Goal: Task Accomplishment & Management: Manage account settings

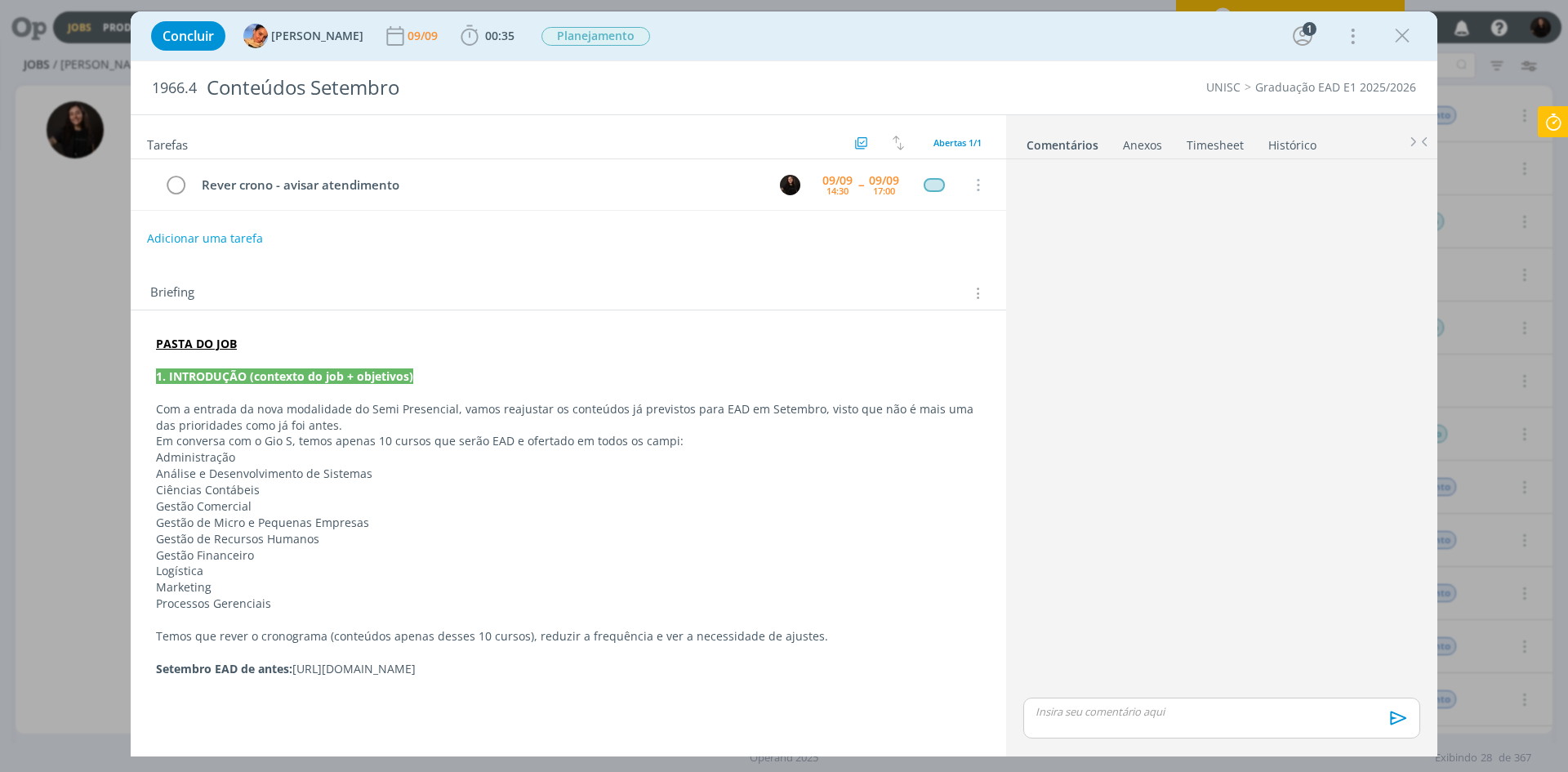
click at [1562, 133] on icon at bounding box center [1553, 122] width 30 height 32
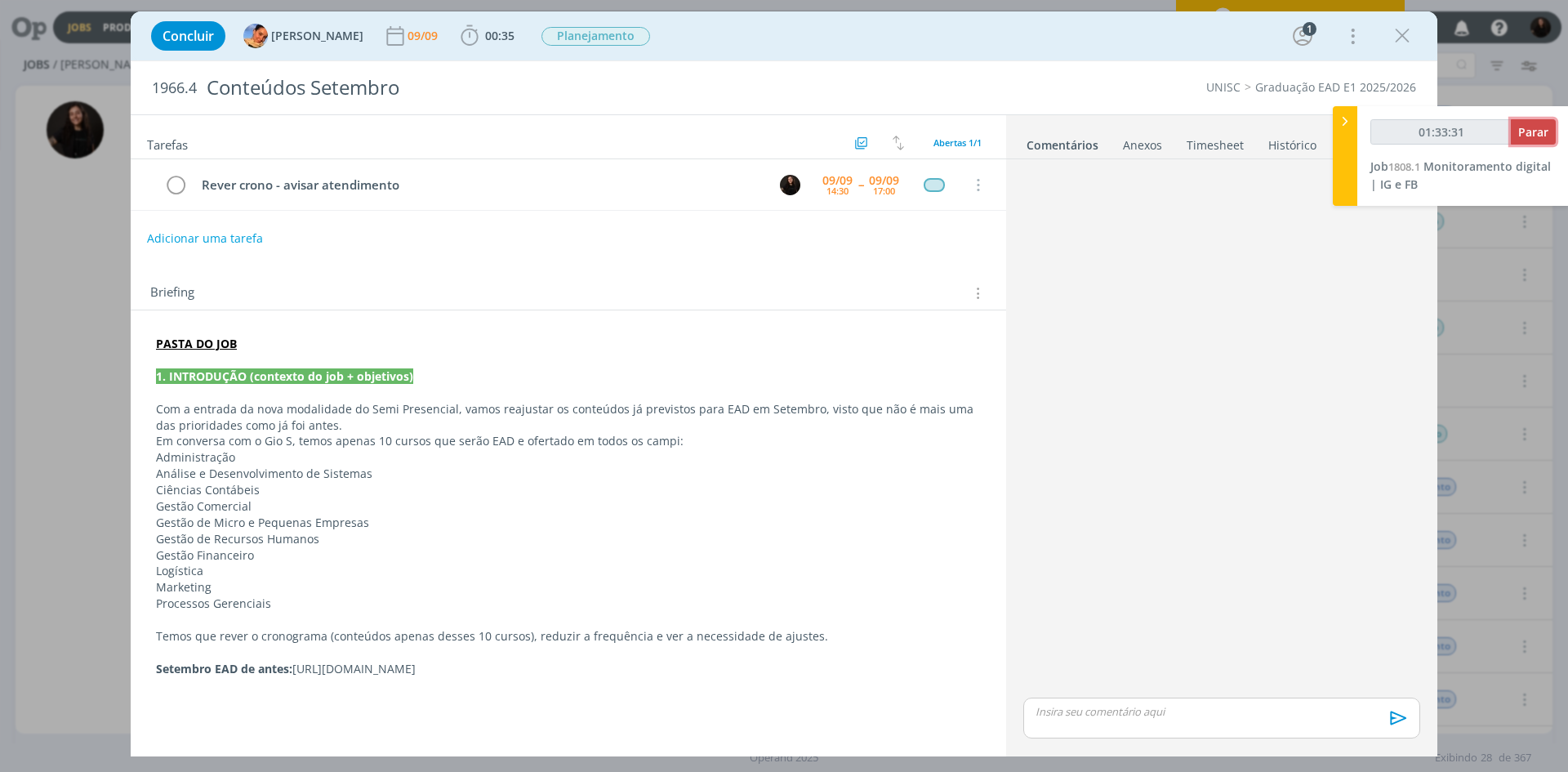
click at [1533, 133] on span "Parar" at bounding box center [1533, 132] width 31 height 16
click at [1474, 163] on span "Monitoramento digital | IG e FB" at bounding box center [1460, 175] width 181 height 34
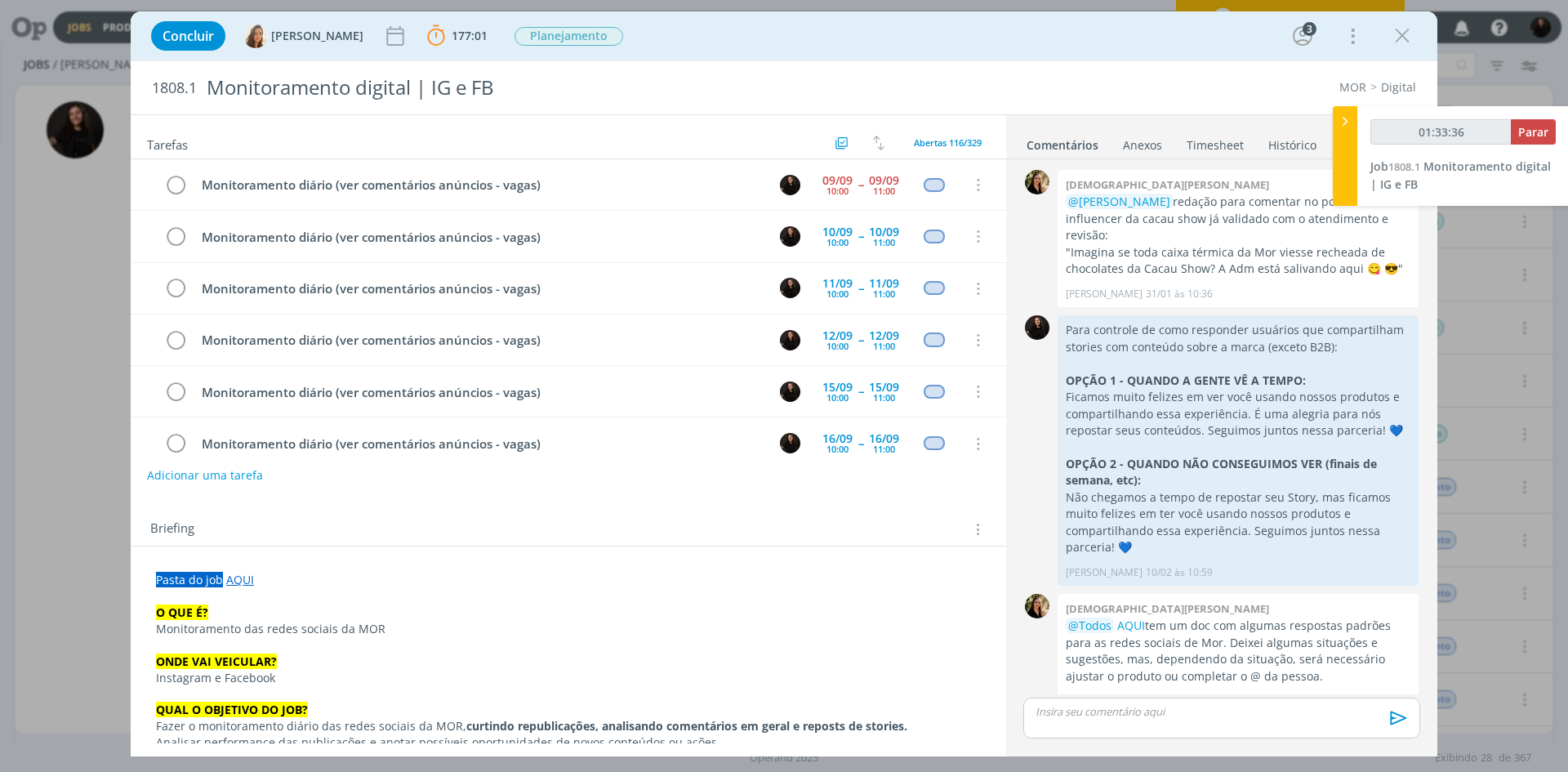
type input "01:34:00"
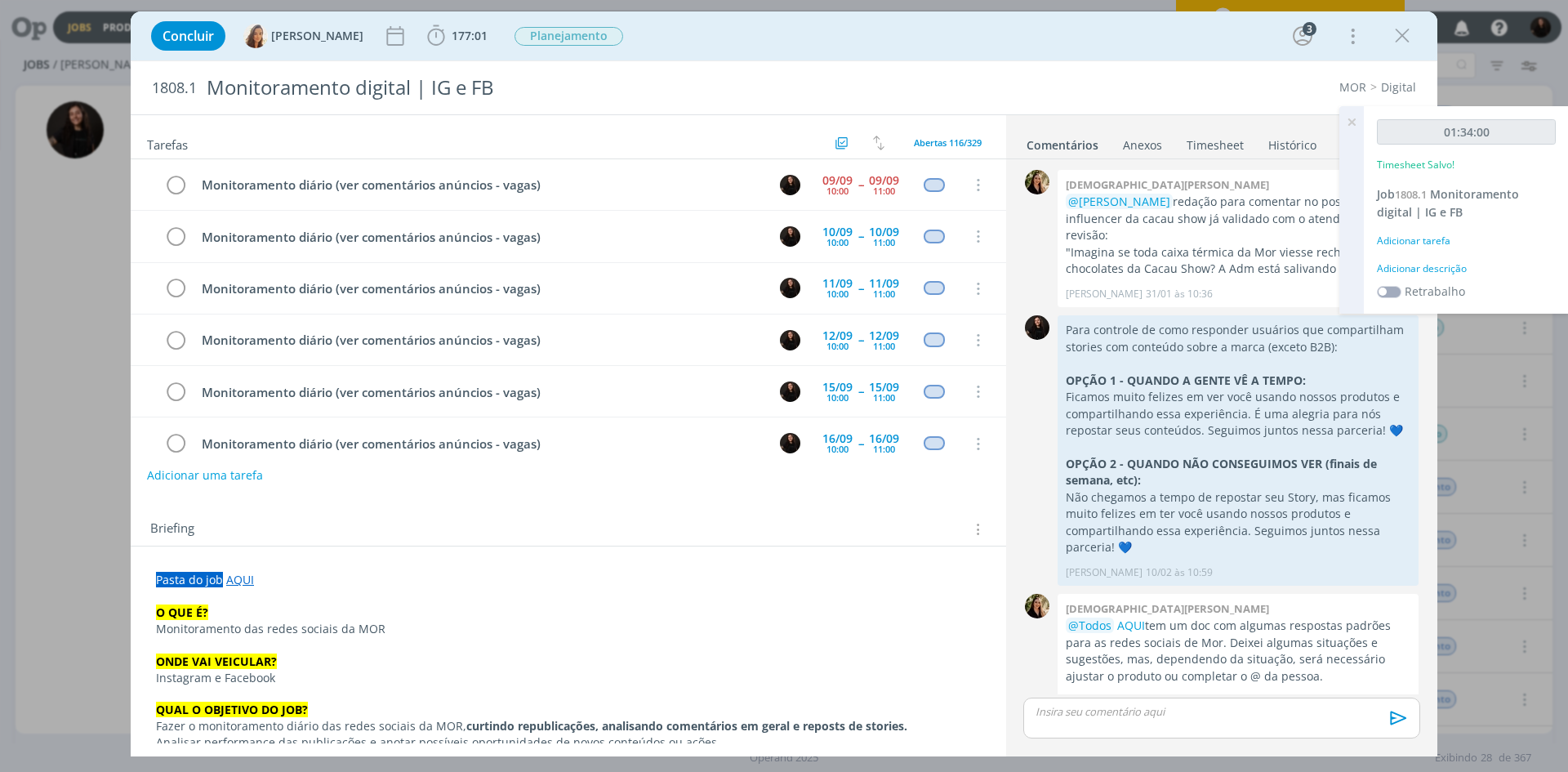
scroll to position [1583, 0]
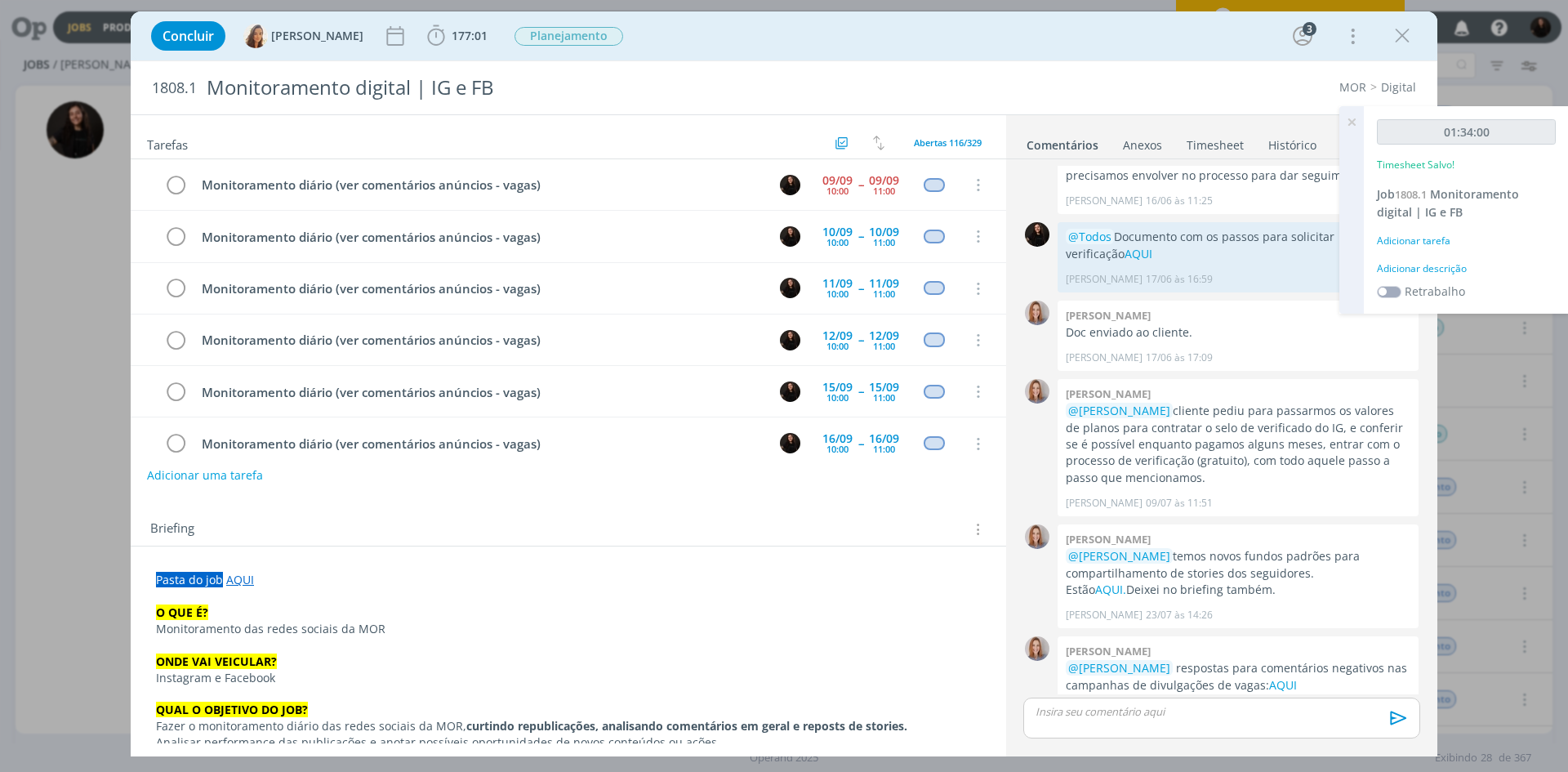
click at [1344, 121] on icon at bounding box center [1352, 122] width 30 height 32
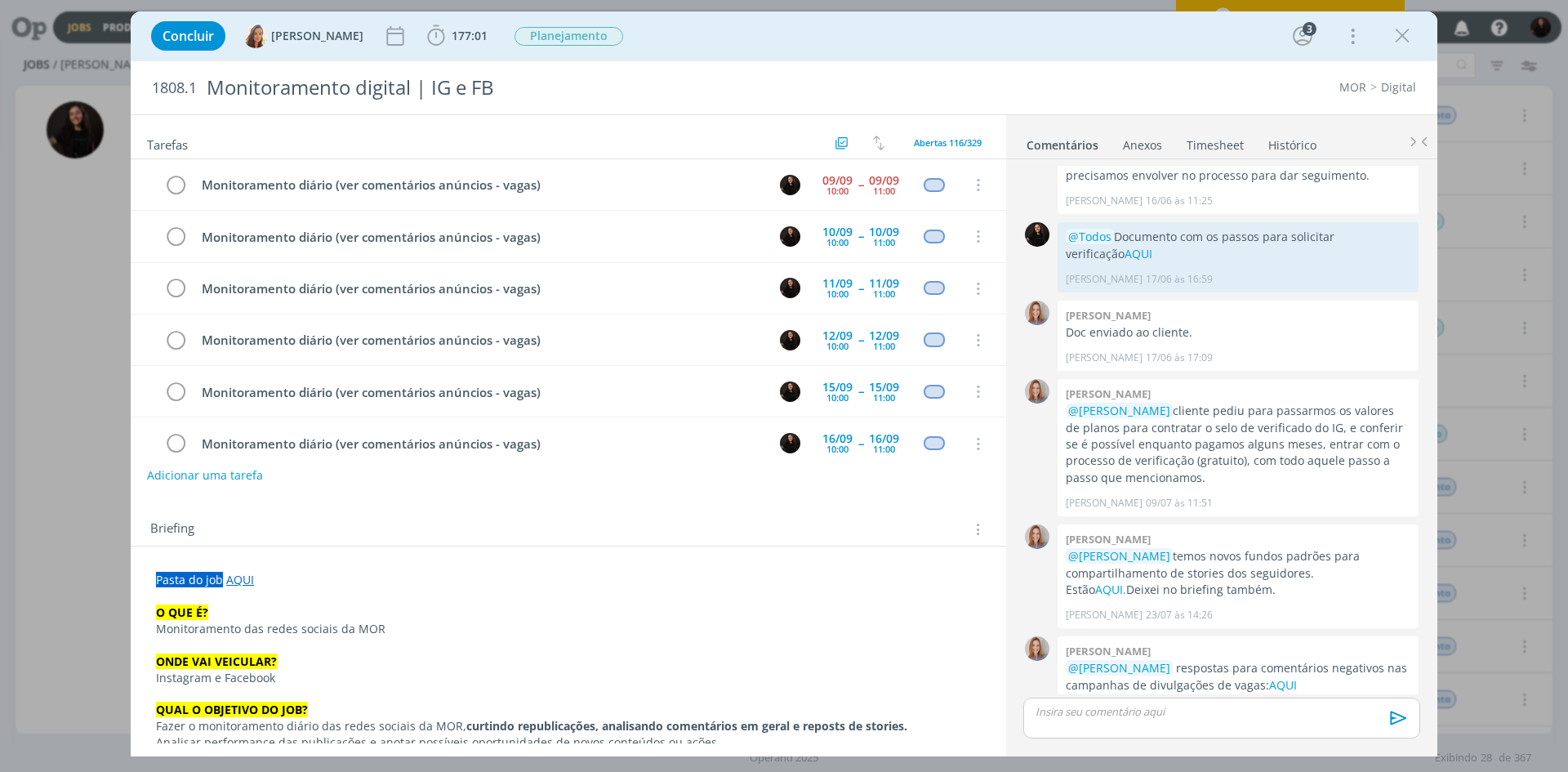
click at [1234, 141] on link "Timesheet" at bounding box center [1215, 142] width 59 height 24
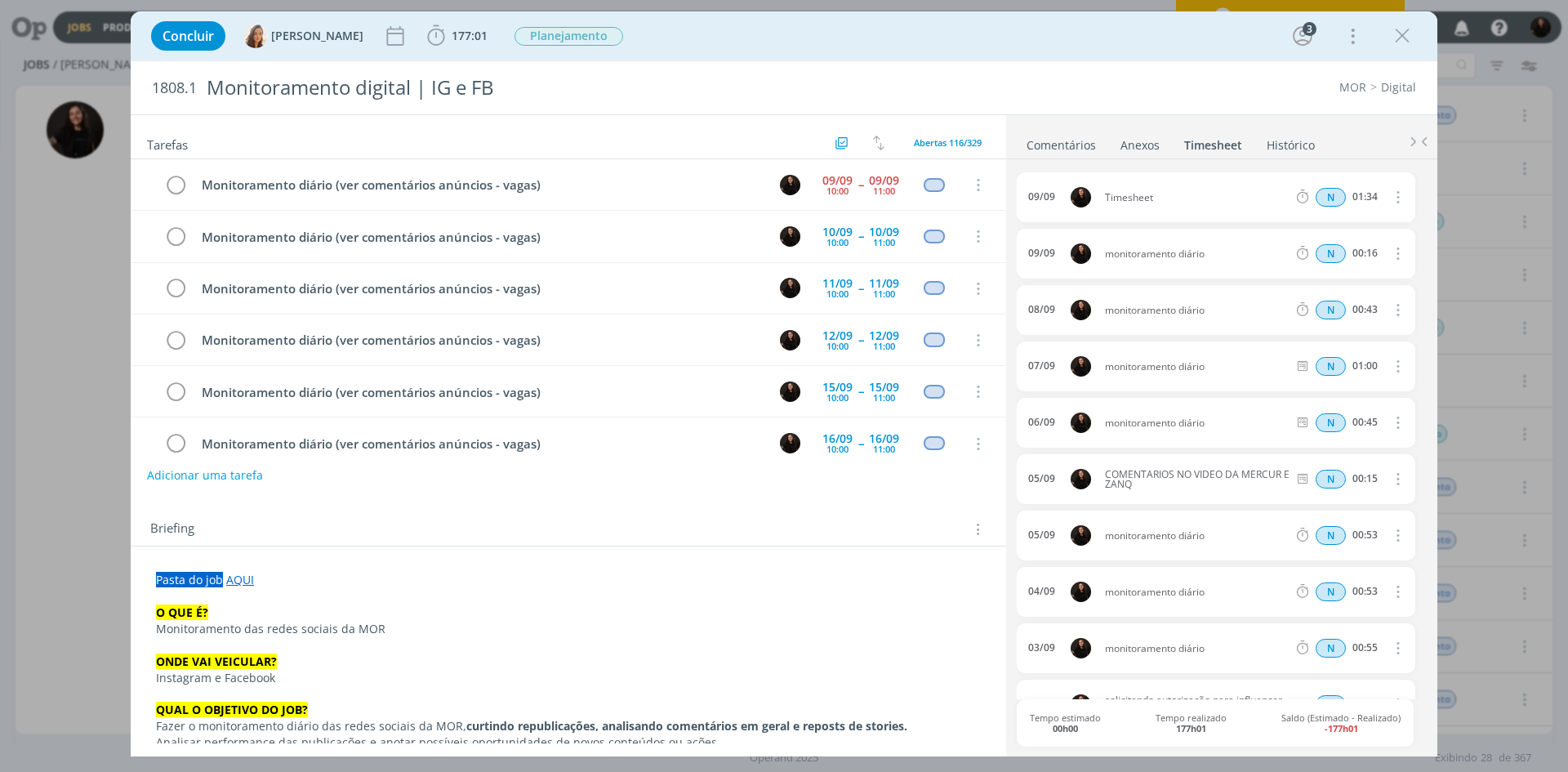
click at [1392, 195] on icon "dialog" at bounding box center [1396, 196] width 18 height 20
click at [1372, 247] on link "Editar" at bounding box center [1351, 252] width 129 height 26
click at [1354, 196] on input "01:34" at bounding box center [1366, 197] width 36 height 18
click at [1362, 195] on input "01:34" at bounding box center [1366, 197] width 36 height 18
type input "00:45"
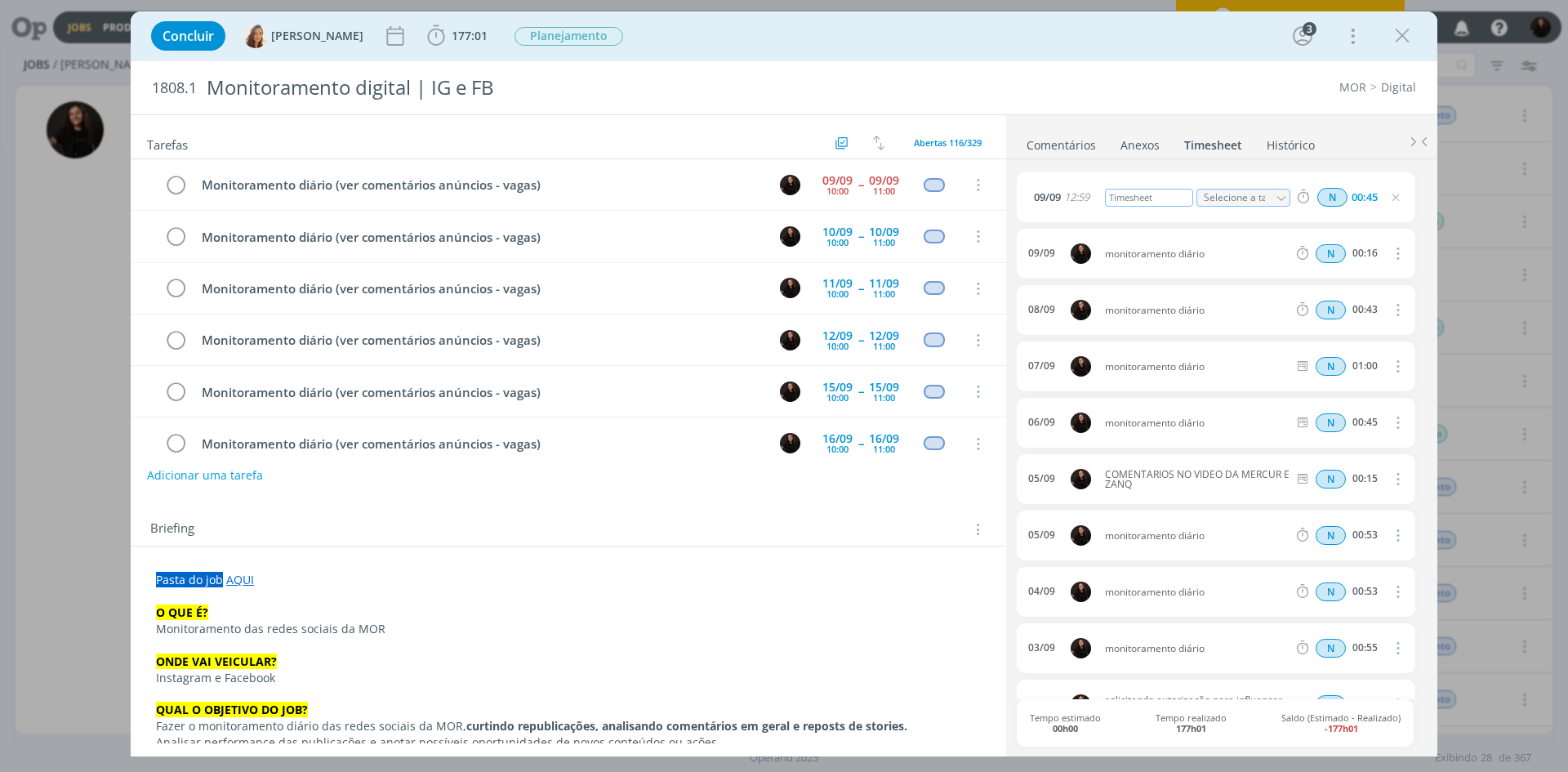
click at [1123, 204] on div "Timesheet" at bounding box center [1148, 197] width 88 height 18
click at [1126, 204] on div "Timesheet" at bounding box center [1148, 197] width 88 height 18
click at [1127, 203] on div "Timesheet" at bounding box center [1148, 197] width 88 height 18
click at [1128, 196] on div "Timesheet" at bounding box center [1148, 197] width 88 height 18
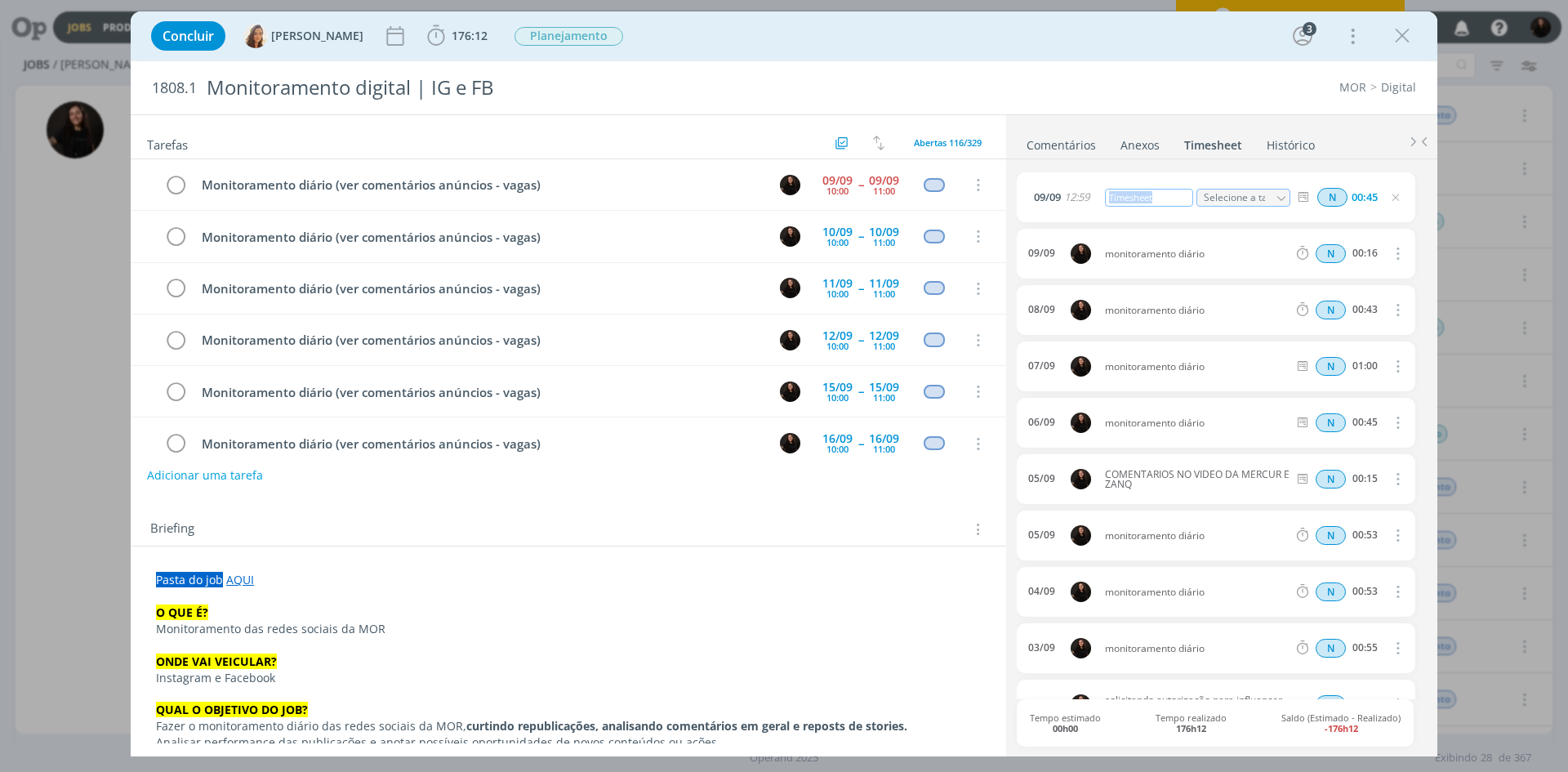
click at [1128, 196] on div "Timesheet" at bounding box center [1148, 197] width 88 height 18
click at [171, 187] on icon "dialog" at bounding box center [175, 185] width 23 height 25
click at [1402, 40] on icon "dialog" at bounding box center [1402, 36] width 25 height 25
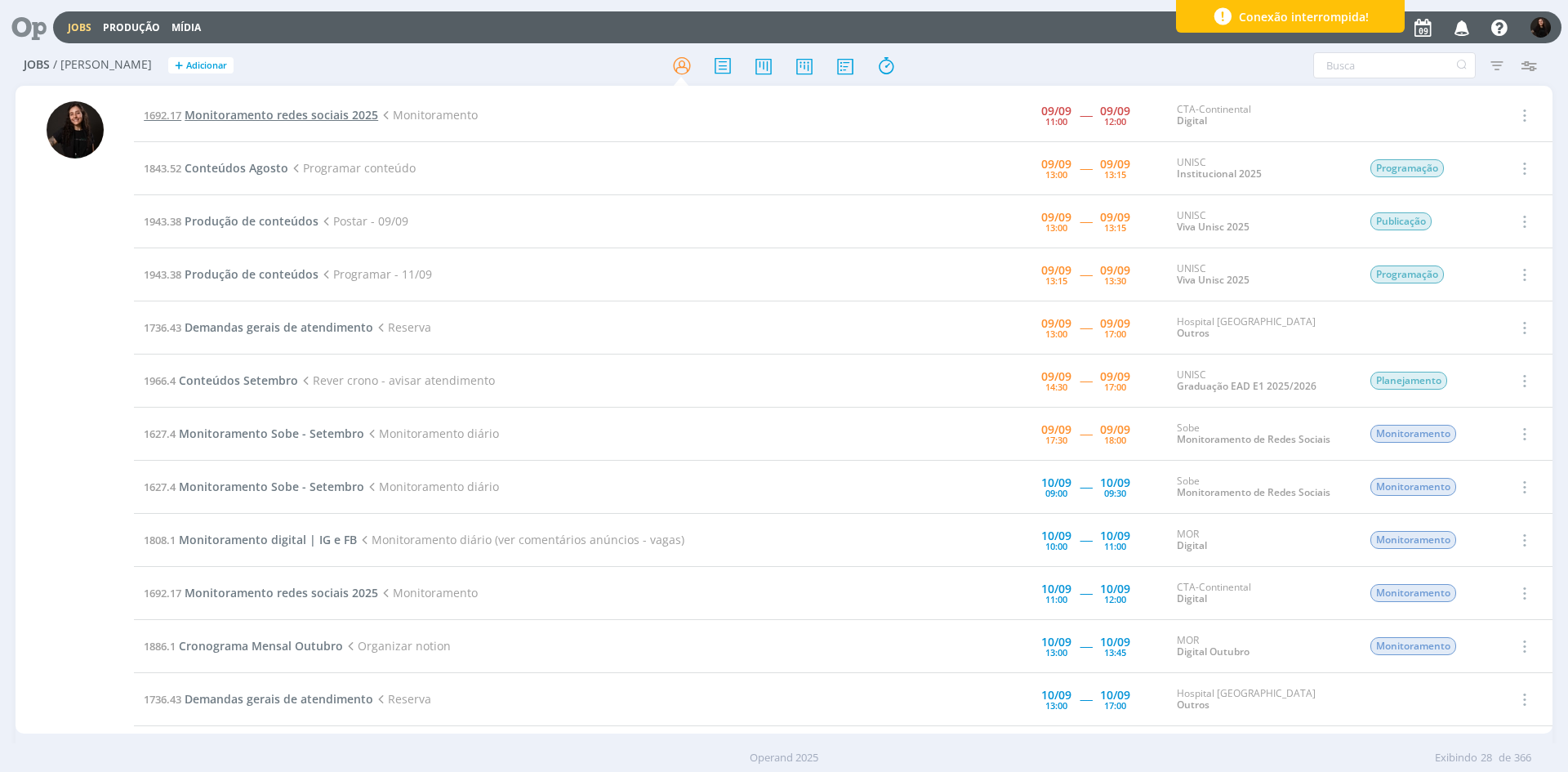
click at [293, 119] on span "Monitoramento redes sociais 2025" at bounding box center [281, 115] width 194 height 16
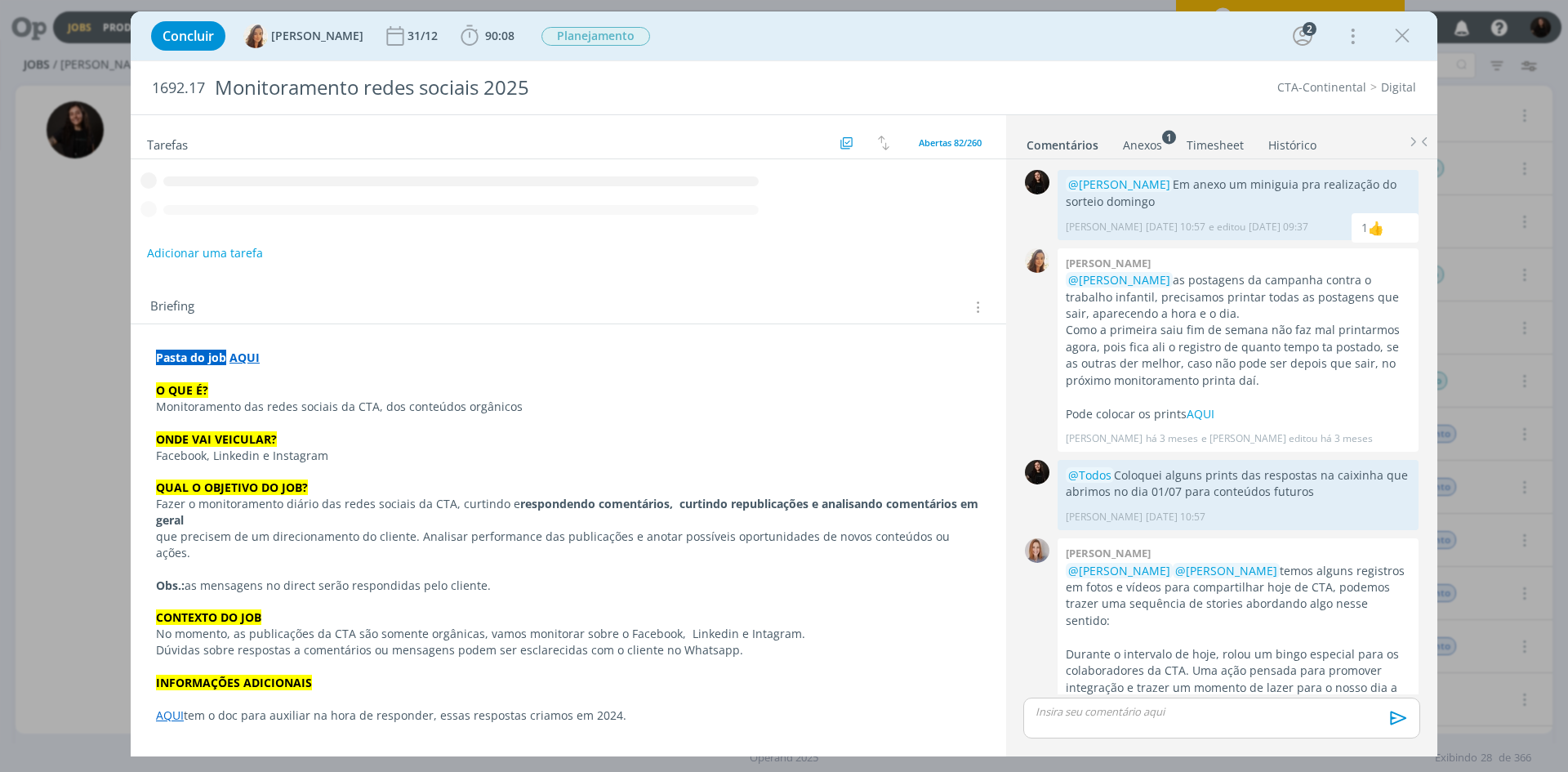
scroll to position [471, 0]
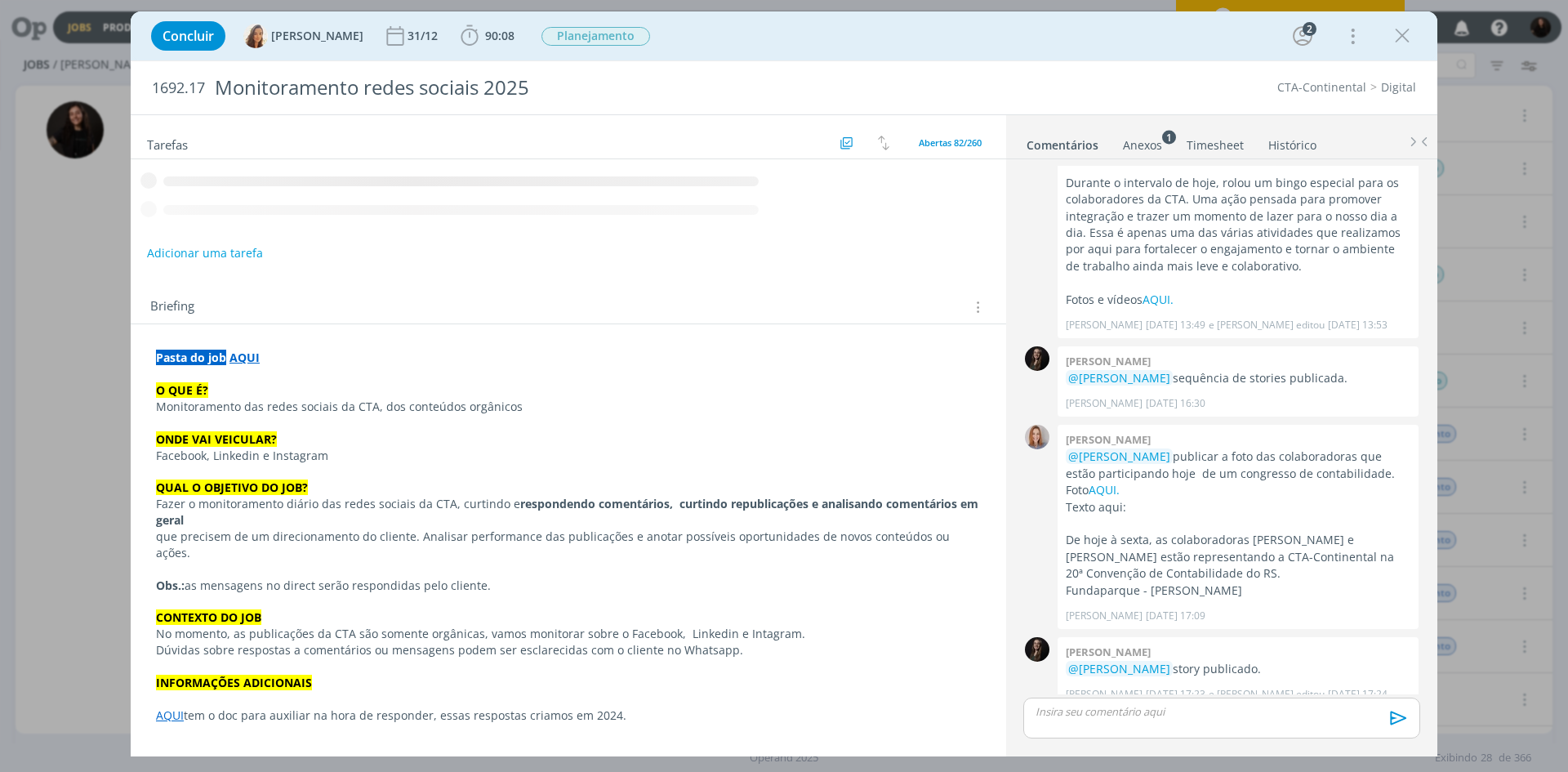
click at [459, 33] on icon "dialog" at bounding box center [469, 36] width 25 height 25
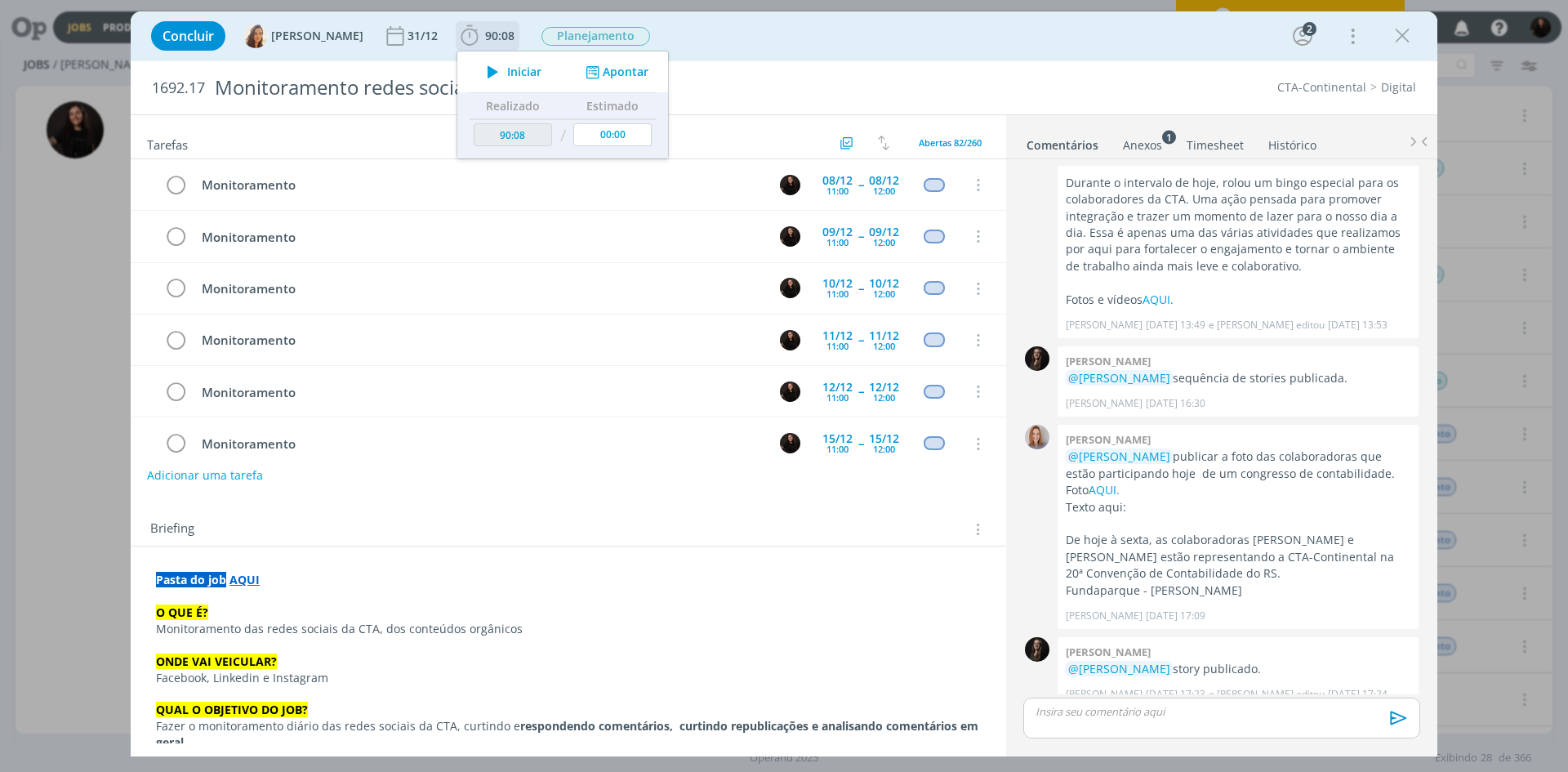
scroll to position [693, 0]
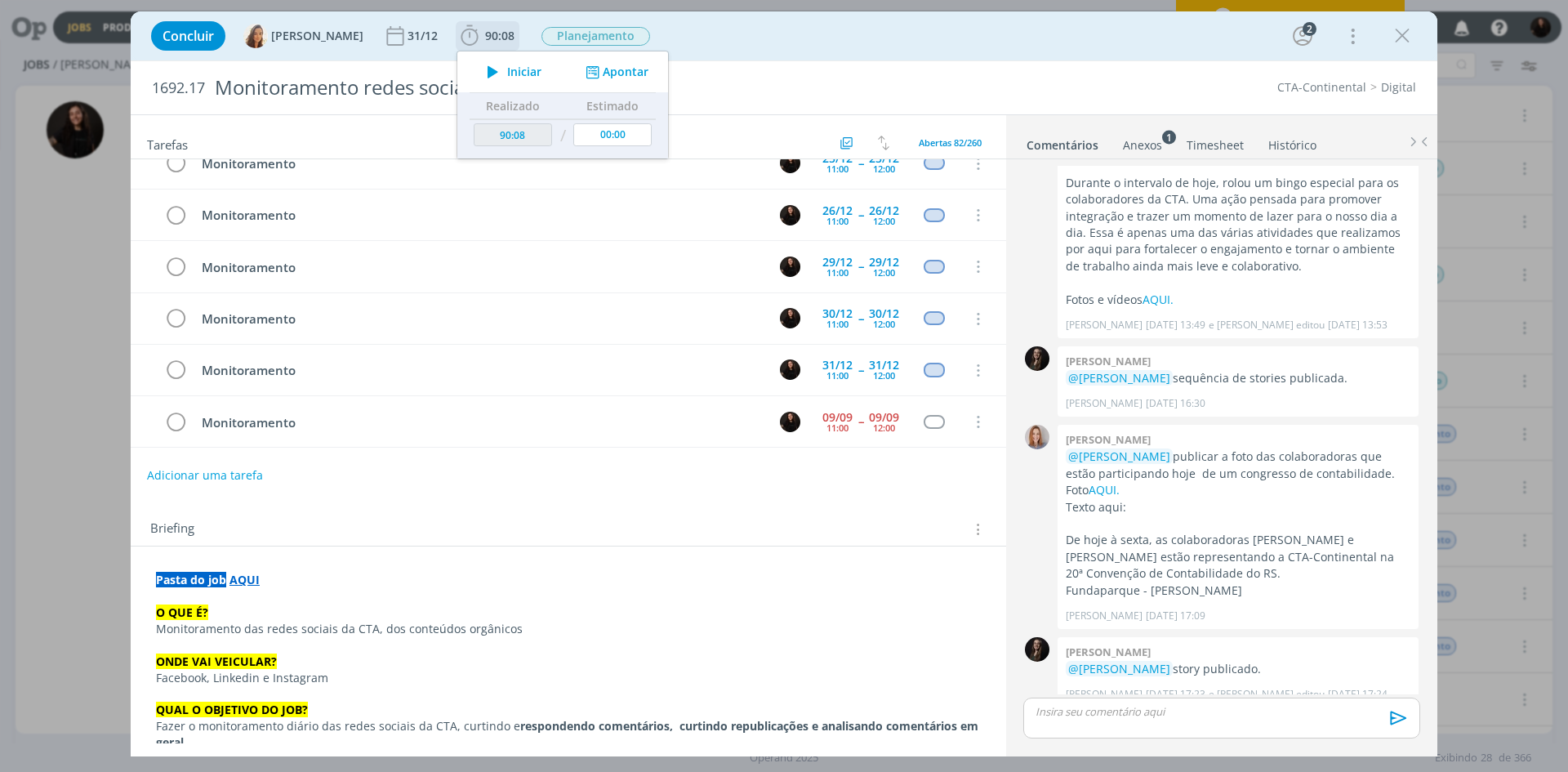
click at [508, 71] on span "Iniciar" at bounding box center [524, 72] width 35 height 12
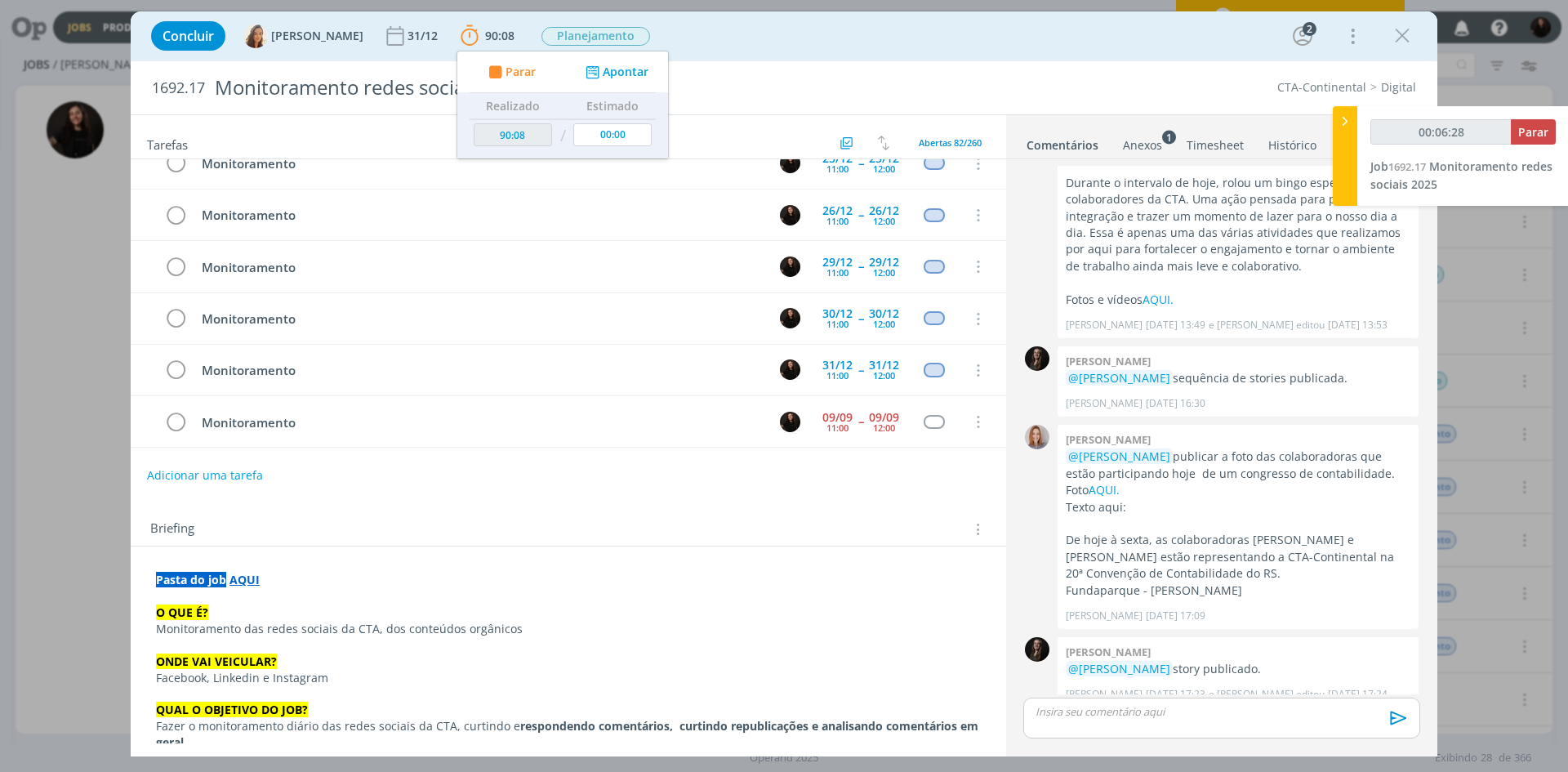
type input "00:06:29"
click at [1339, 129] on icon at bounding box center [1345, 120] width 17 height 17
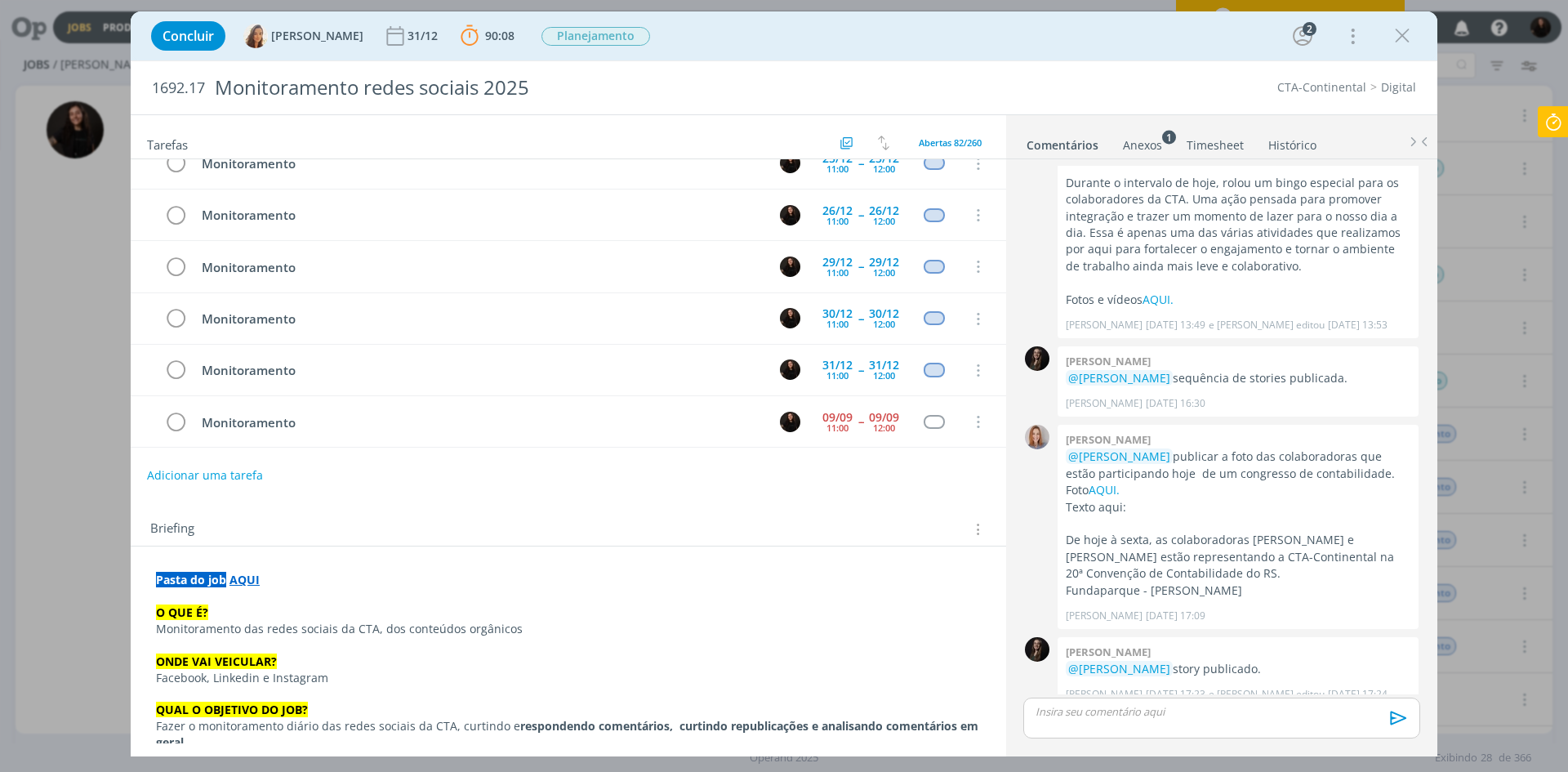
drag, startPoint x: 1400, startPoint y: 45, endPoint x: 1117, endPoint y: 284, distance: 370.4
click at [1400, 46] on icon "dialog" at bounding box center [1402, 36] width 25 height 25
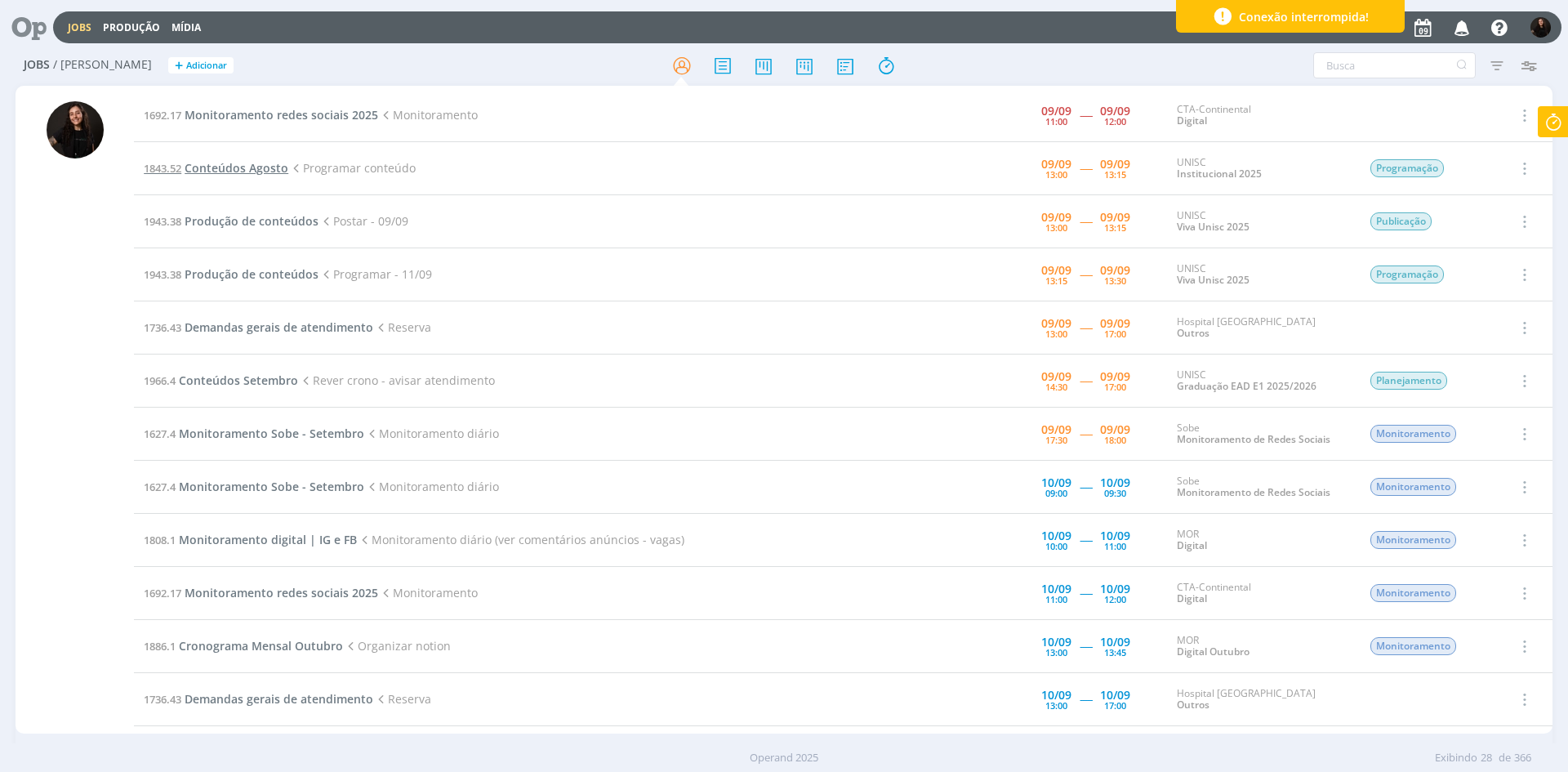
click at [269, 171] on span "Conteúdos Agosto" at bounding box center [236, 168] width 104 height 16
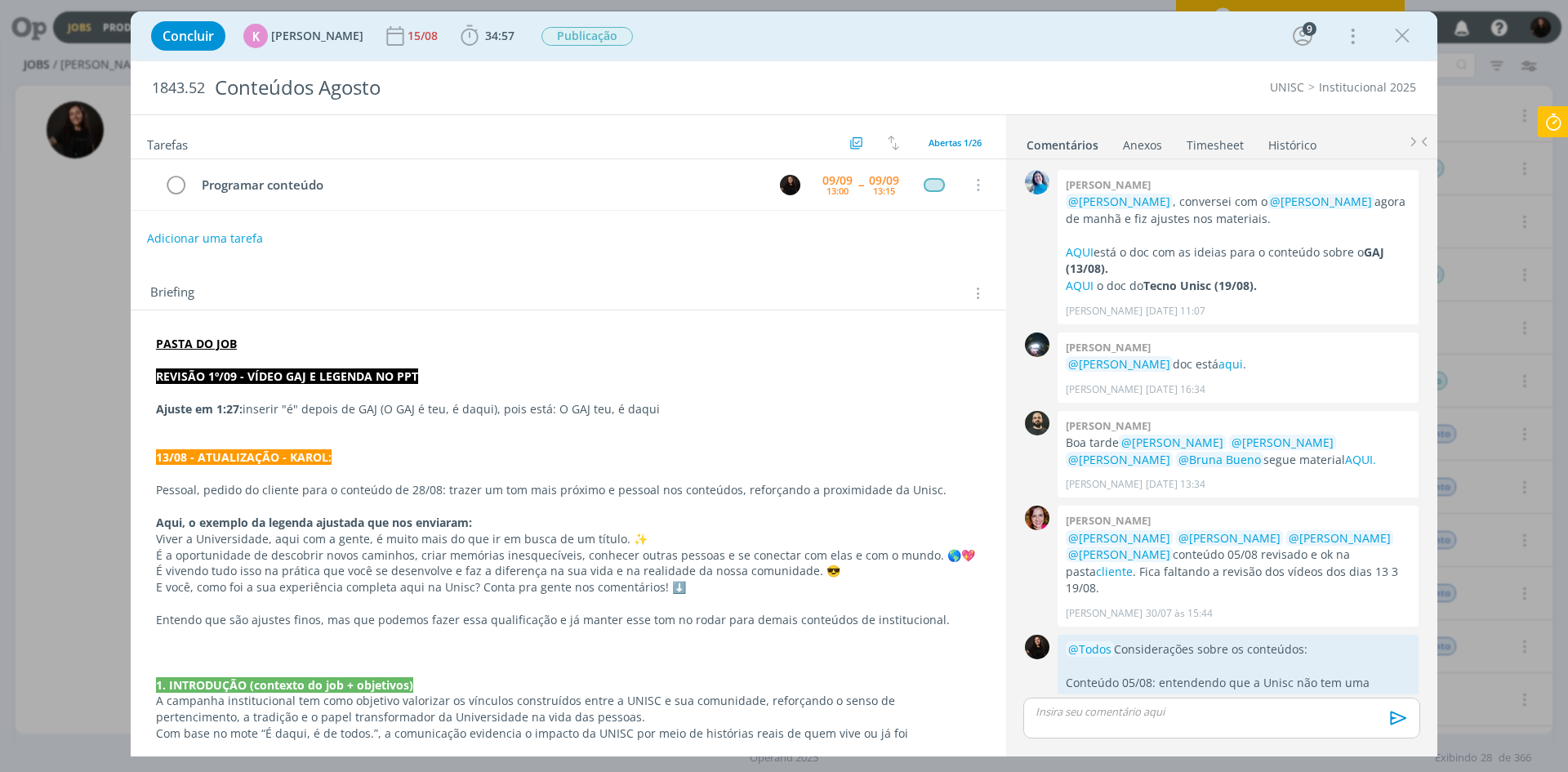
scroll to position [1756, 0]
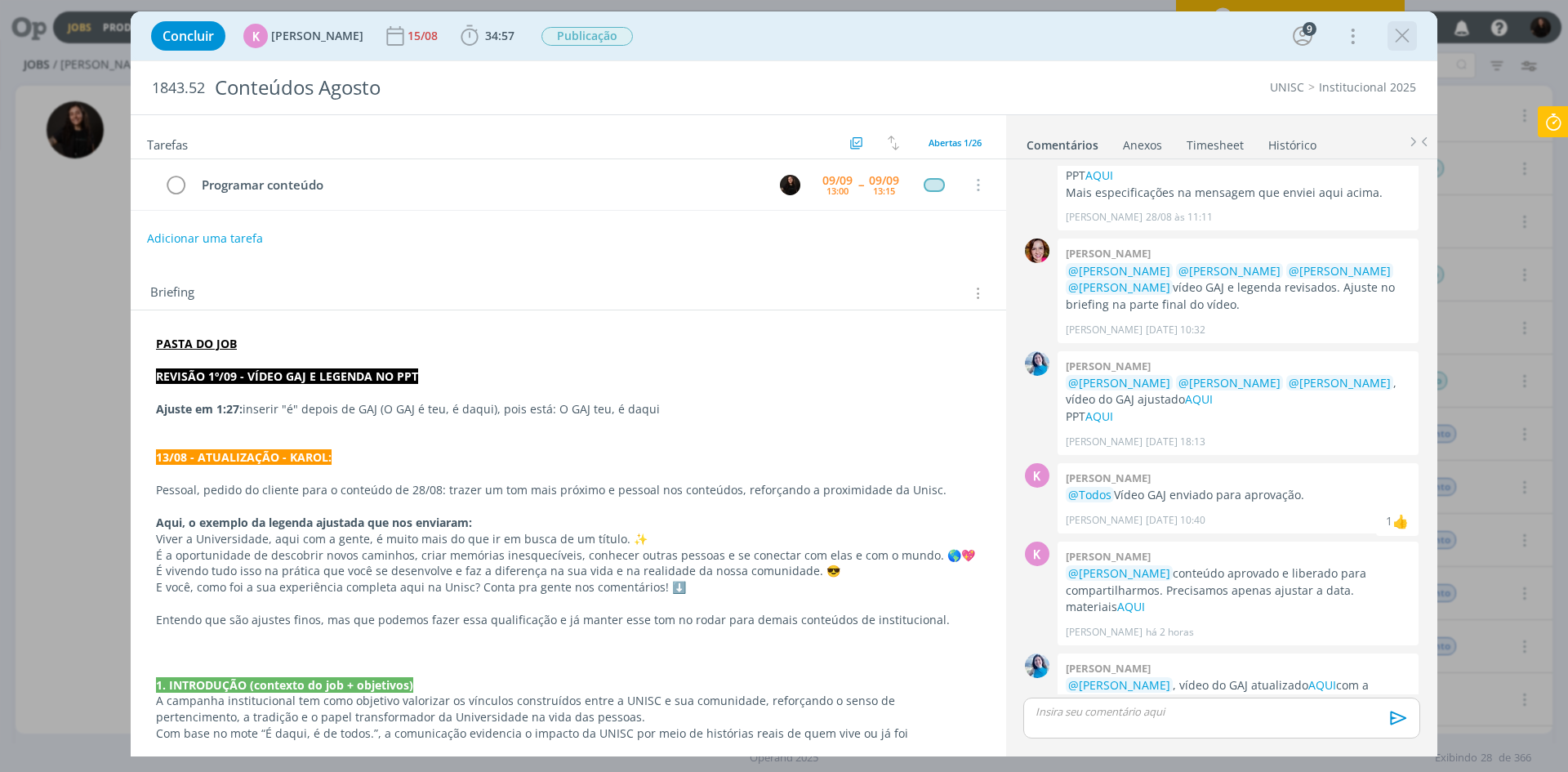
click at [1398, 39] on icon "dialog" at bounding box center [1402, 36] width 25 height 25
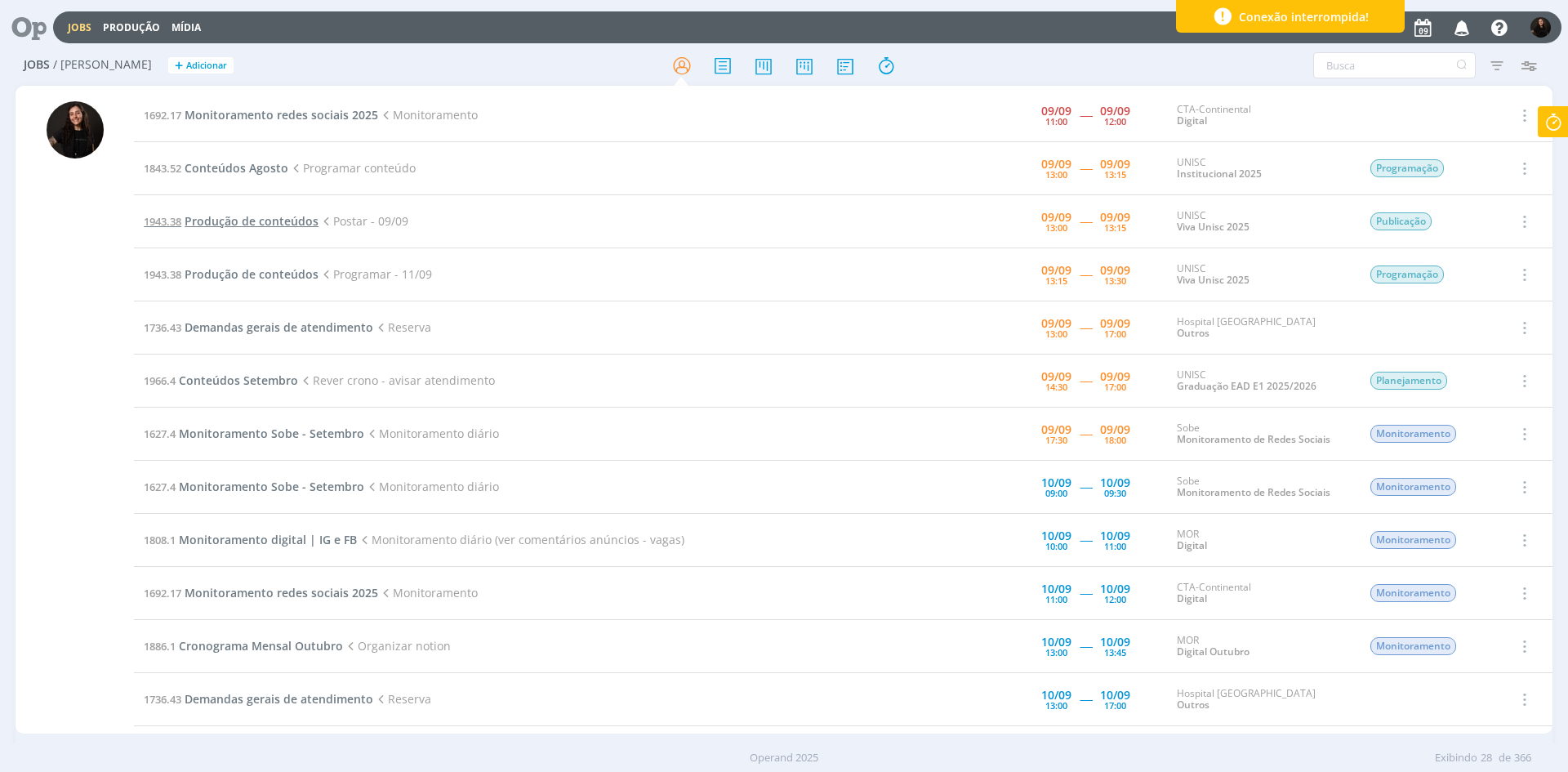
click at [284, 224] on span "Produção de conteúdos" at bounding box center [252, 221] width 134 height 16
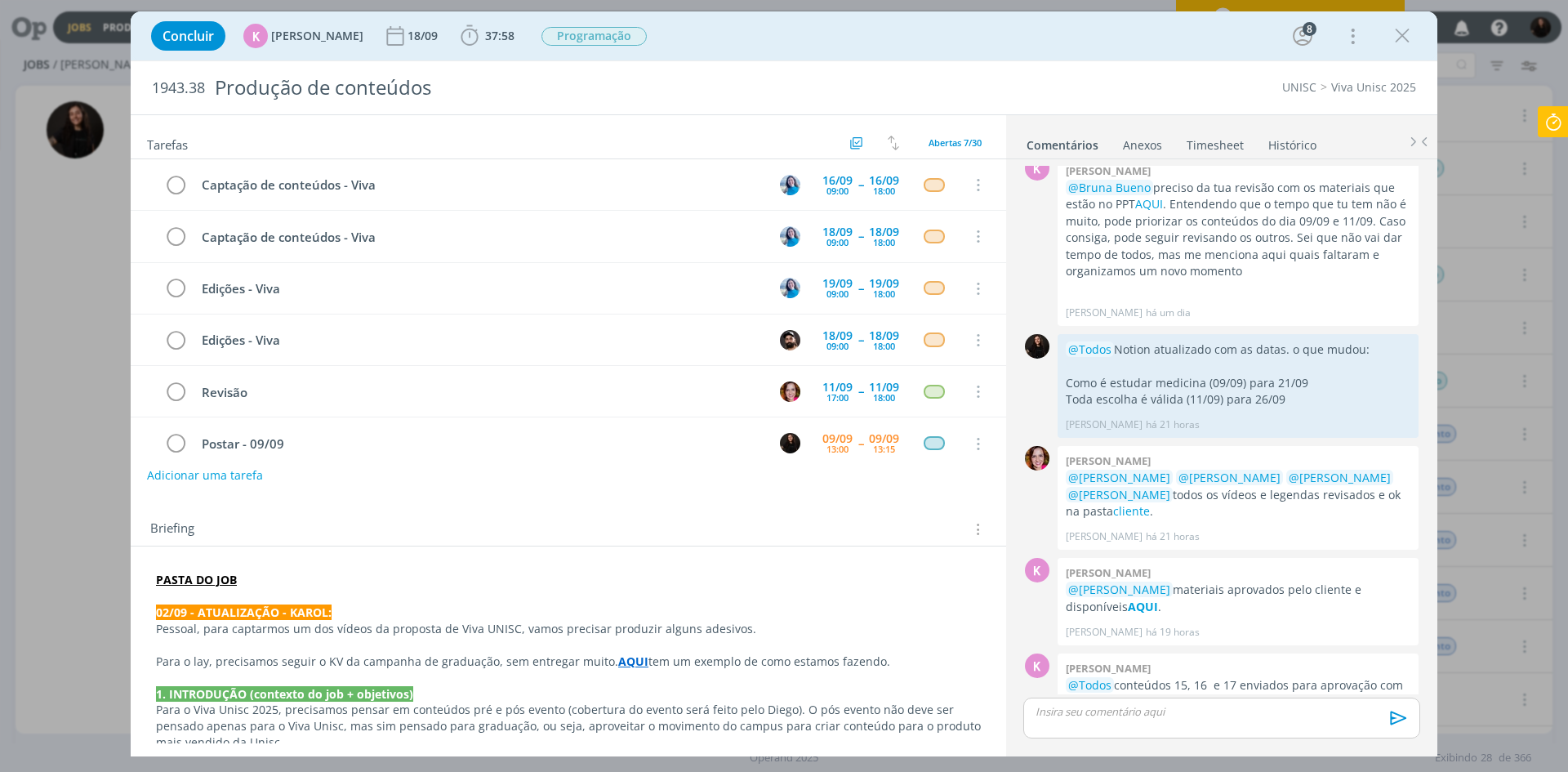
scroll to position [73, 0]
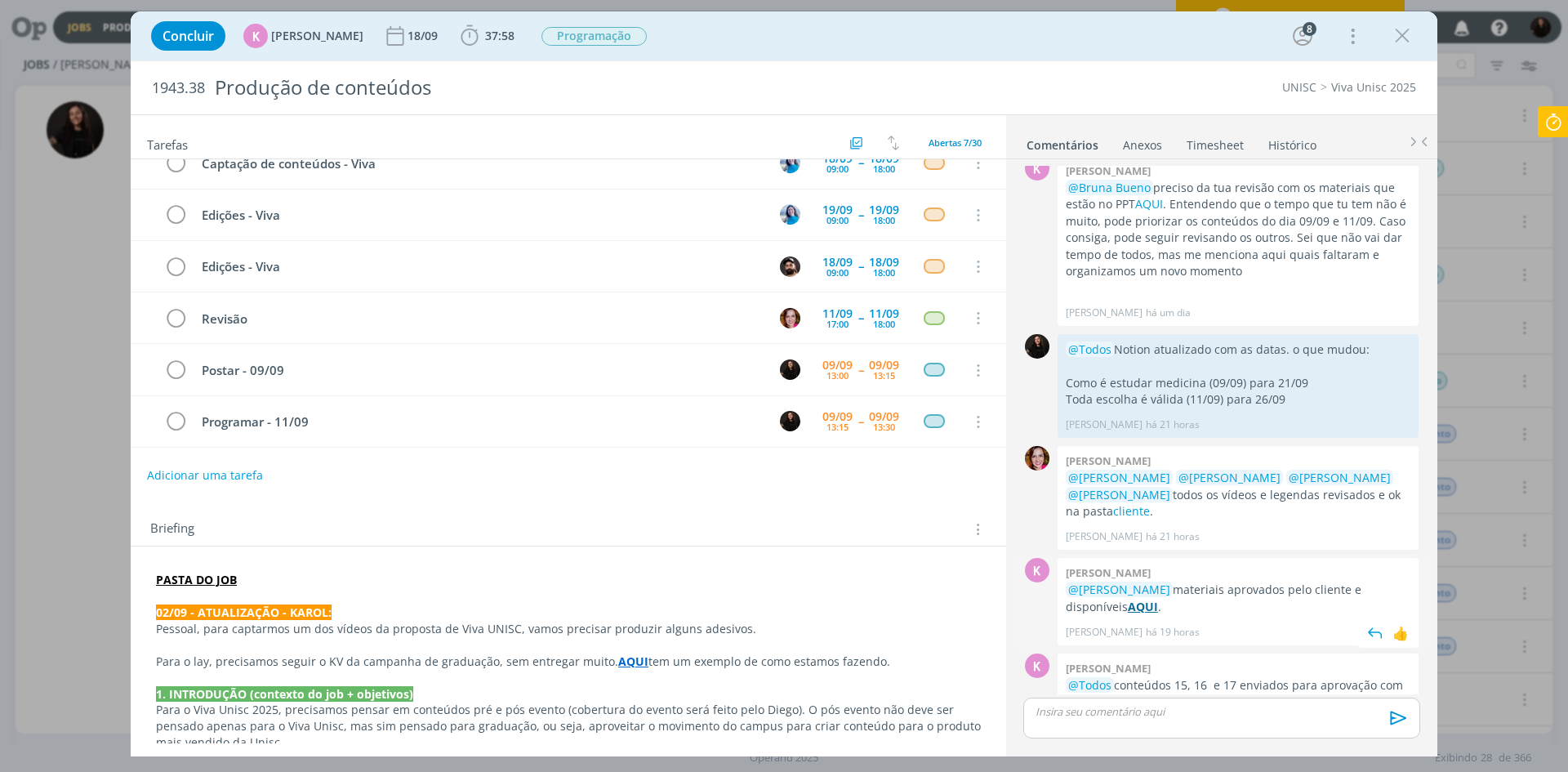
click at [1128, 598] on strong "AQUI" at bounding box center [1142, 606] width 31 height 16
click at [1554, 127] on icon at bounding box center [1553, 122] width 30 height 32
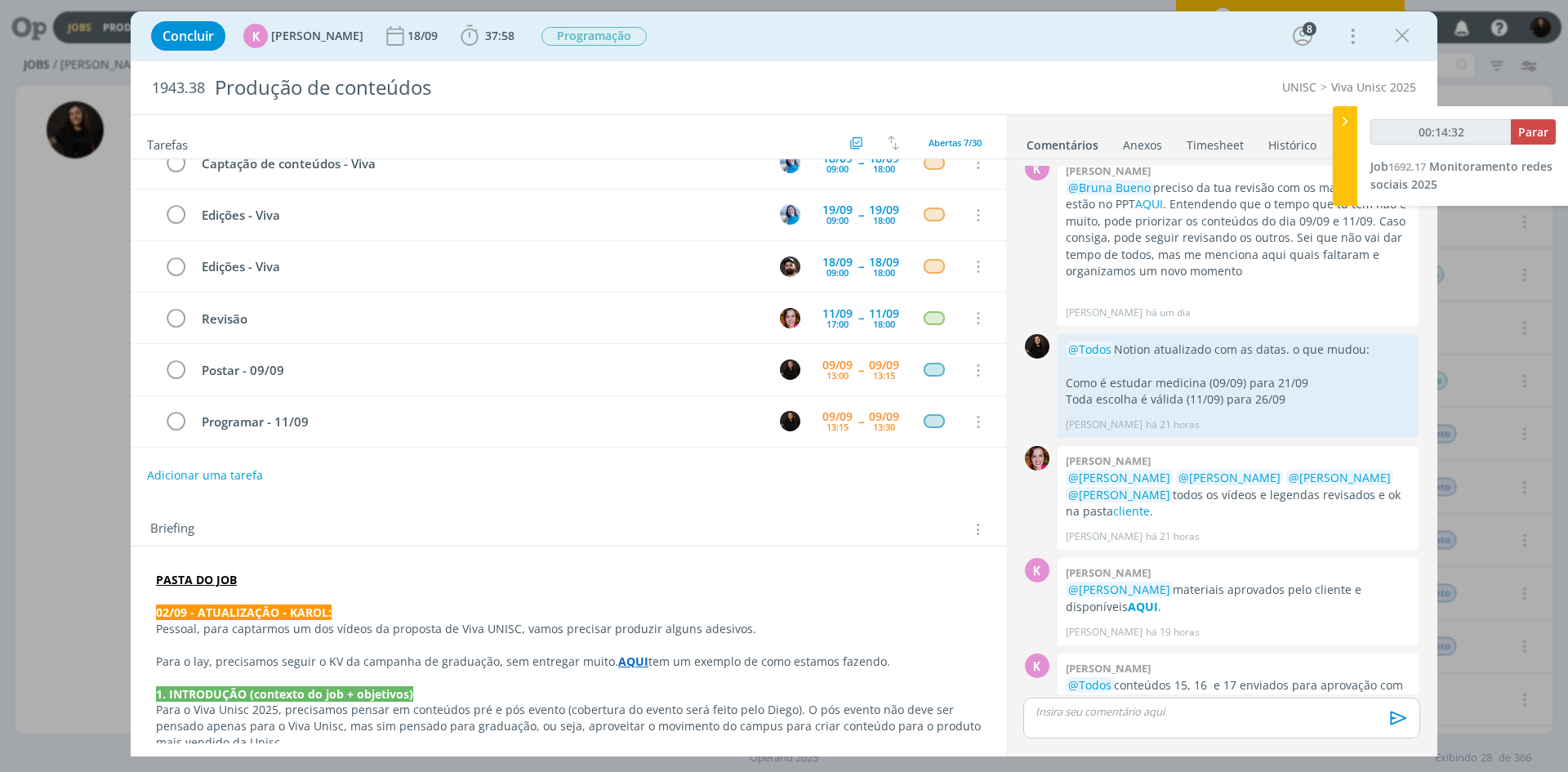
type input "00:14:33"
drag, startPoint x: 1348, startPoint y: 122, endPoint x: 1014, endPoint y: 730, distance: 693.7
click at [1347, 122] on icon at bounding box center [1345, 120] width 17 height 17
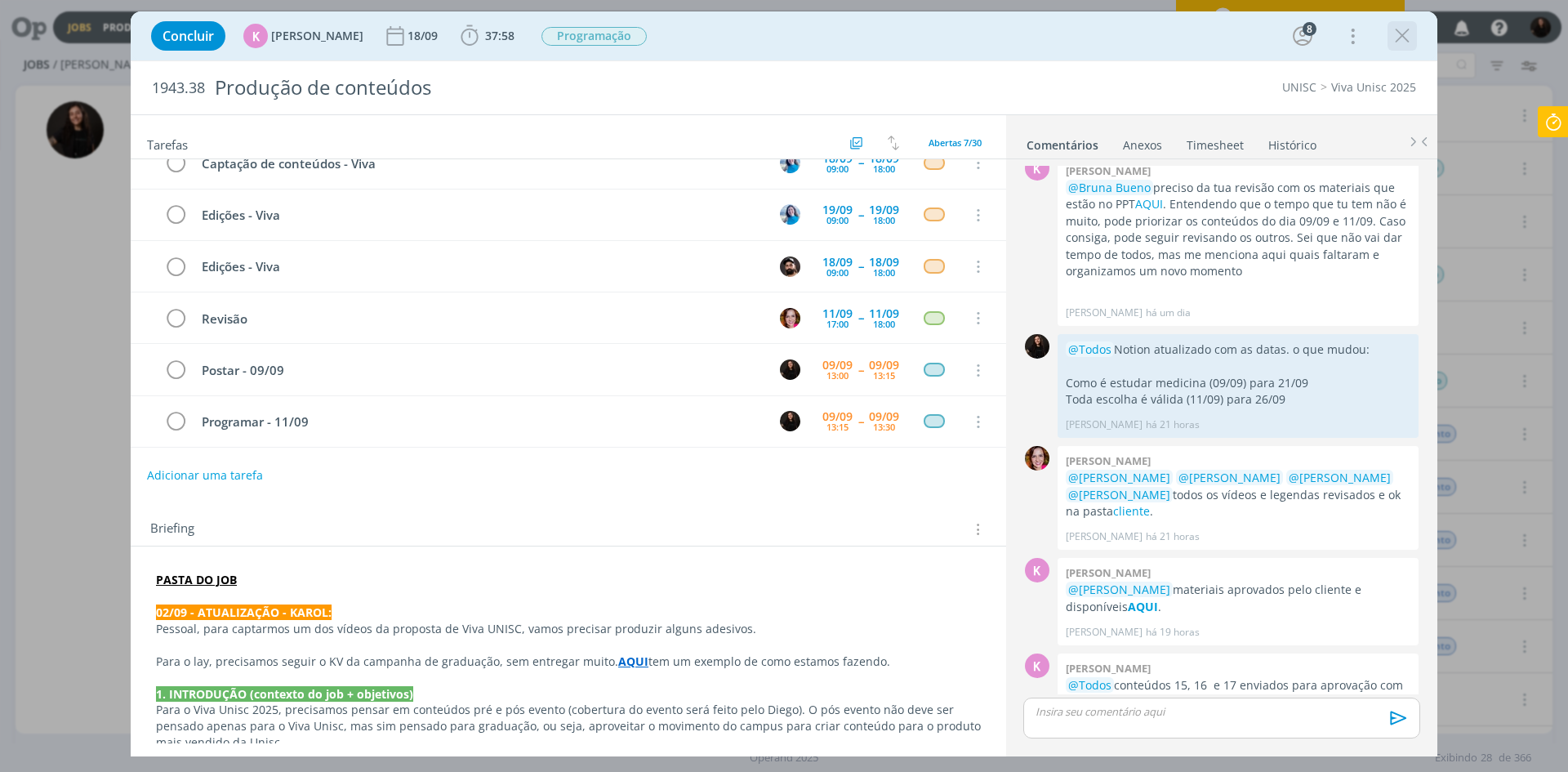
click at [1406, 42] on icon "dialog" at bounding box center [1402, 36] width 25 height 25
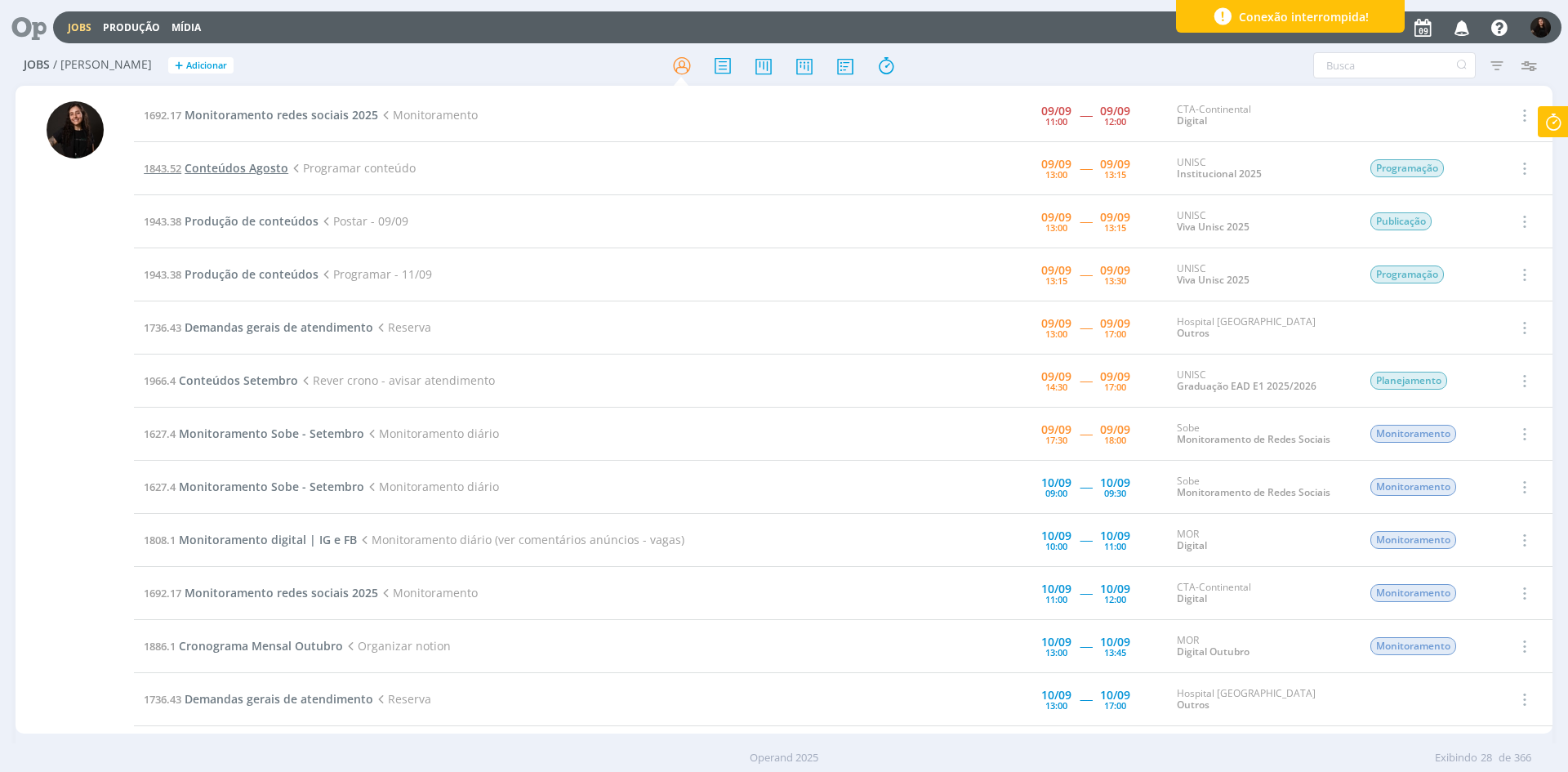
click at [266, 165] on span "Conteúdos Agosto" at bounding box center [236, 168] width 104 height 16
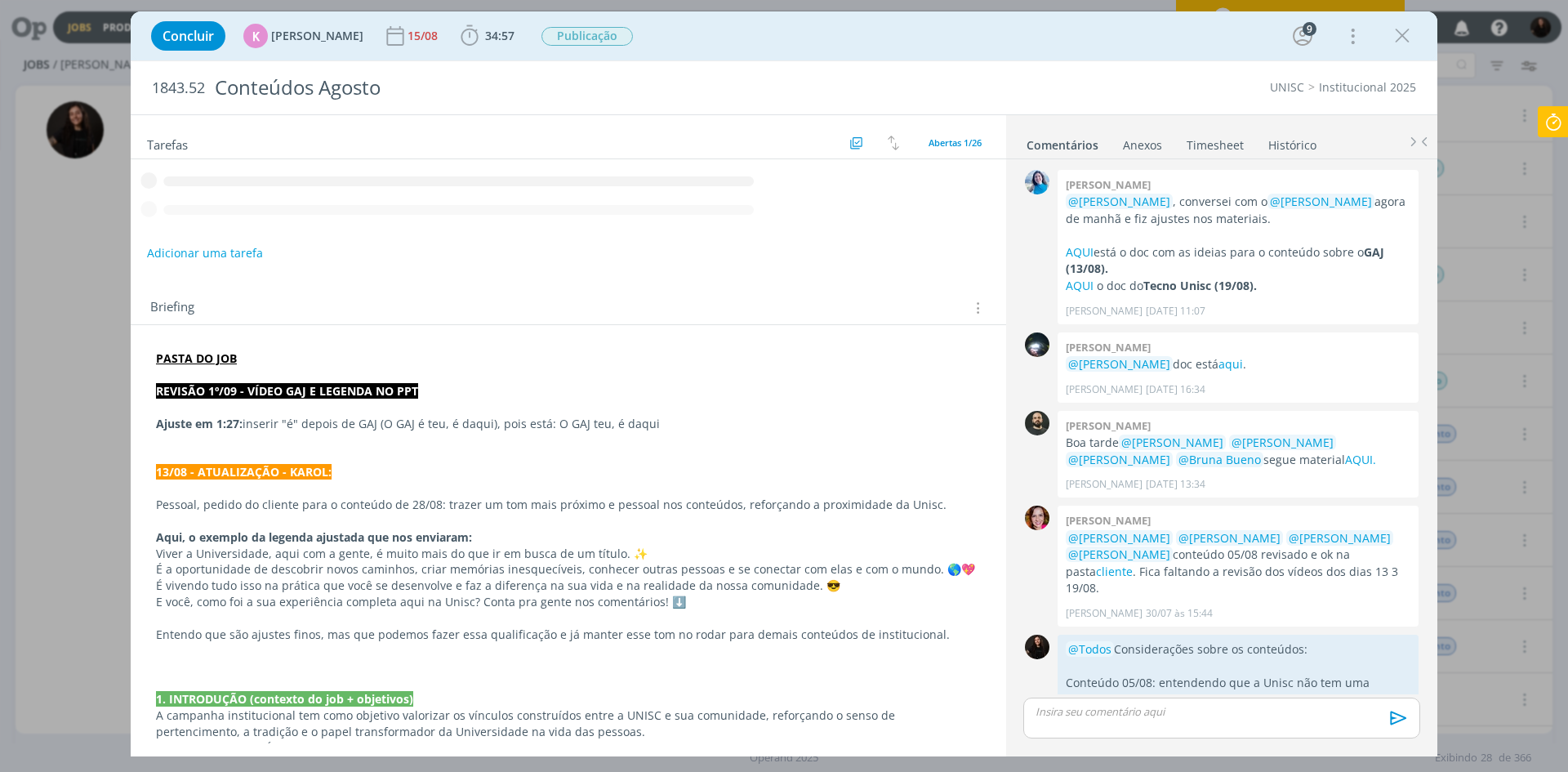
scroll to position [1756, 0]
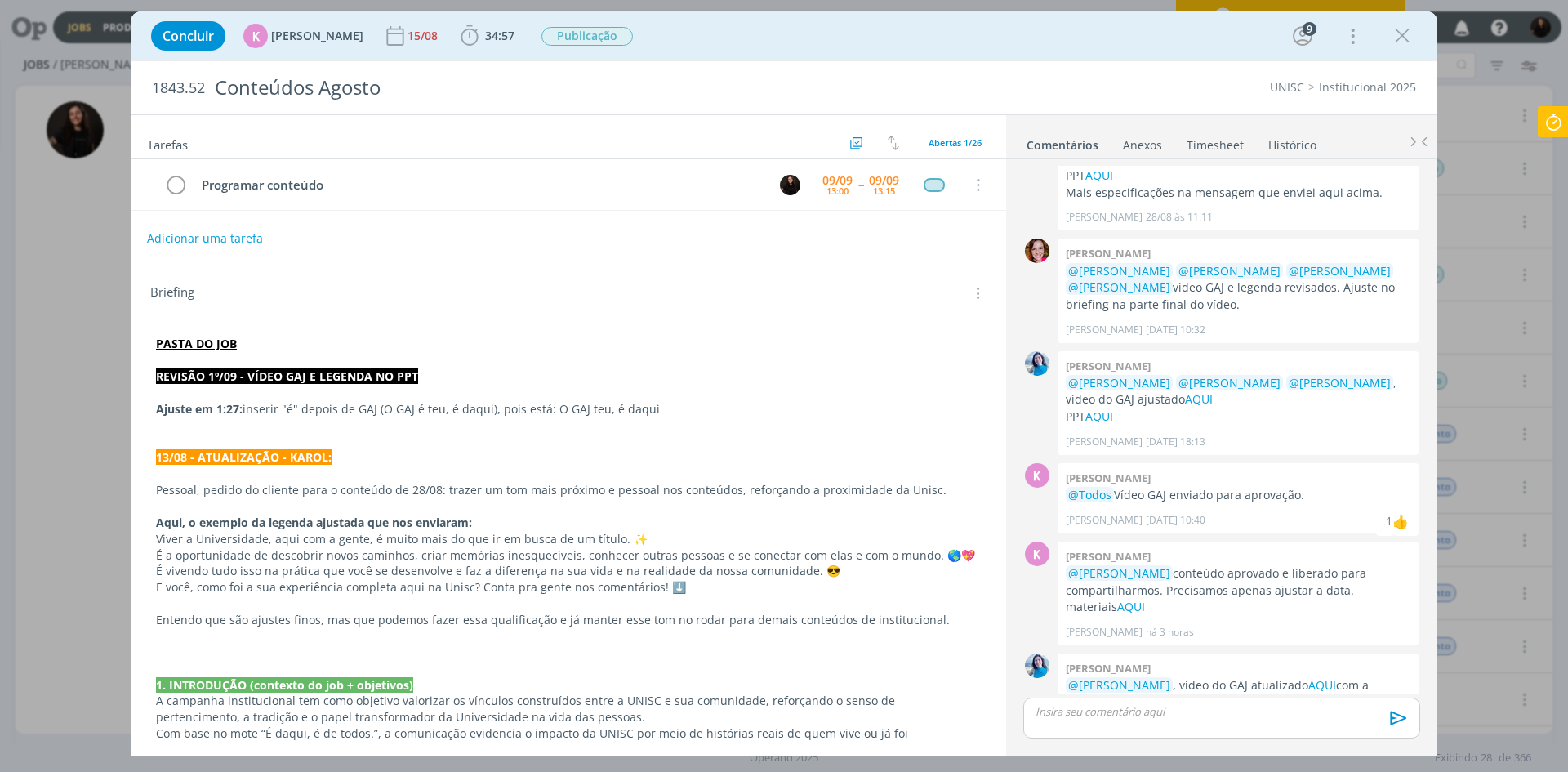
click at [1567, 121] on icon at bounding box center [1553, 122] width 30 height 32
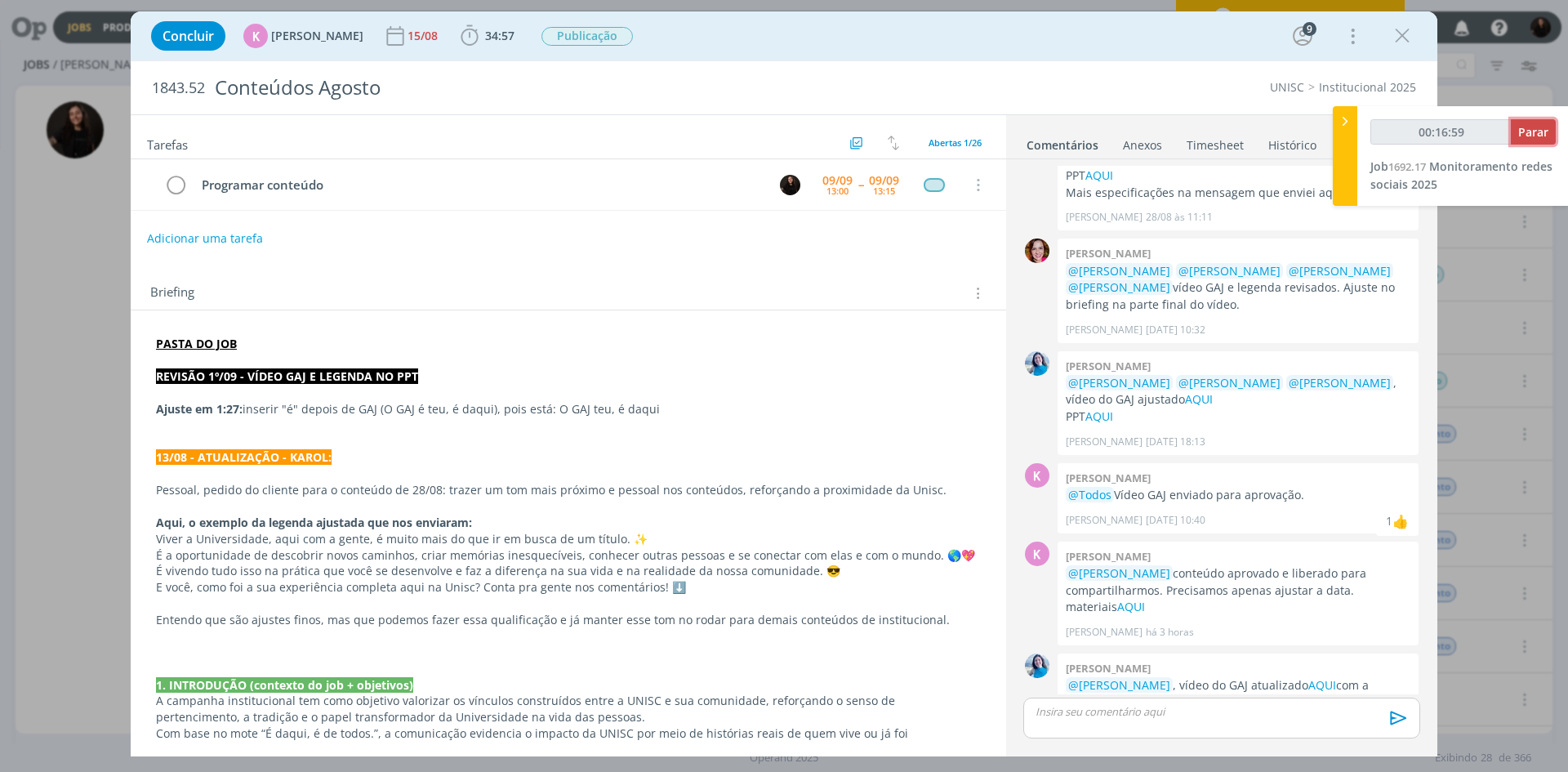
click at [1539, 134] on span "Parar" at bounding box center [1533, 132] width 31 height 16
click at [1450, 166] on span "Monitoramento redes sociais 2025" at bounding box center [1461, 175] width 182 height 34
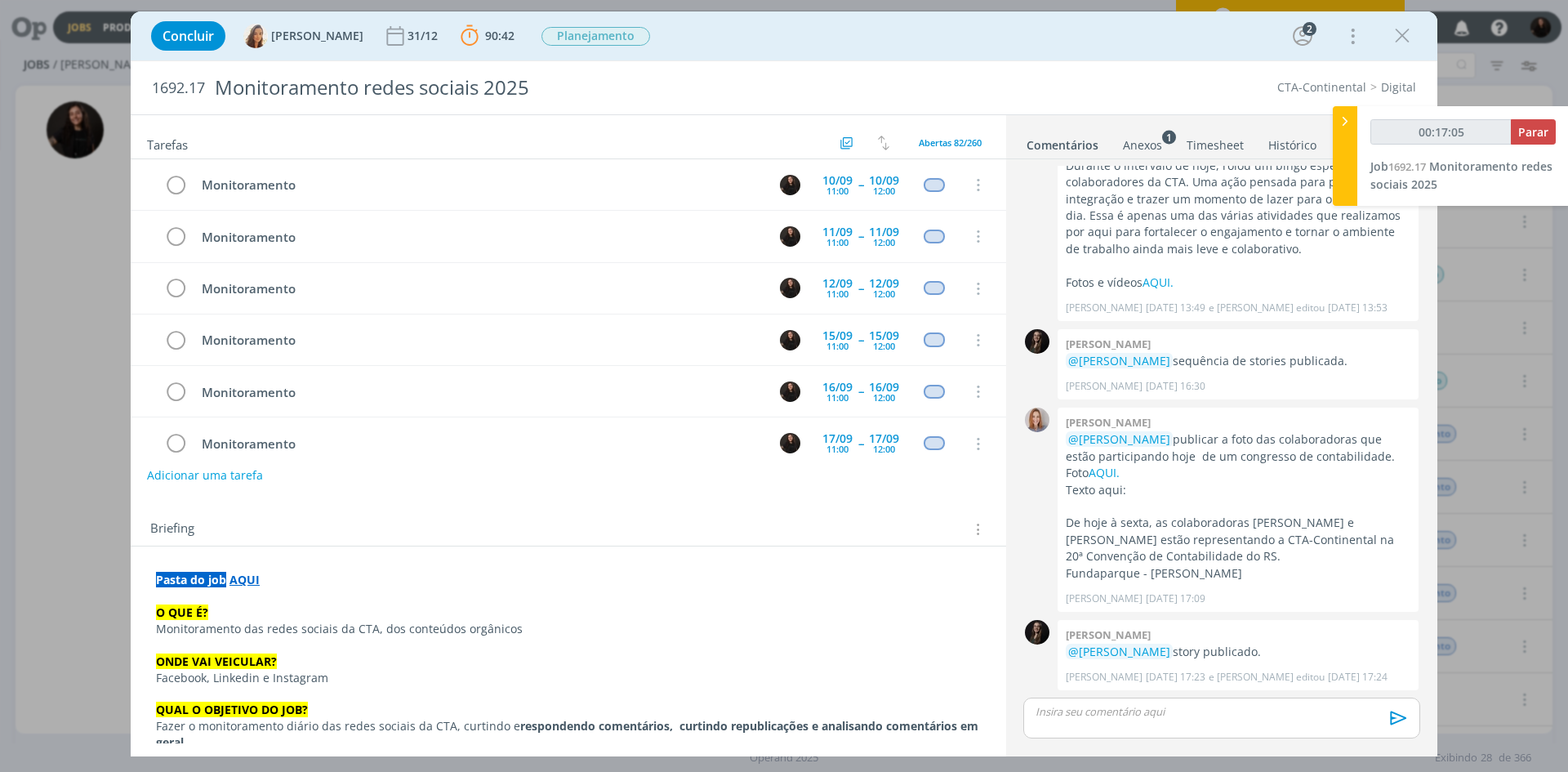
scroll to position [471, 0]
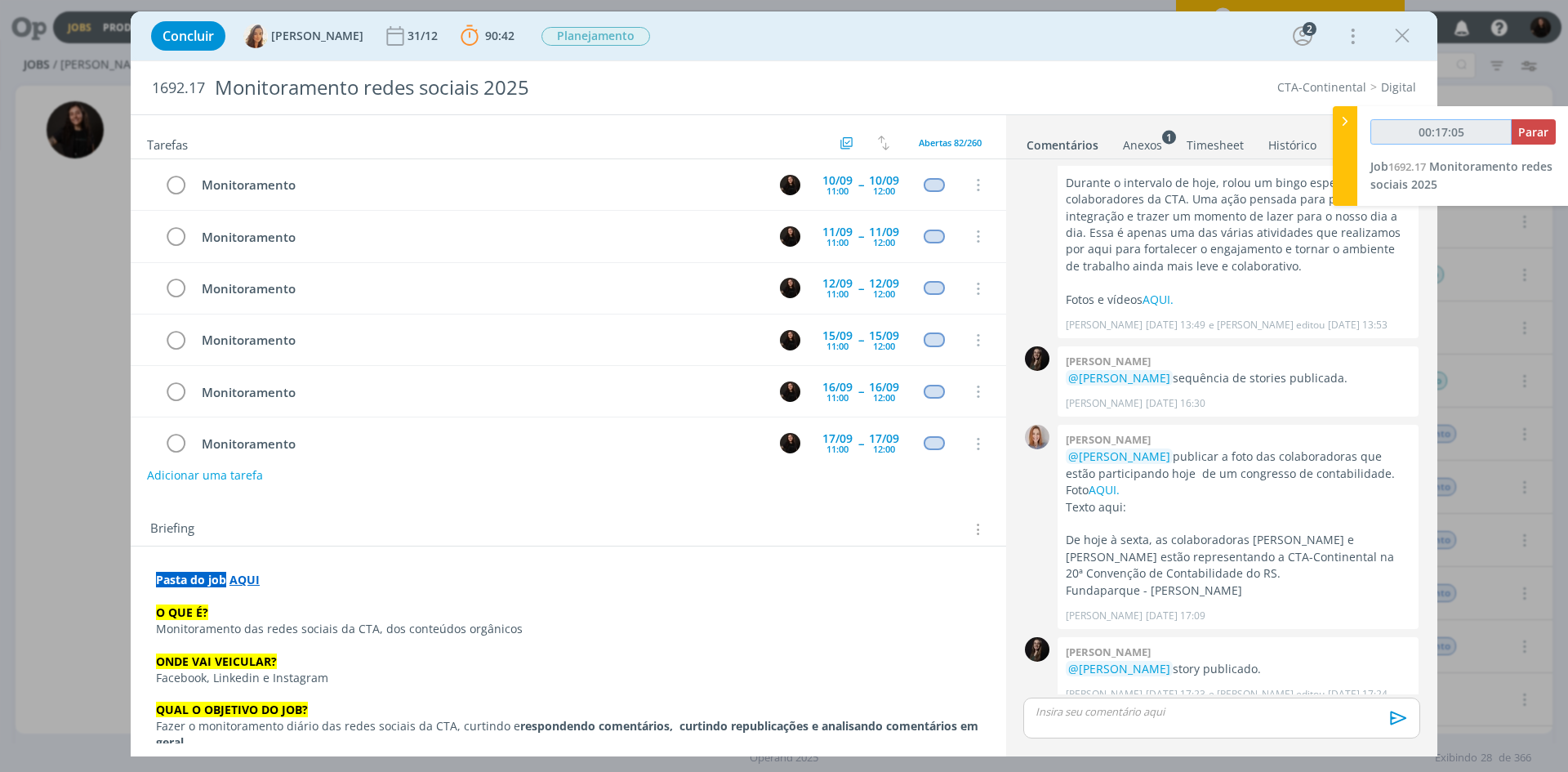
click at [1512, 133] on input "00:17:05" at bounding box center [1441, 132] width 141 height 26
type input "00:17:00"
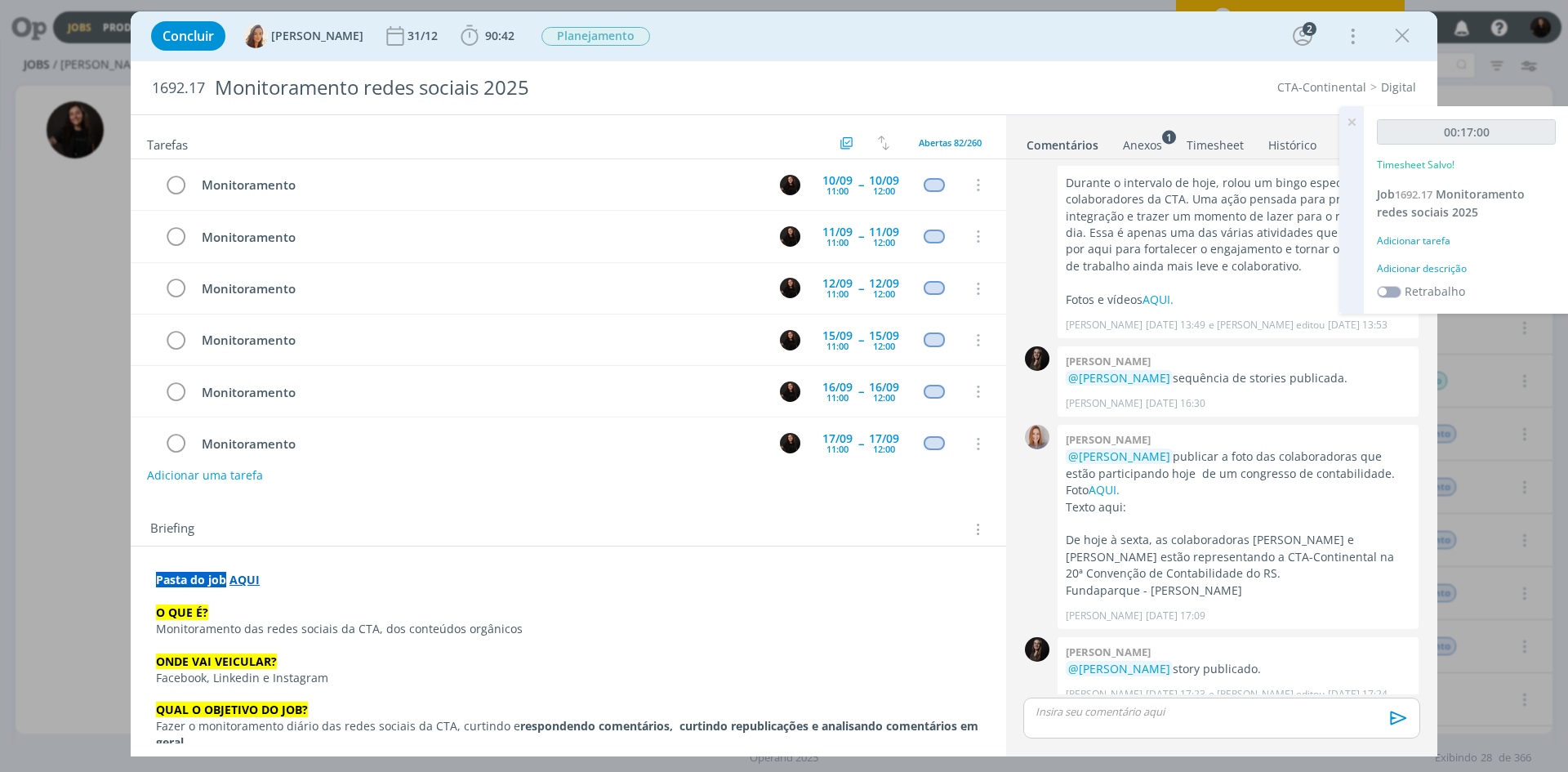
click at [1436, 270] on div "Adicionar descrição" at bounding box center [1466, 269] width 179 height 15
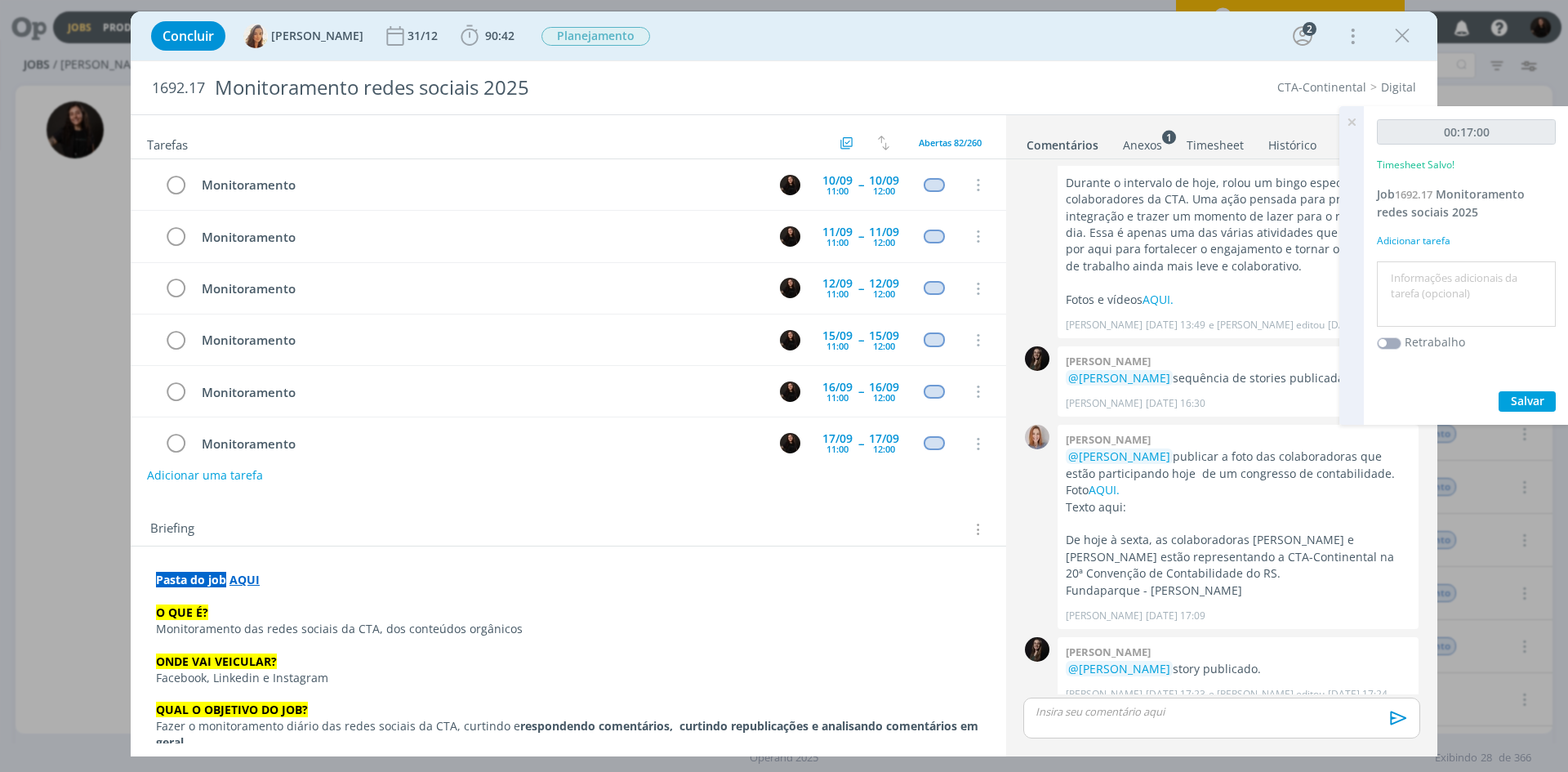
click at [1434, 275] on textarea at bounding box center [1466, 294] width 171 height 58
type textarea "monitoramento diário"
click at [1509, 396] on button "Salvar" at bounding box center [1528, 401] width 57 height 21
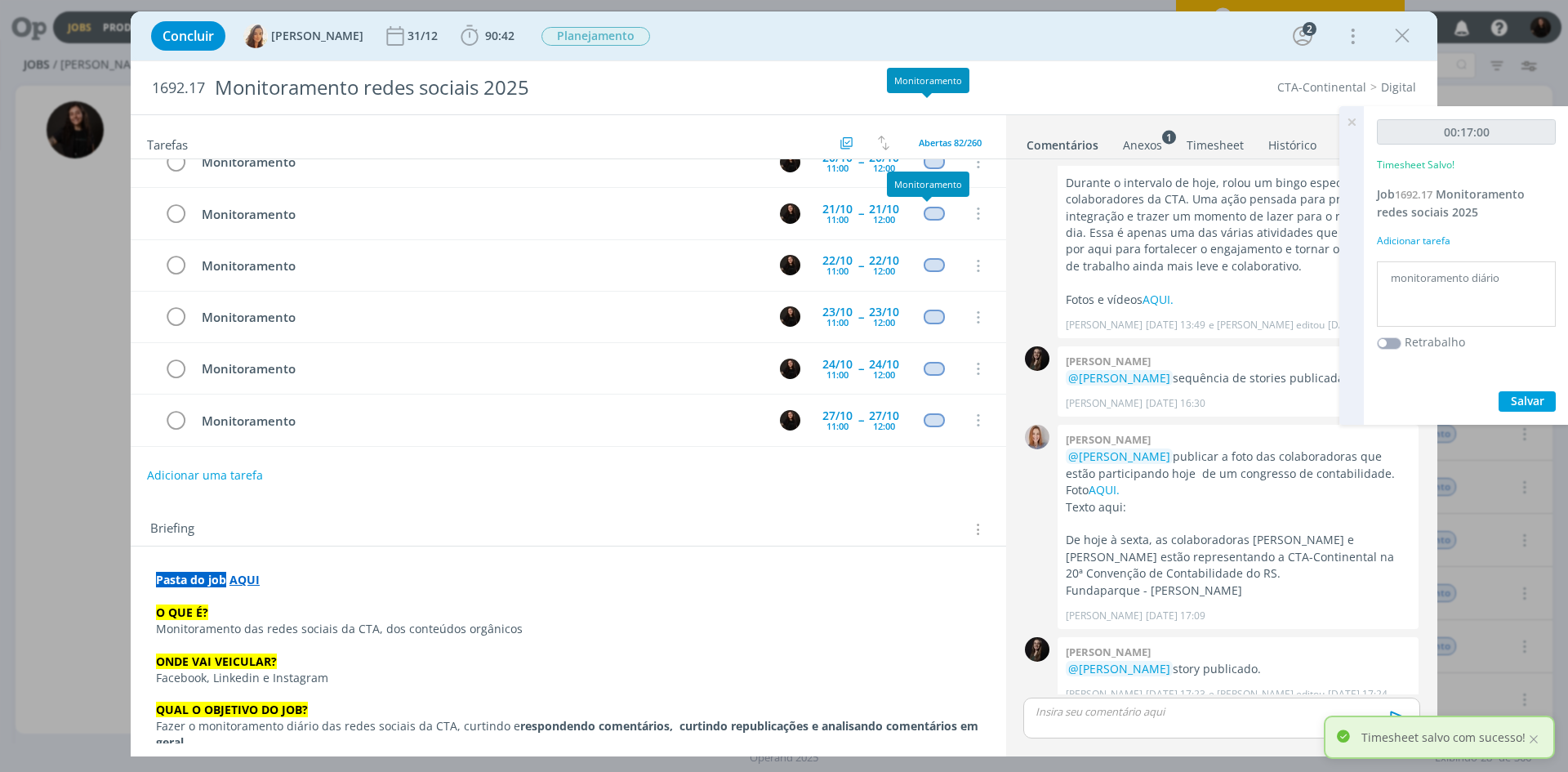
scroll to position [1572, 0]
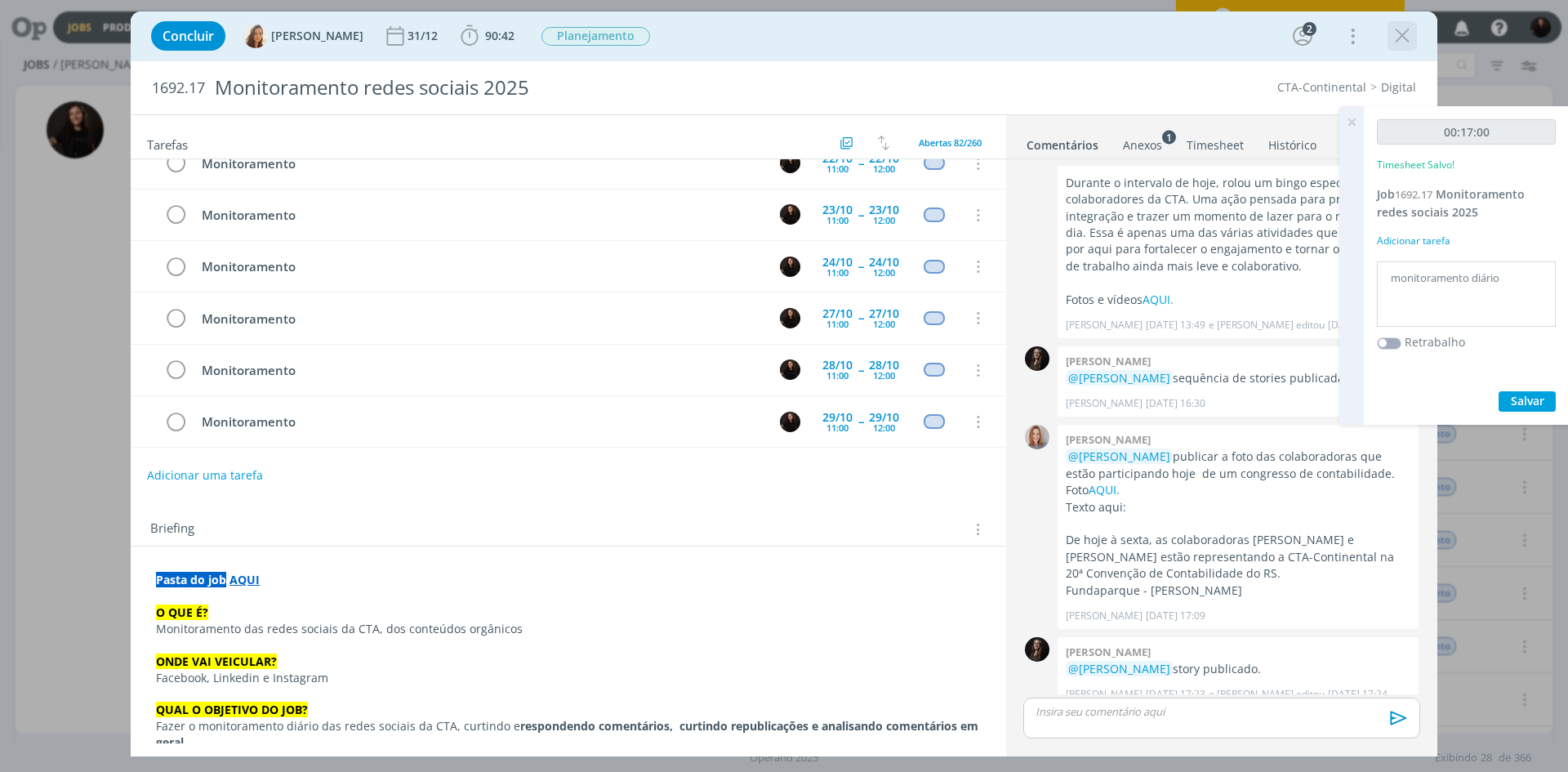
click at [1398, 40] on icon "dialog" at bounding box center [1402, 36] width 25 height 25
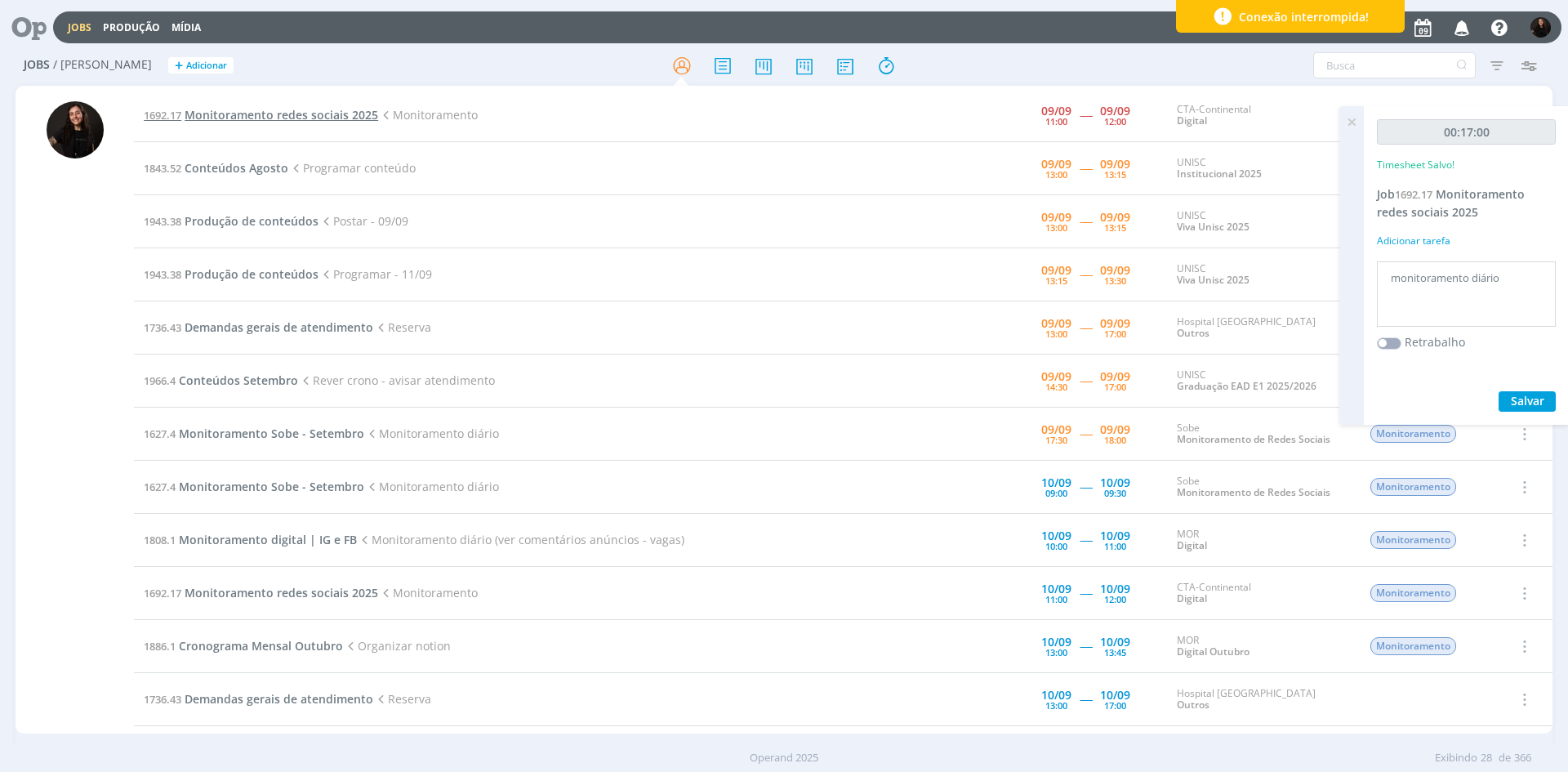
click at [291, 114] on span "Monitoramento redes sociais 2025" at bounding box center [281, 115] width 194 height 16
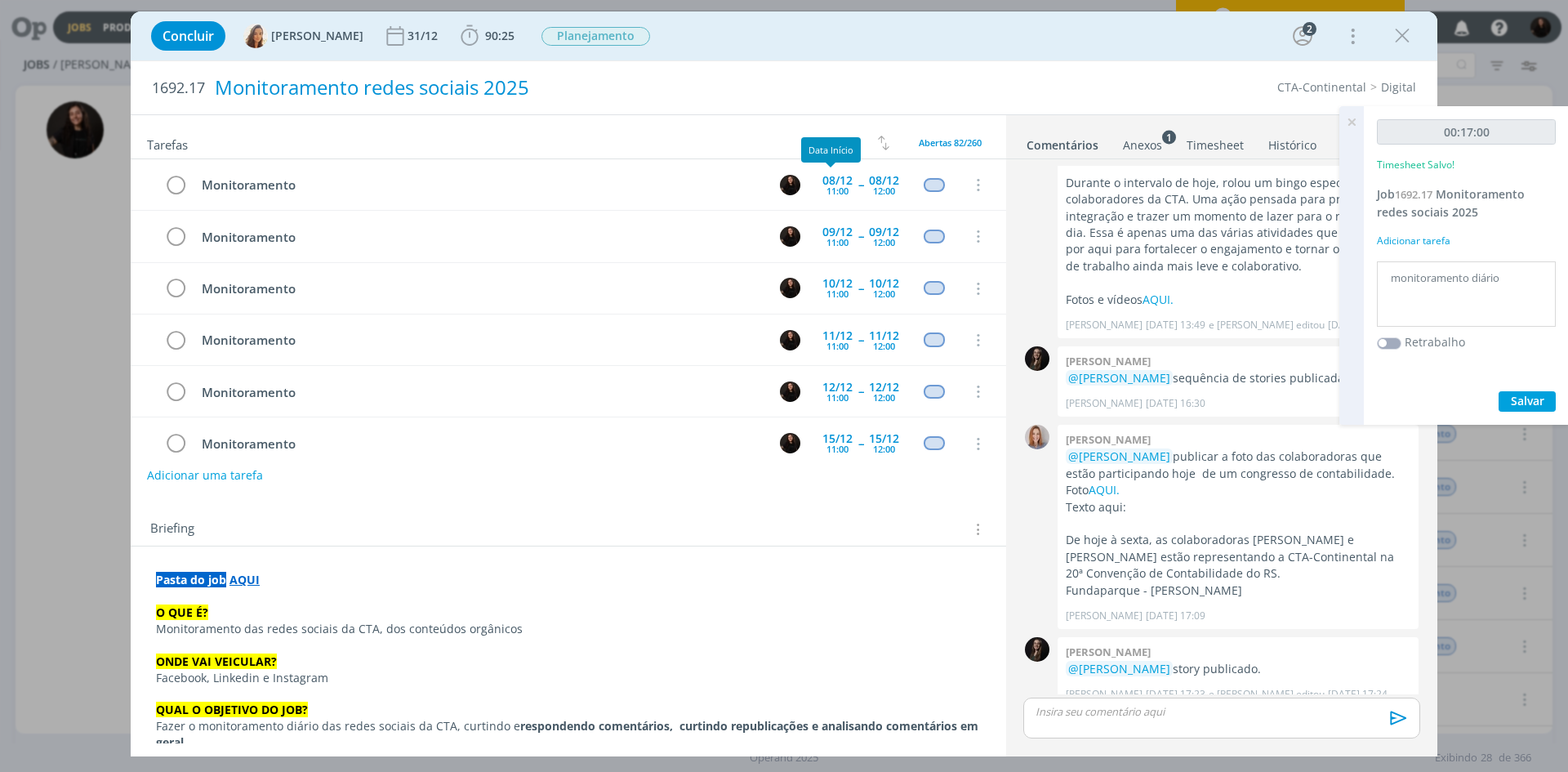
scroll to position [693, 0]
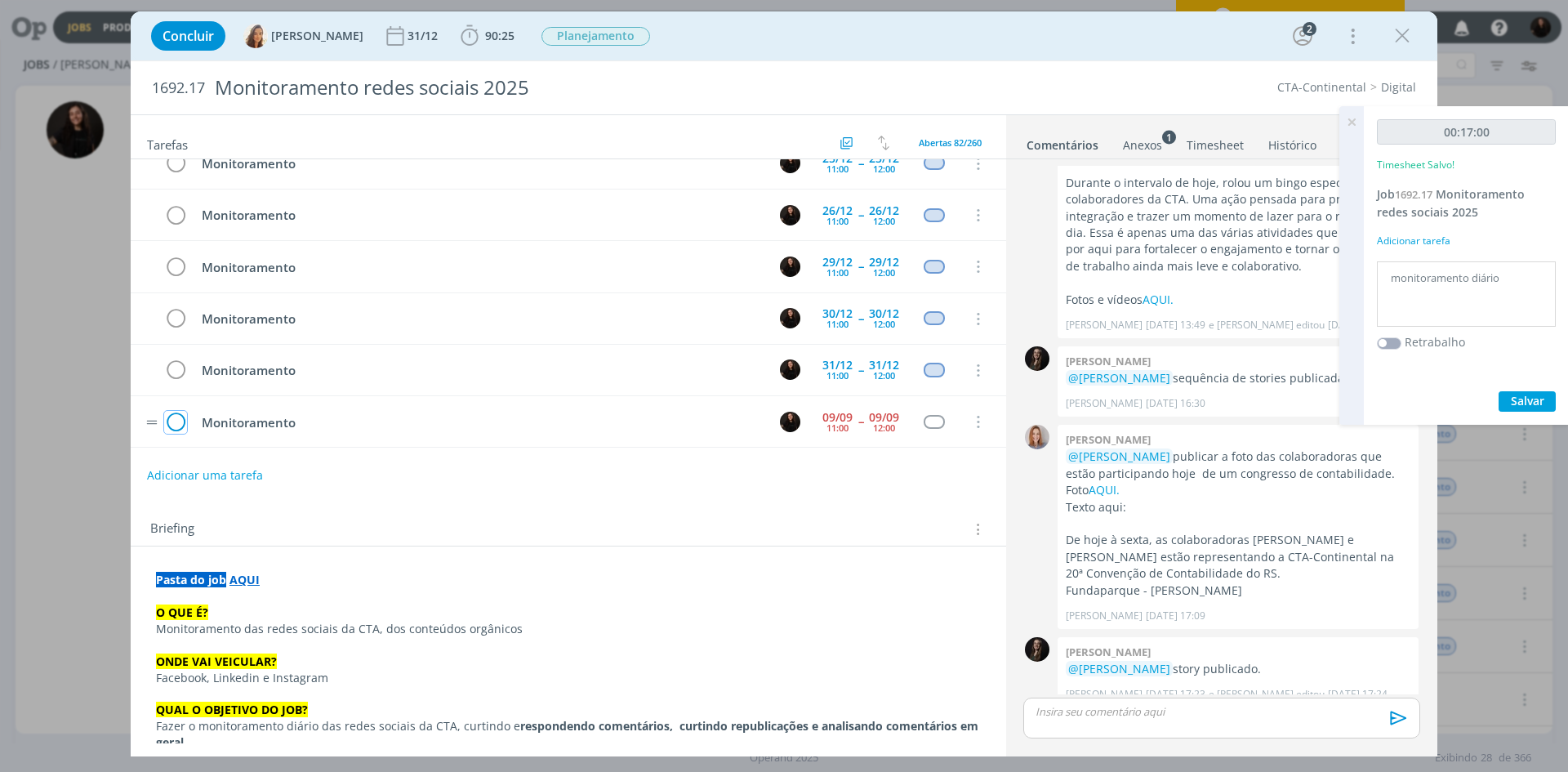
click at [173, 425] on icon "dialog" at bounding box center [175, 422] width 23 height 25
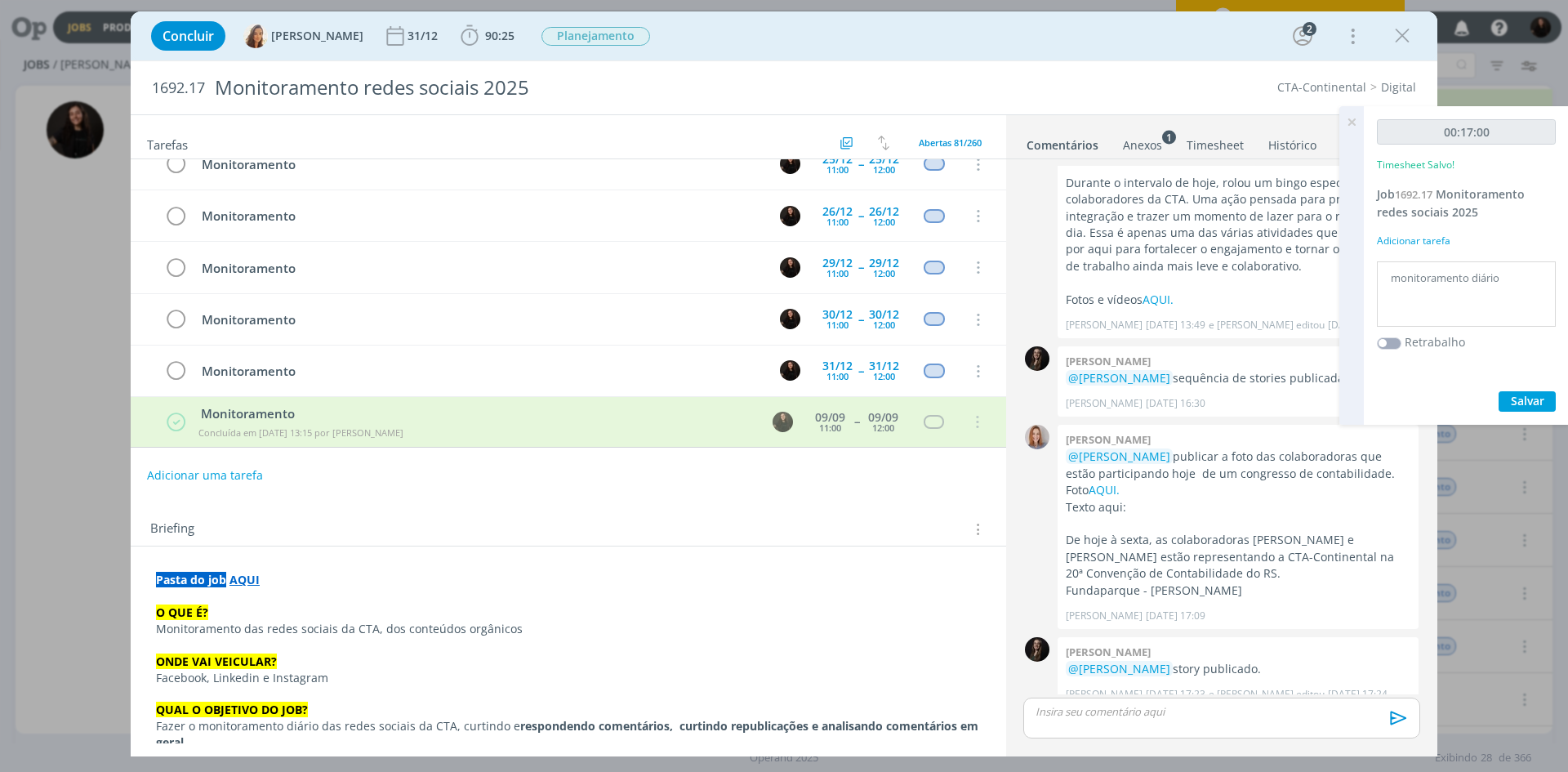
scroll to position [692, 0]
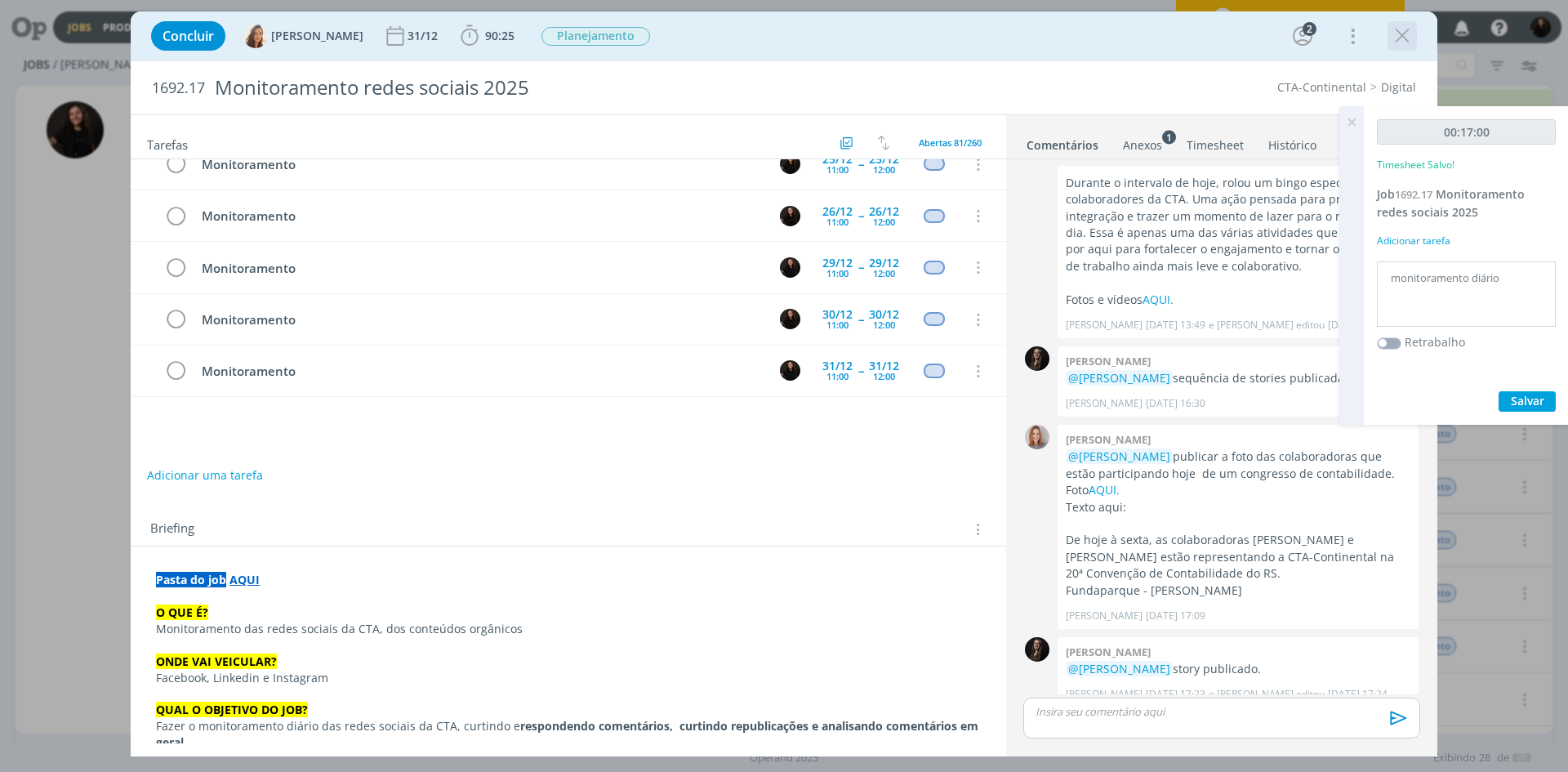
click at [1406, 36] on icon "dialog" at bounding box center [1402, 36] width 25 height 25
click at [1351, 120] on div at bounding box center [784, 386] width 1568 height 772
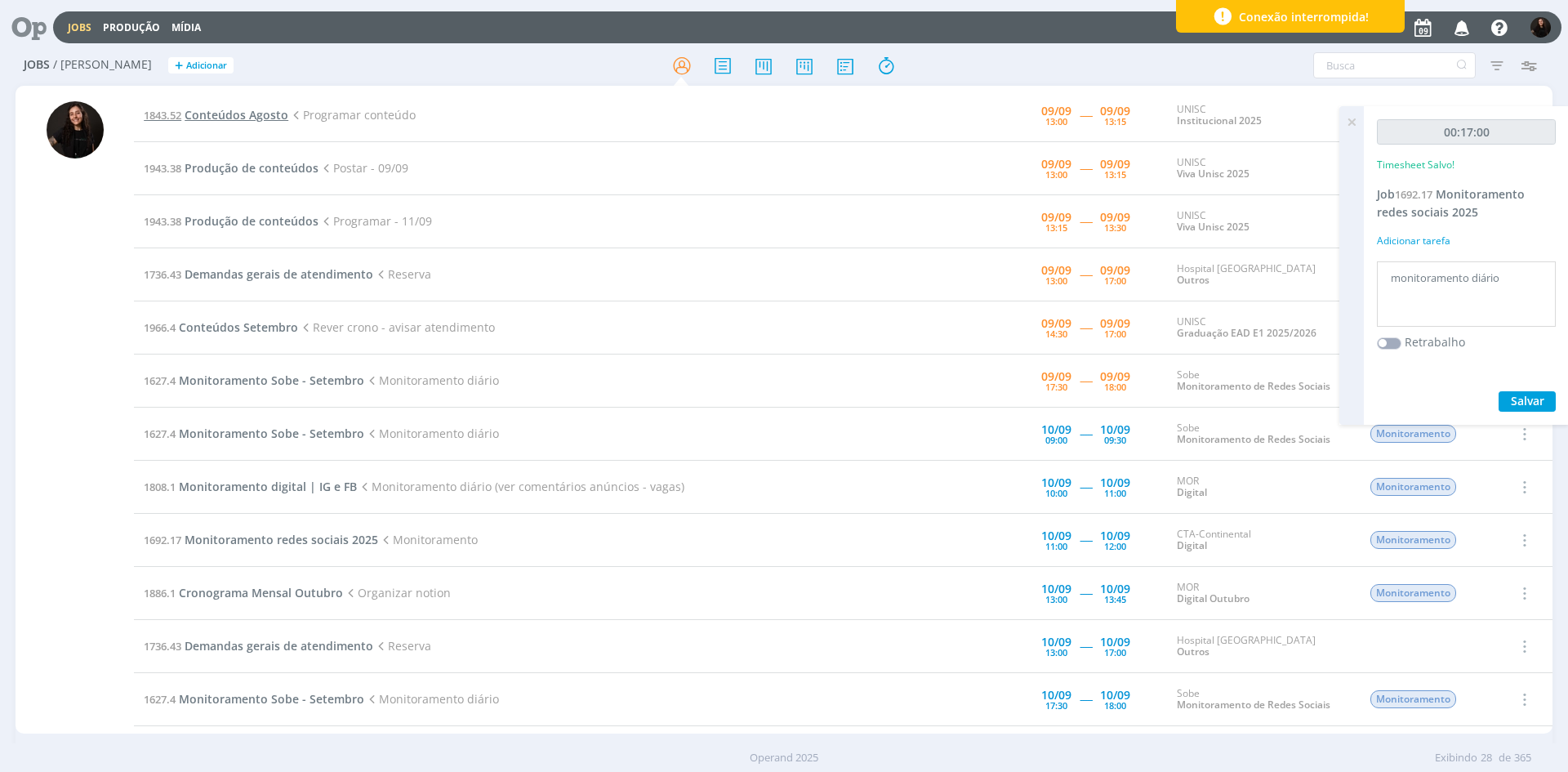
click at [243, 110] on span "Conteúdos Agosto" at bounding box center [236, 115] width 104 height 16
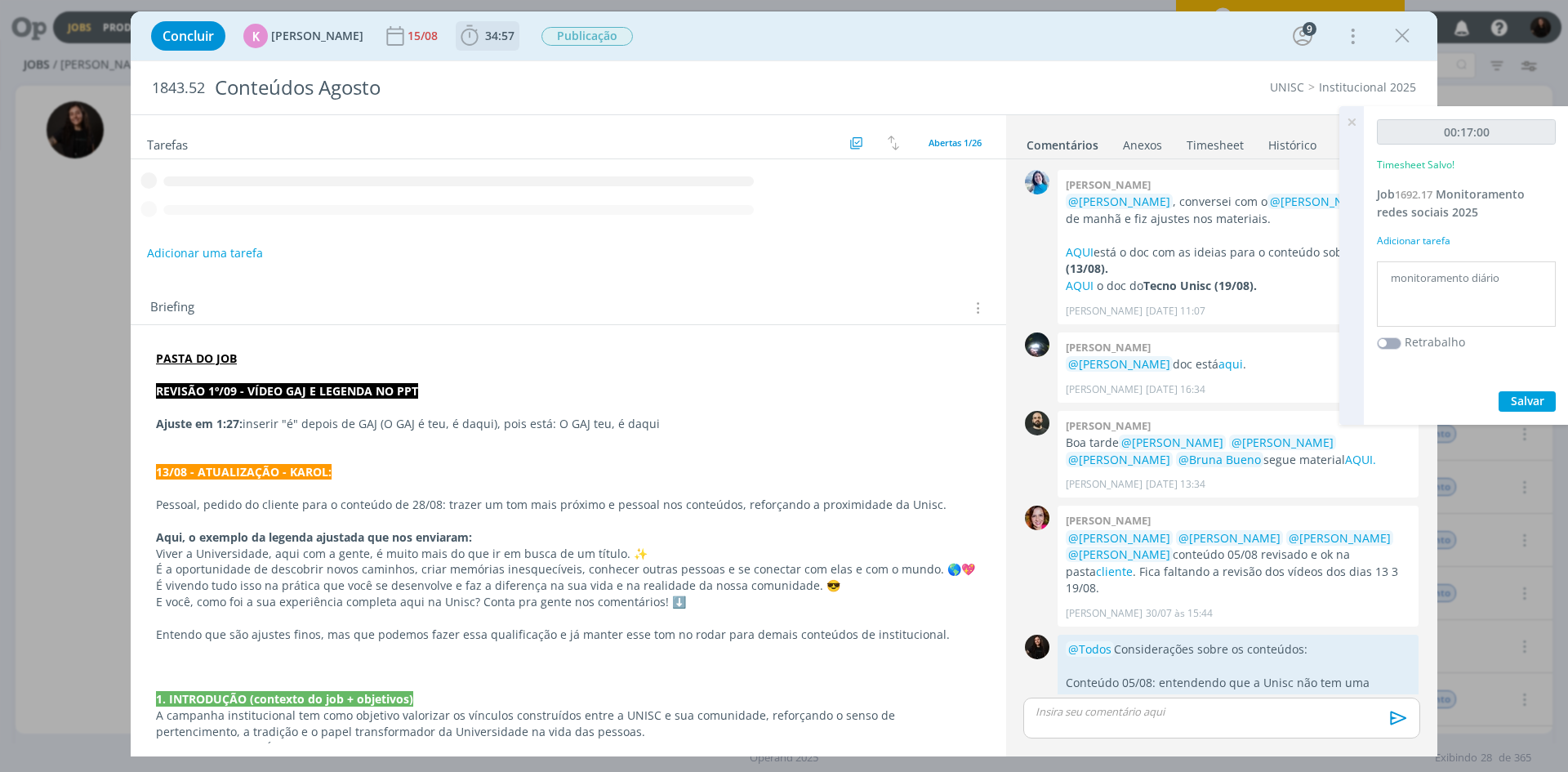
scroll to position [1756, 0]
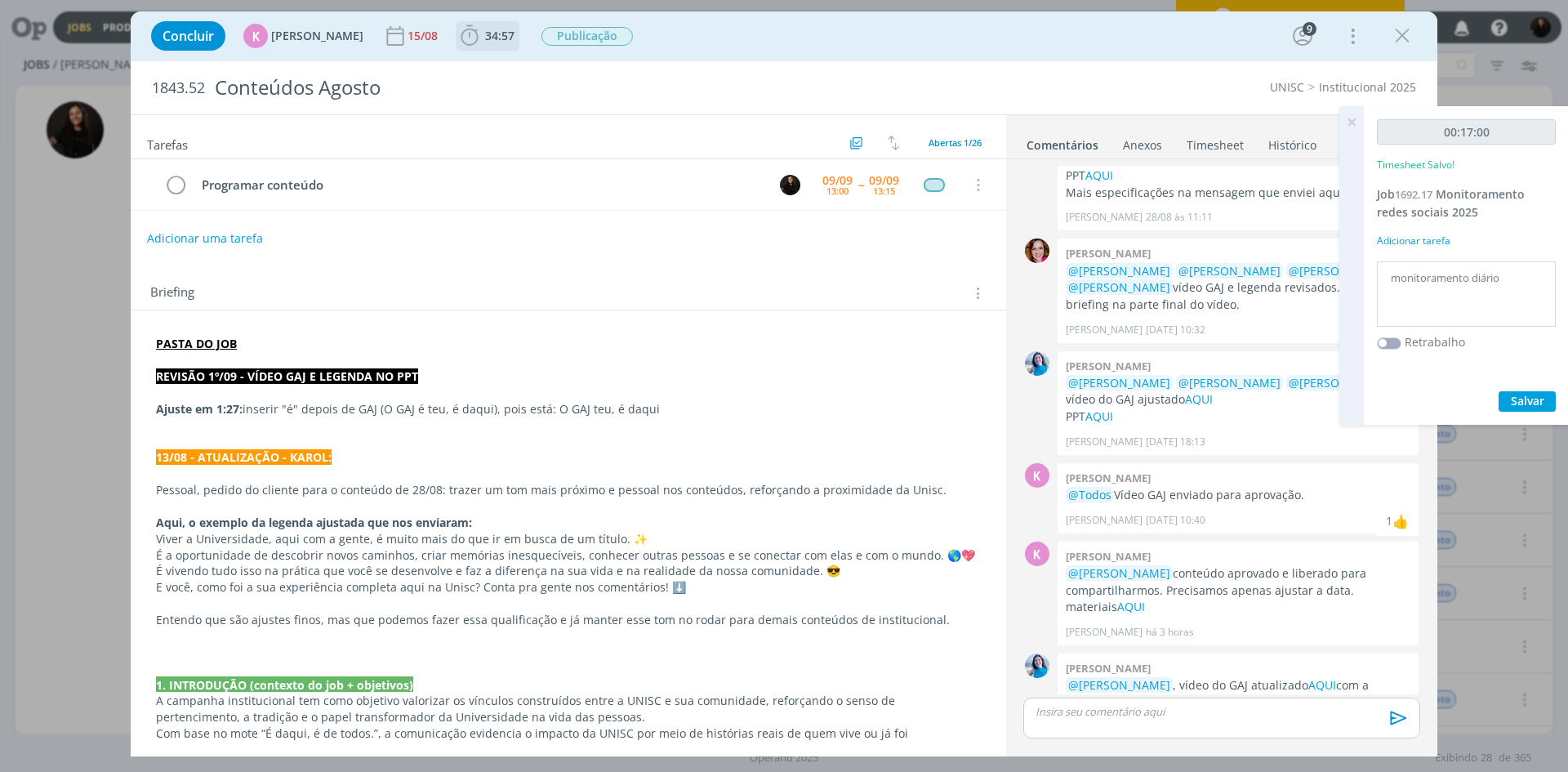
click at [467, 32] on icon "dialog" at bounding box center [469, 36] width 17 height 21
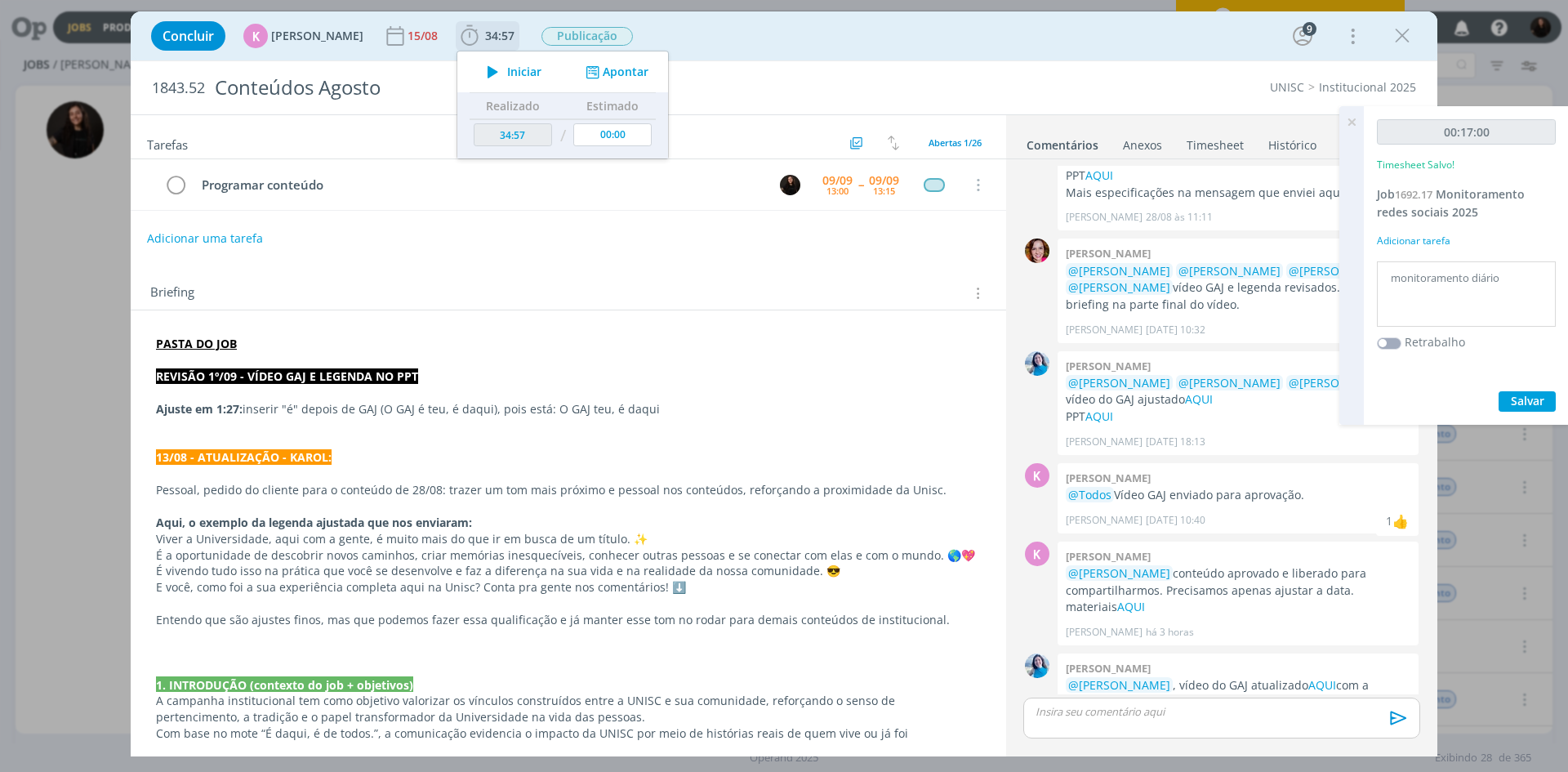
click at [490, 71] on icon "dialog" at bounding box center [493, 72] width 29 height 22
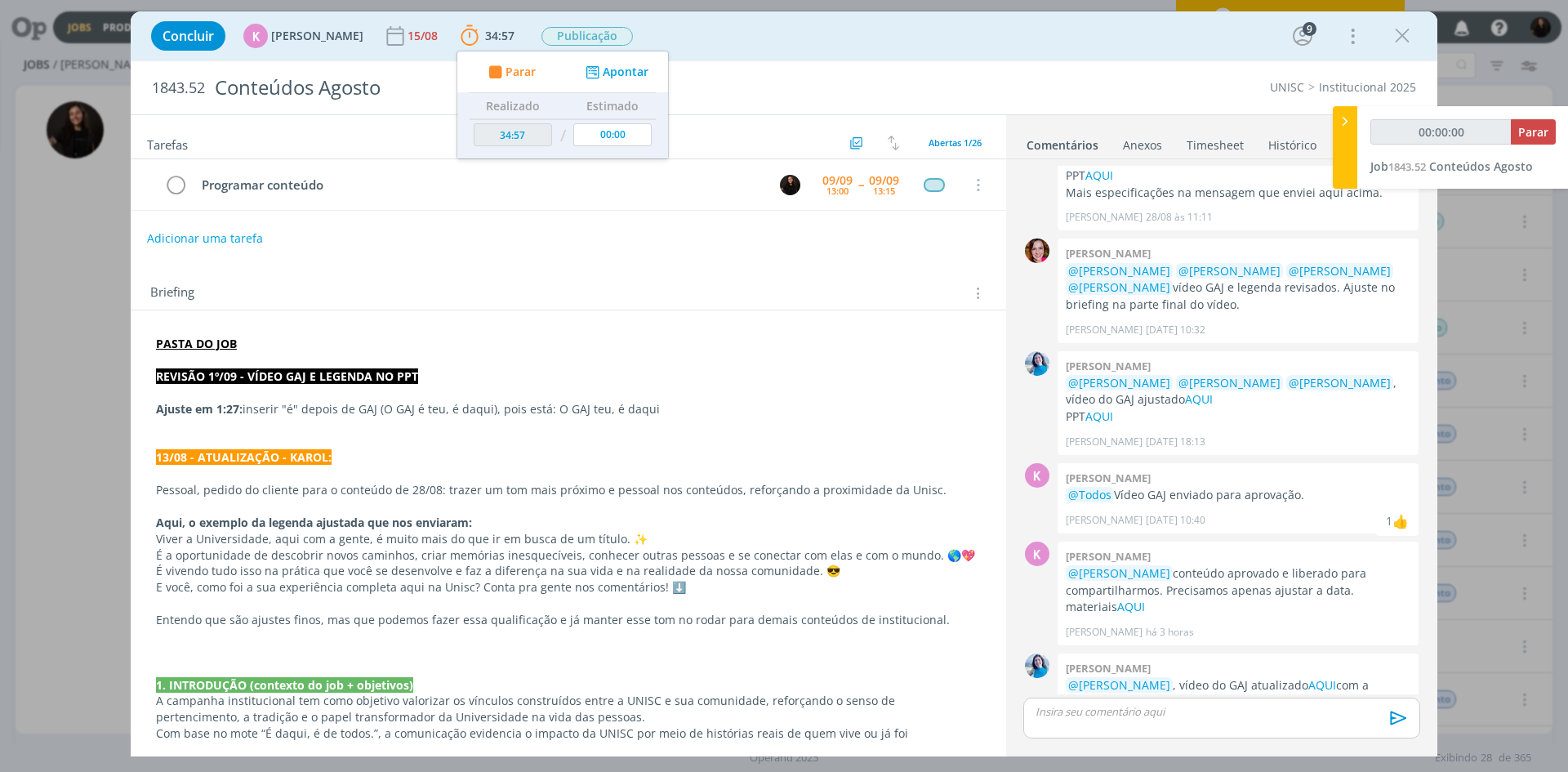
type input "00:00:01"
click at [1345, 122] on icon at bounding box center [1345, 120] width 17 height 17
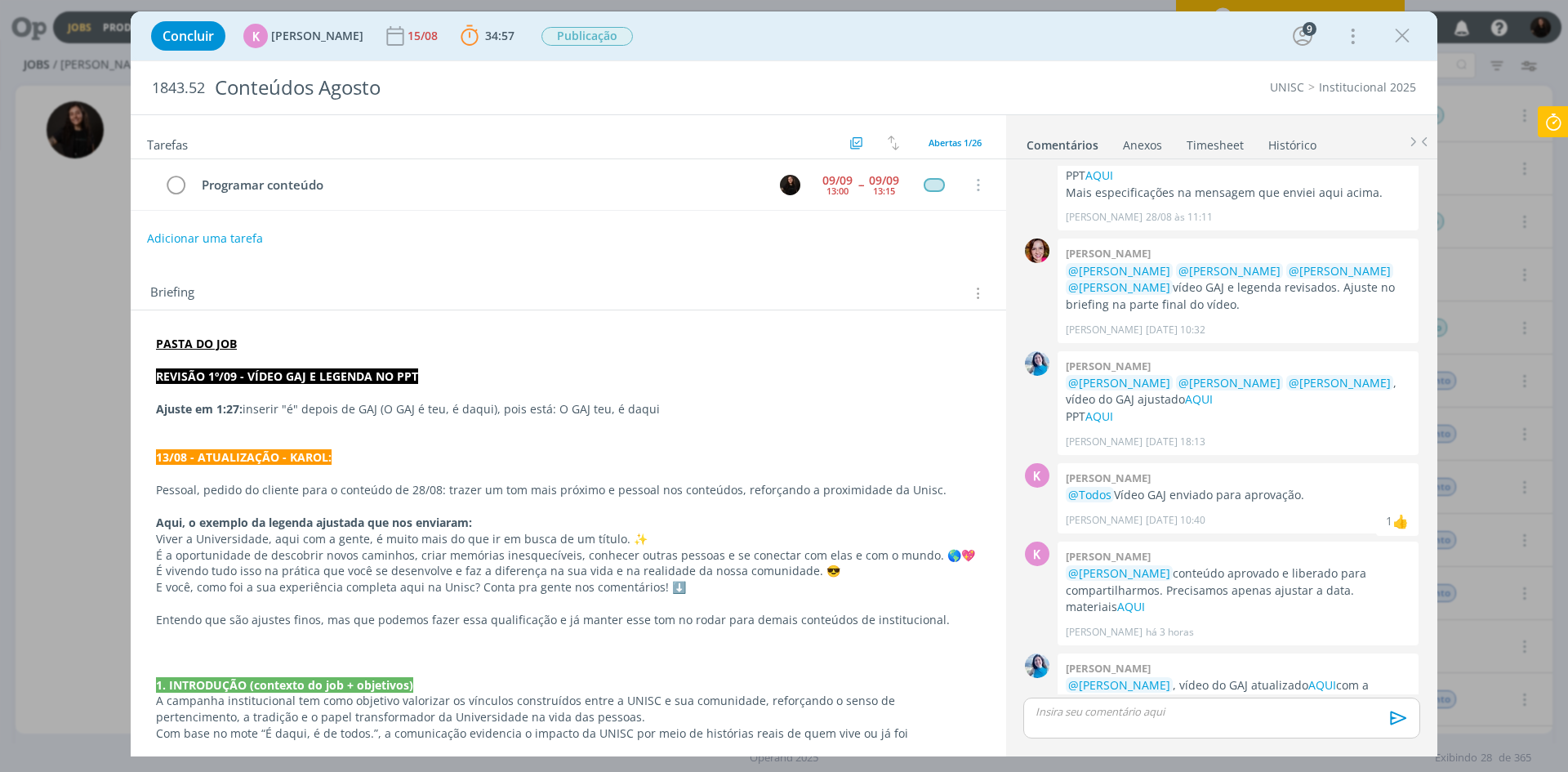
click at [1550, 114] on icon at bounding box center [1553, 122] width 30 height 32
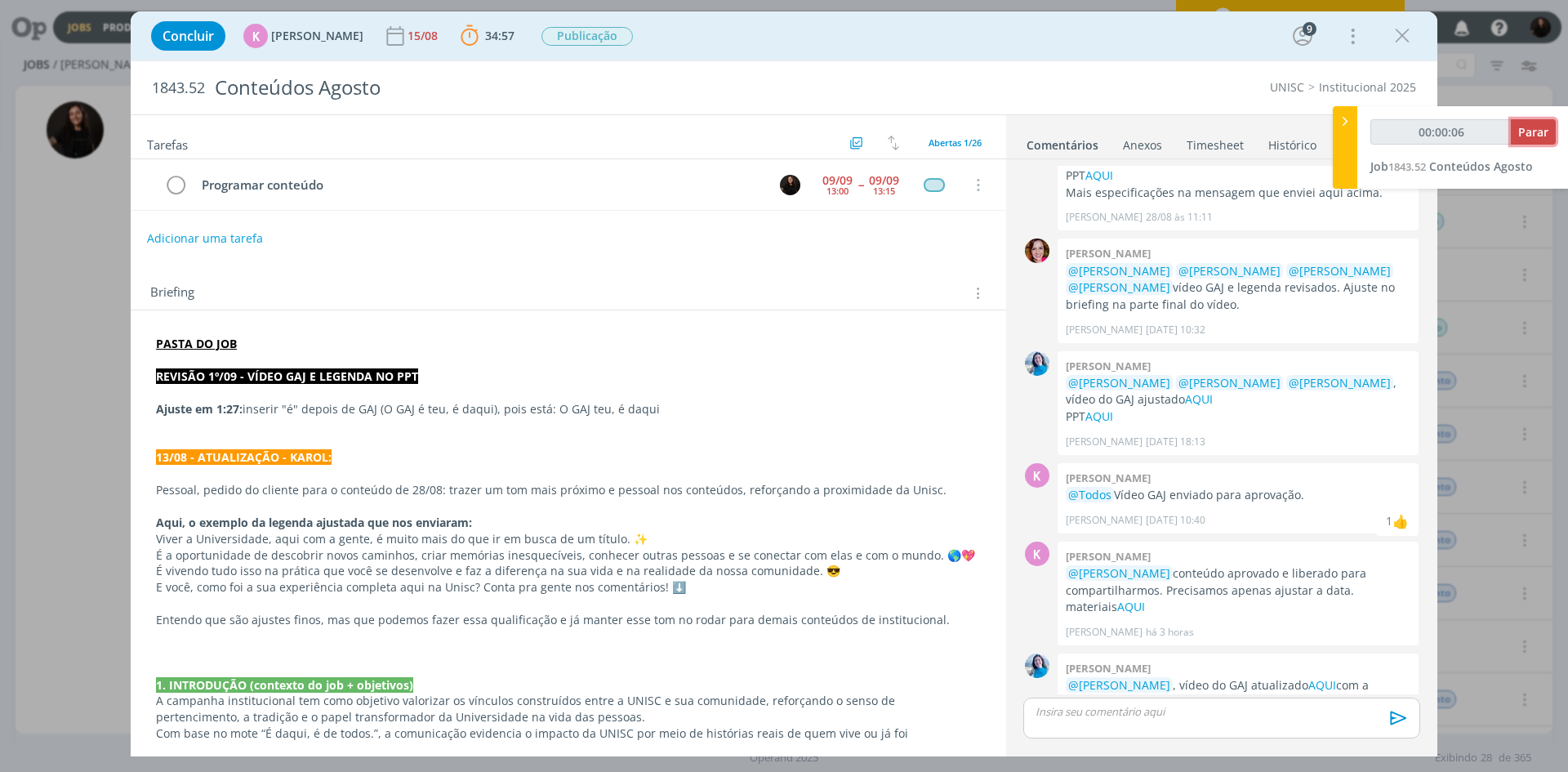
click at [1519, 132] on button "Parar" at bounding box center [1532, 132] width 44 height 26
drag, startPoint x: 1199, startPoint y: 75, endPoint x: 1218, endPoint y: 139, distance: 66.8
click at [1198, 75] on div "1843.52 Conteúdos Agosto UNISC Institucional 2025" at bounding box center [783, 88] width 1306 height 53
click at [1342, 130] on div at bounding box center [1345, 148] width 25 height 83
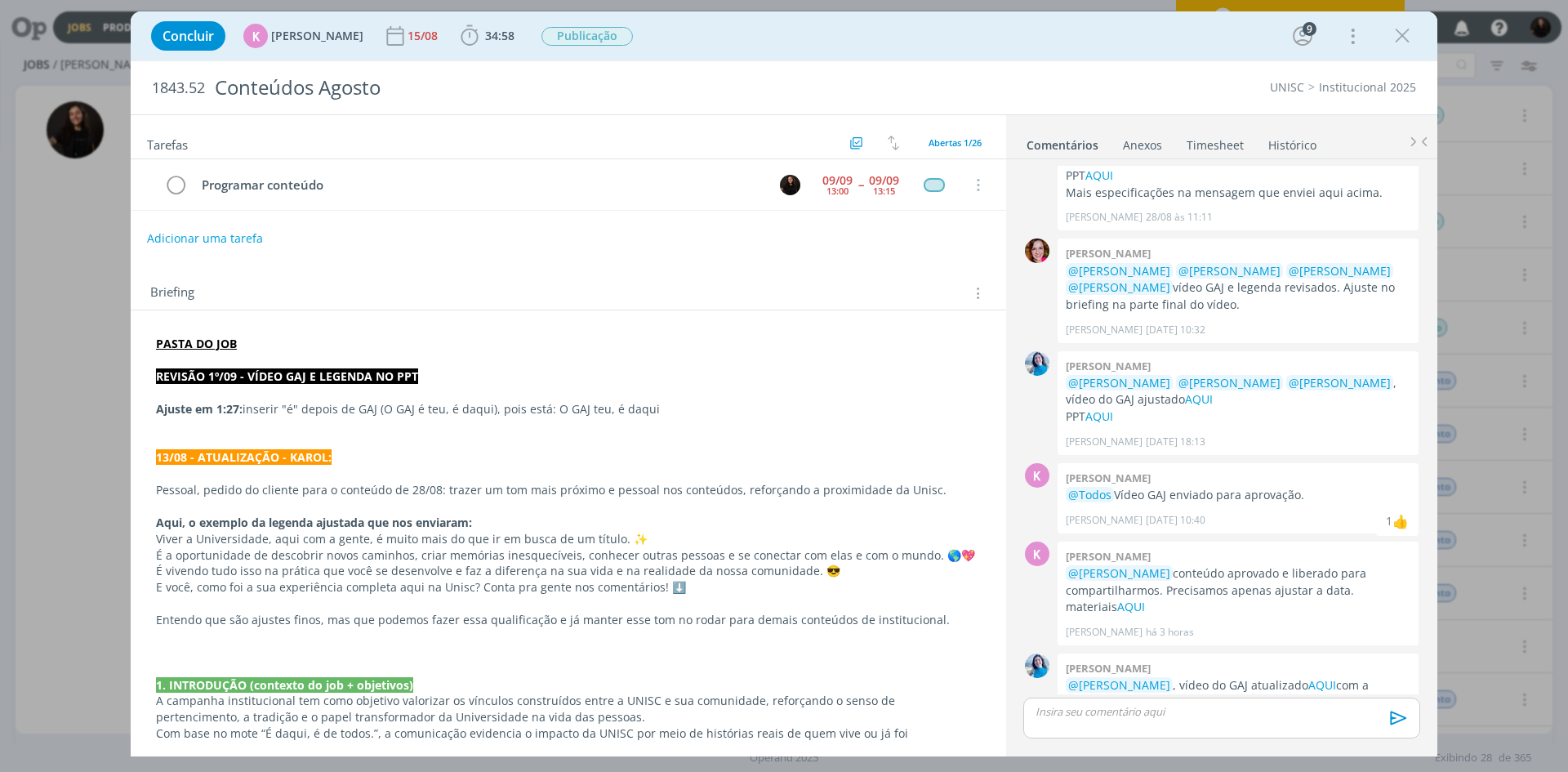
click at [1219, 150] on link "Timesheet" at bounding box center [1215, 142] width 59 height 24
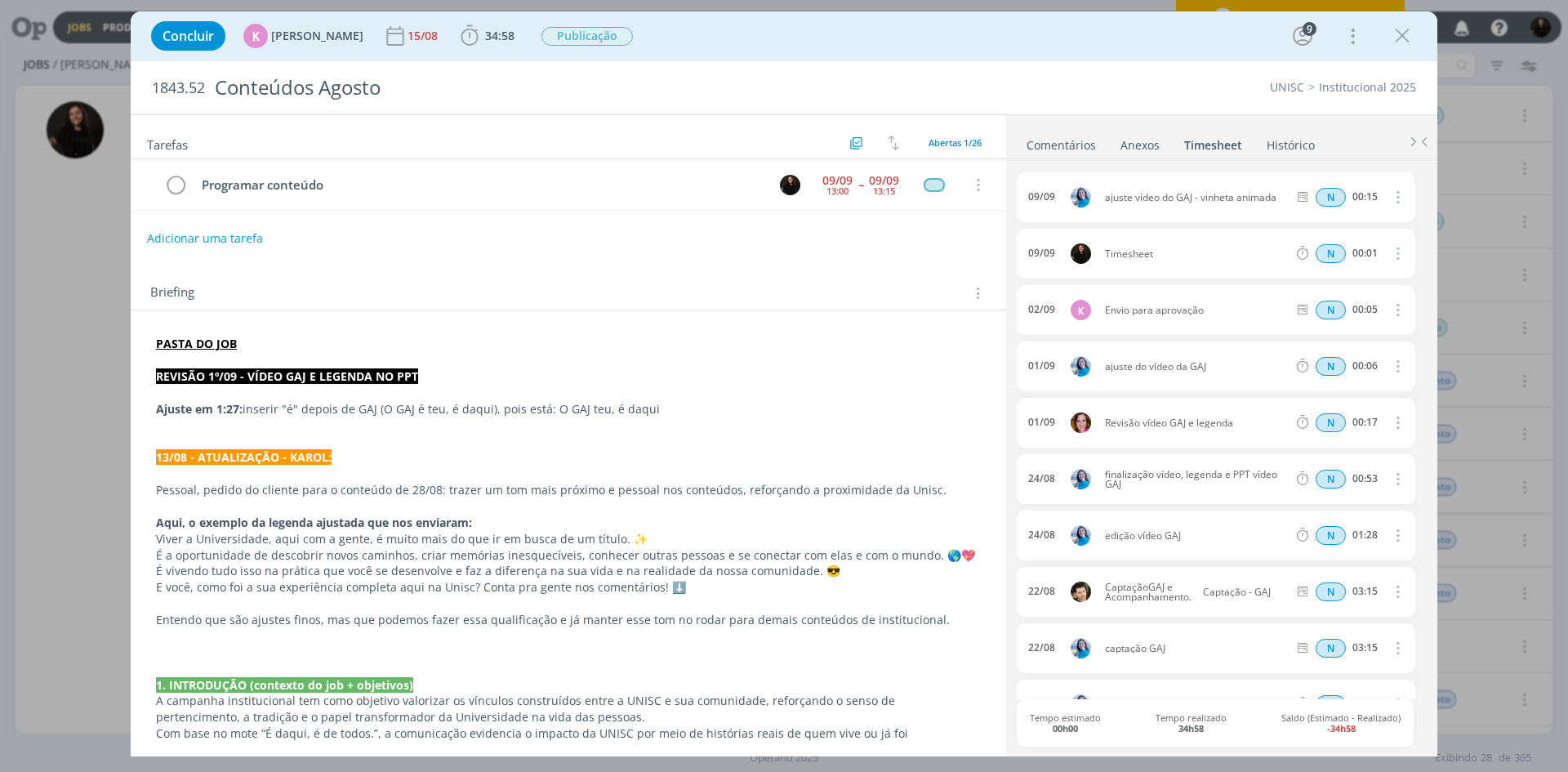
click at [1392, 261] on icon "dialog" at bounding box center [1396, 254] width 18 height 20
click at [1340, 288] on link "Excluir" at bounding box center [1351, 282] width 129 height 26
drag, startPoint x: 1372, startPoint y: 252, endPoint x: 1350, endPoint y: 59, distance: 194.2
click at [1372, 251] on button "Sim" at bounding box center [1382, 254] width 32 height 18
click at [1398, 34] on icon "dialog" at bounding box center [1402, 36] width 25 height 25
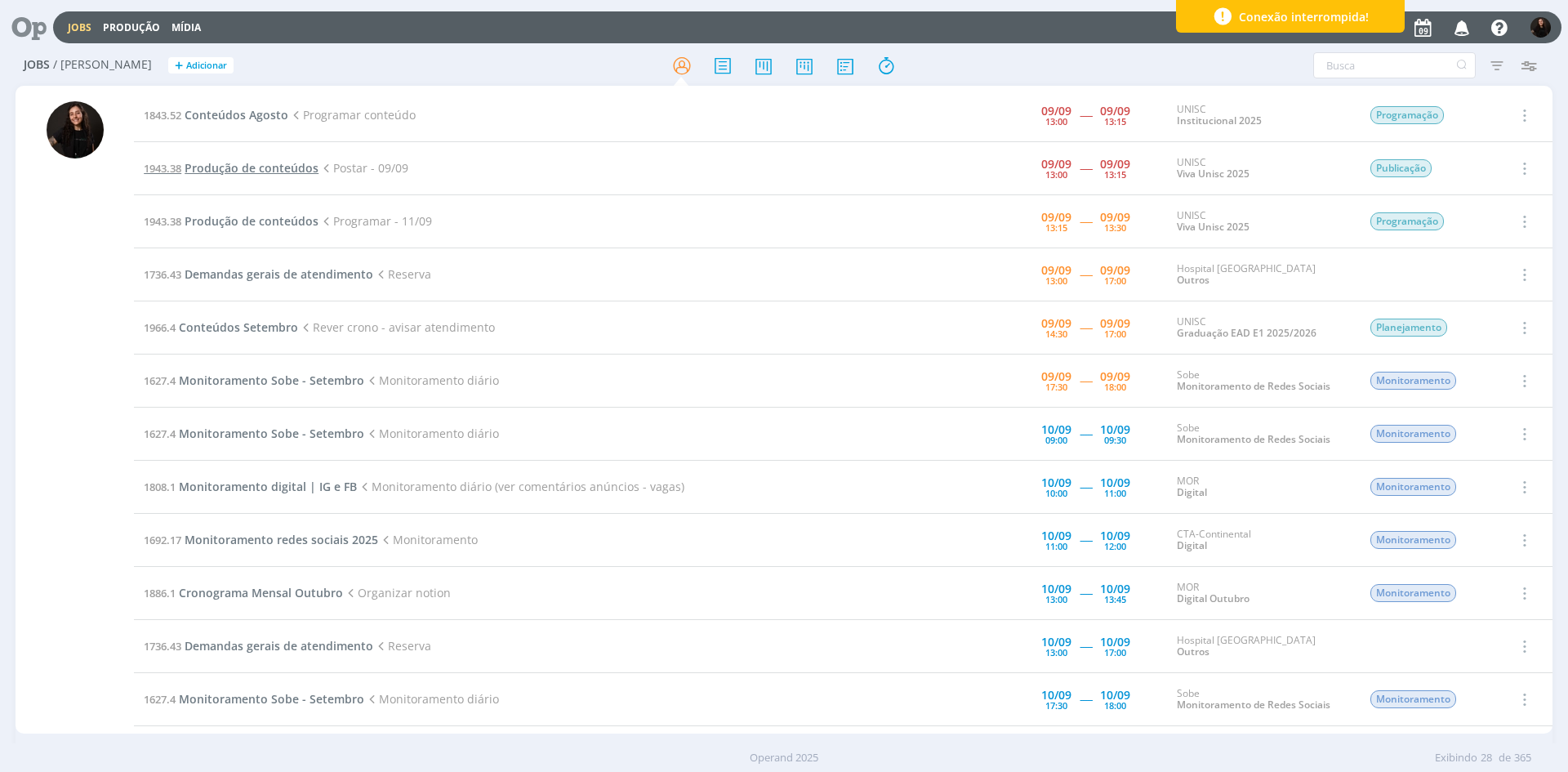
click at [253, 170] on span "Produção de conteúdos" at bounding box center [252, 168] width 134 height 16
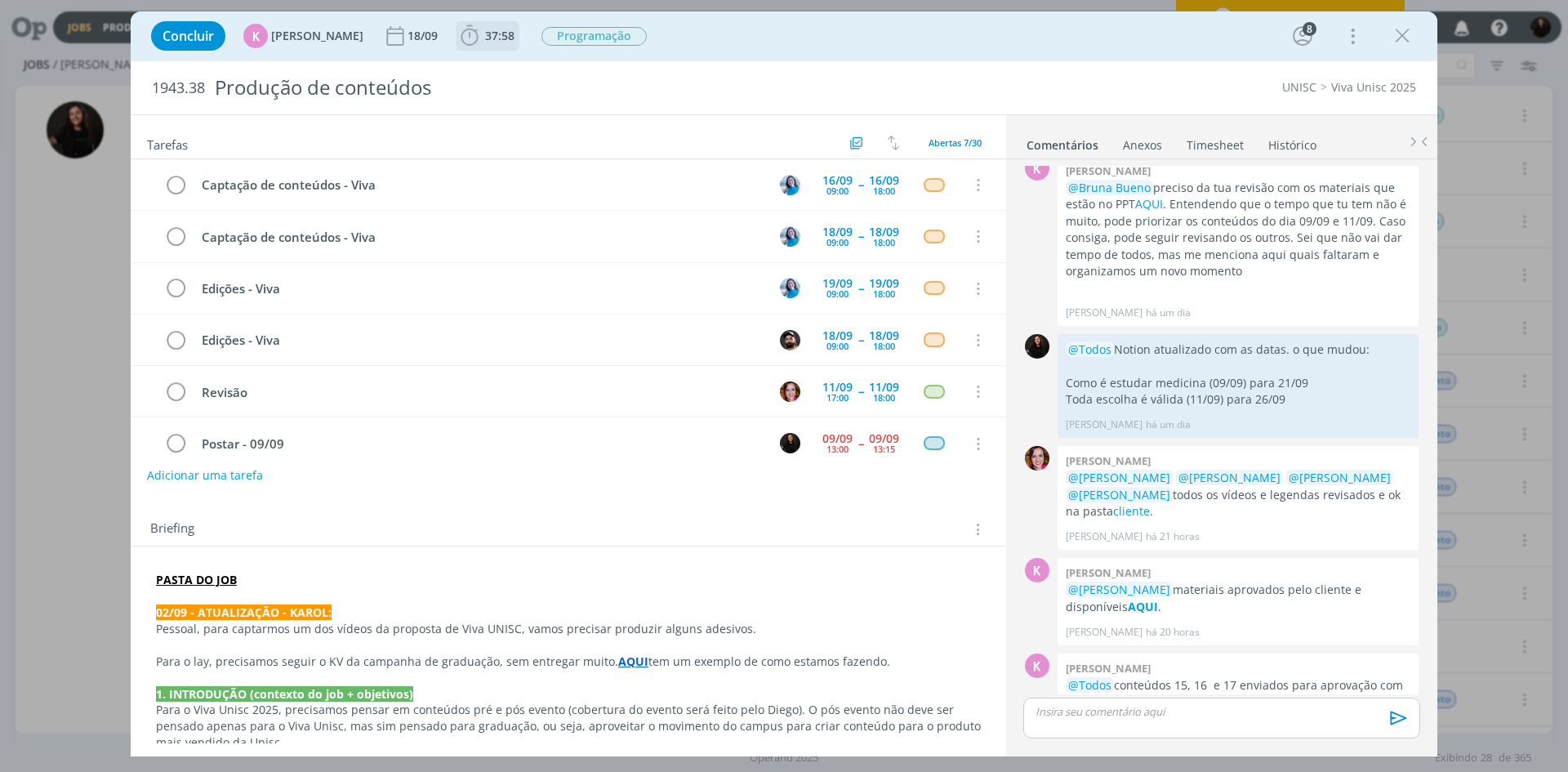
scroll to position [73, 0]
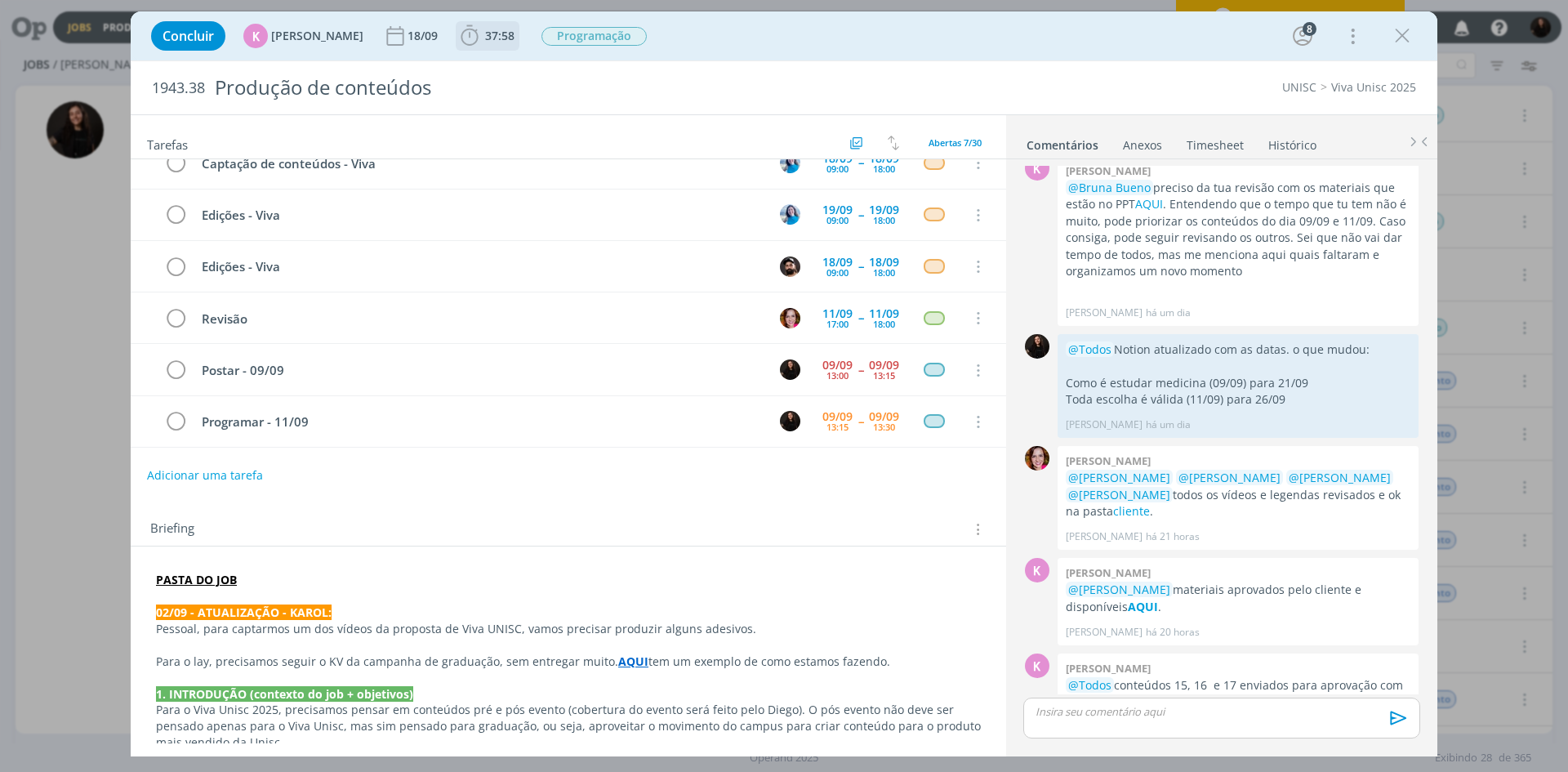
click at [466, 40] on icon "dialog" at bounding box center [469, 36] width 17 height 21
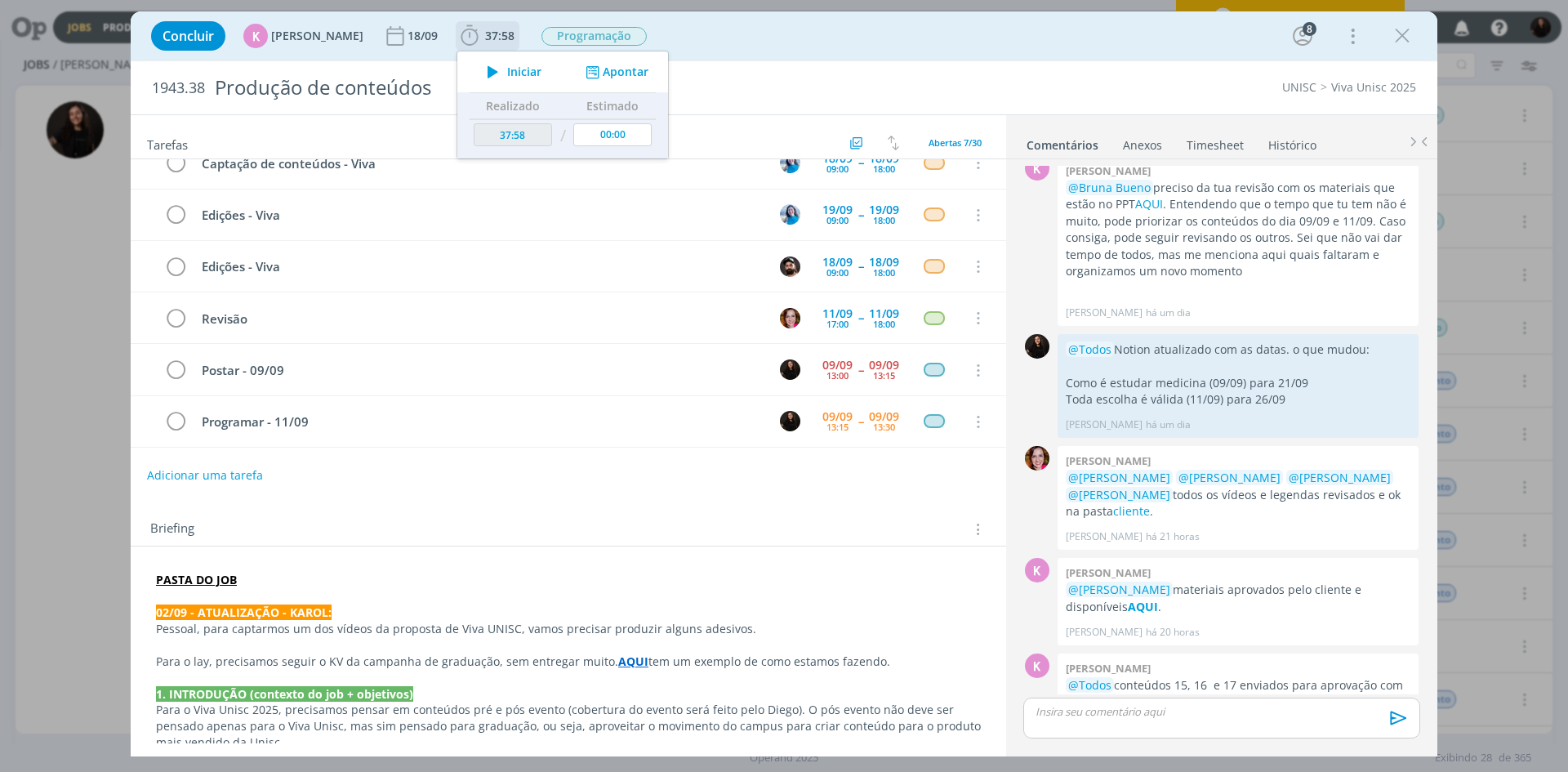
drag, startPoint x: 512, startPoint y: 71, endPoint x: 588, endPoint y: 83, distance: 76.9
click at [512, 71] on span "Iniciar" at bounding box center [524, 72] width 35 height 12
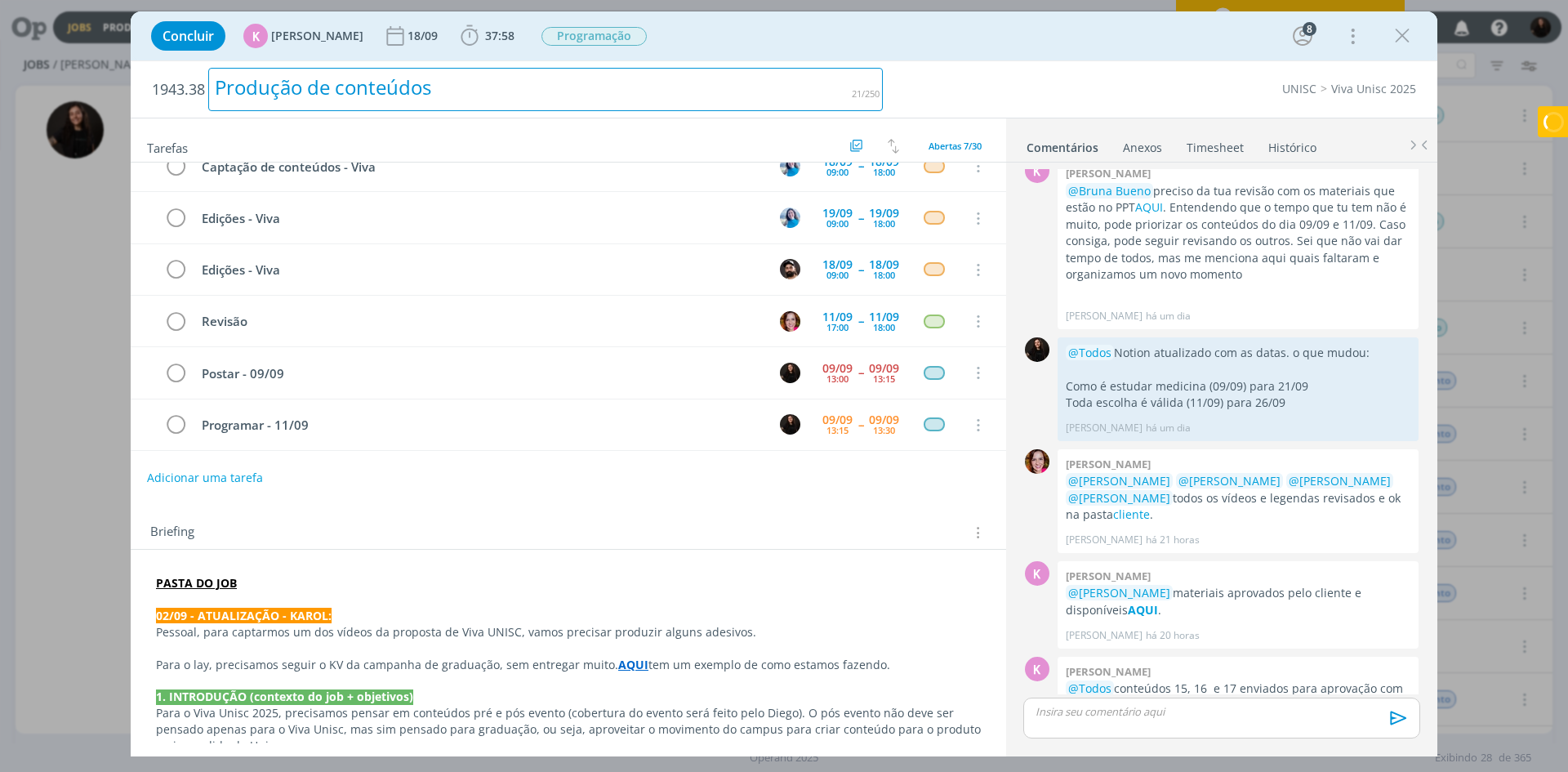
drag, startPoint x: 745, startPoint y: 67, endPoint x: 660, endPoint y: 4, distance: 105.8
click at [744, 60] on div "1943.38 Produção de conteúdos UNISC Viva Unisc 2025 Tarefas Usar Job de templat…" at bounding box center [783, 408] width 1306 height 696
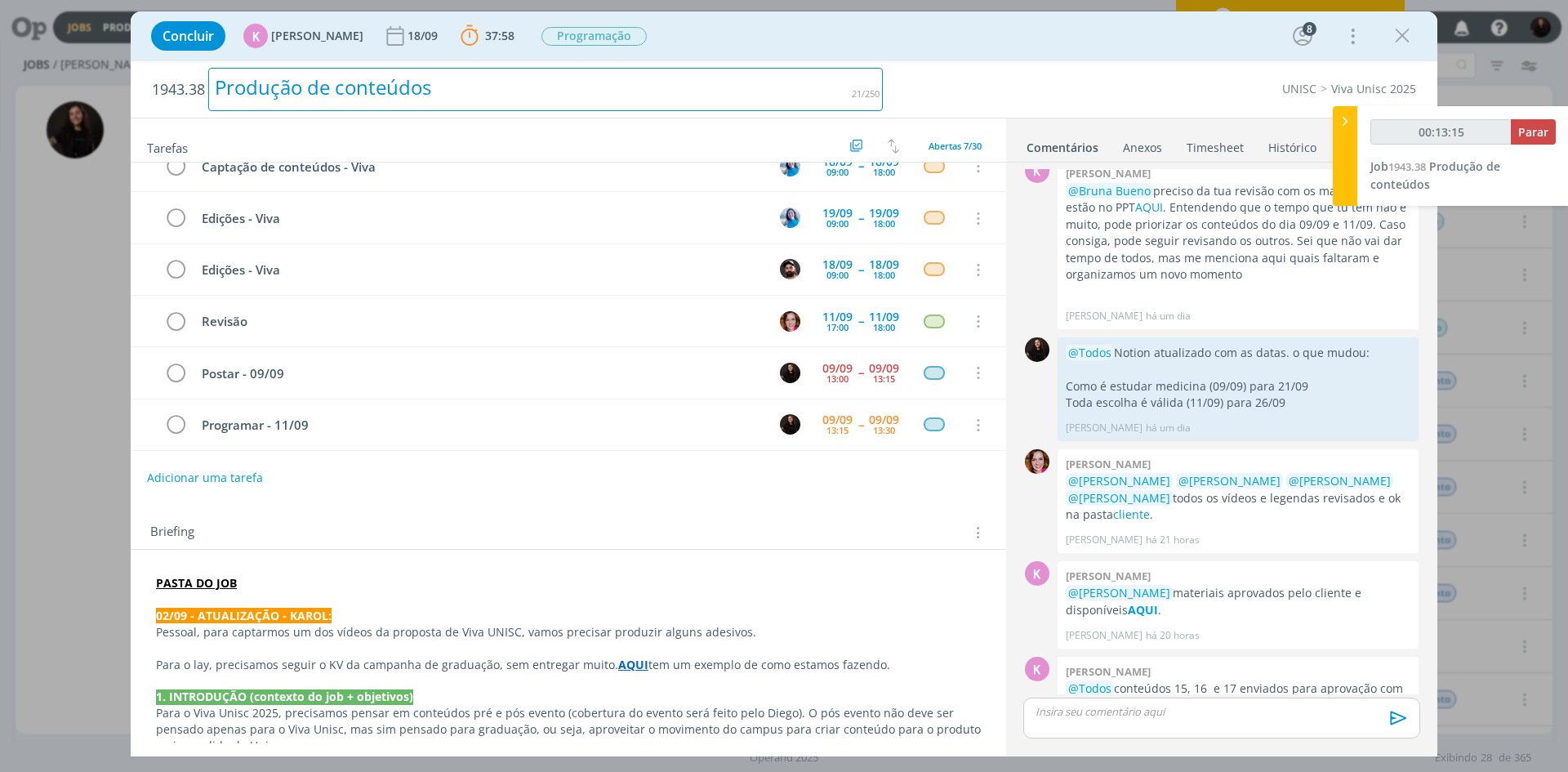
type input "00:13:23"
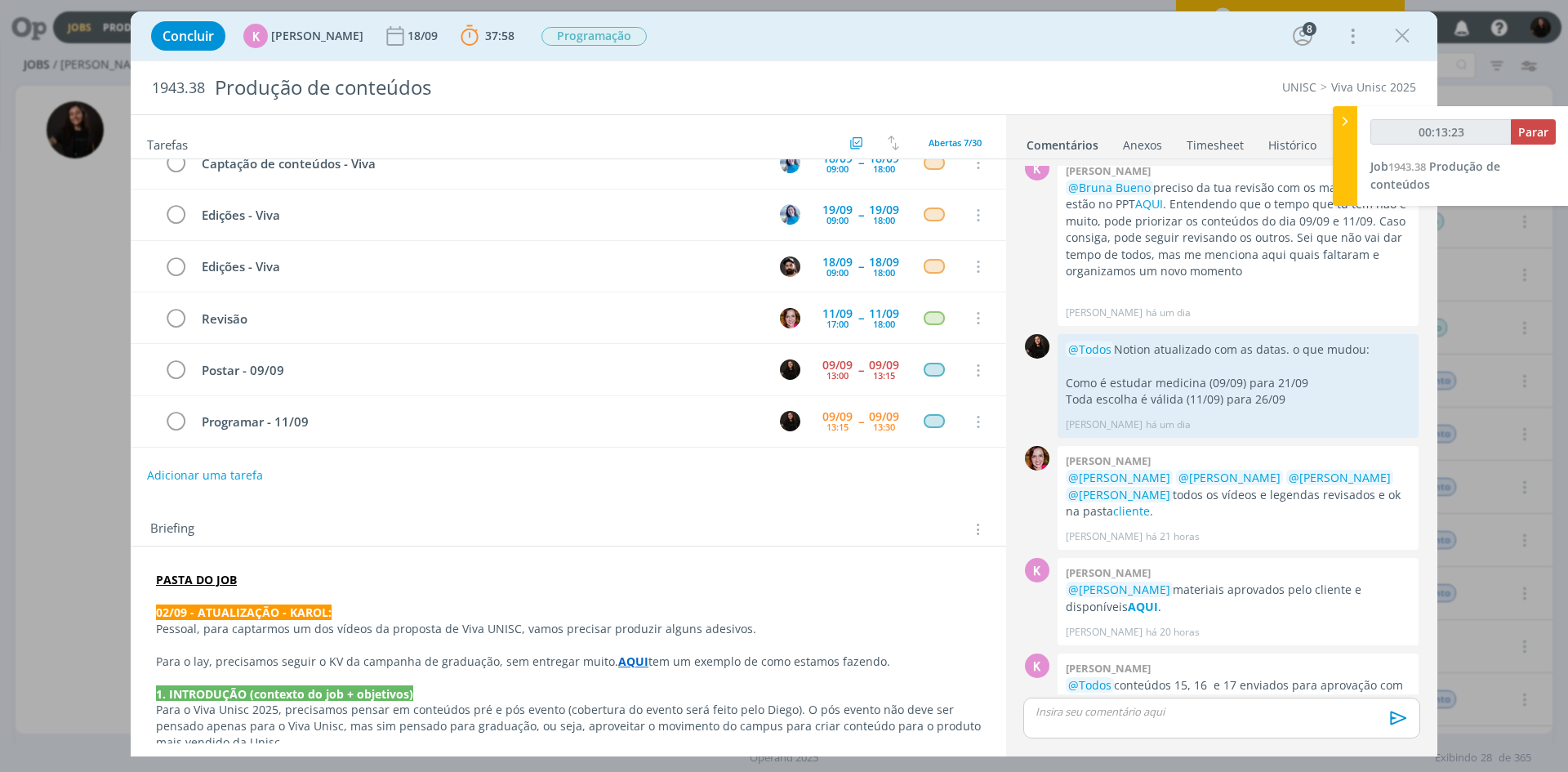
click at [1345, 117] on icon at bounding box center [1345, 120] width 17 height 17
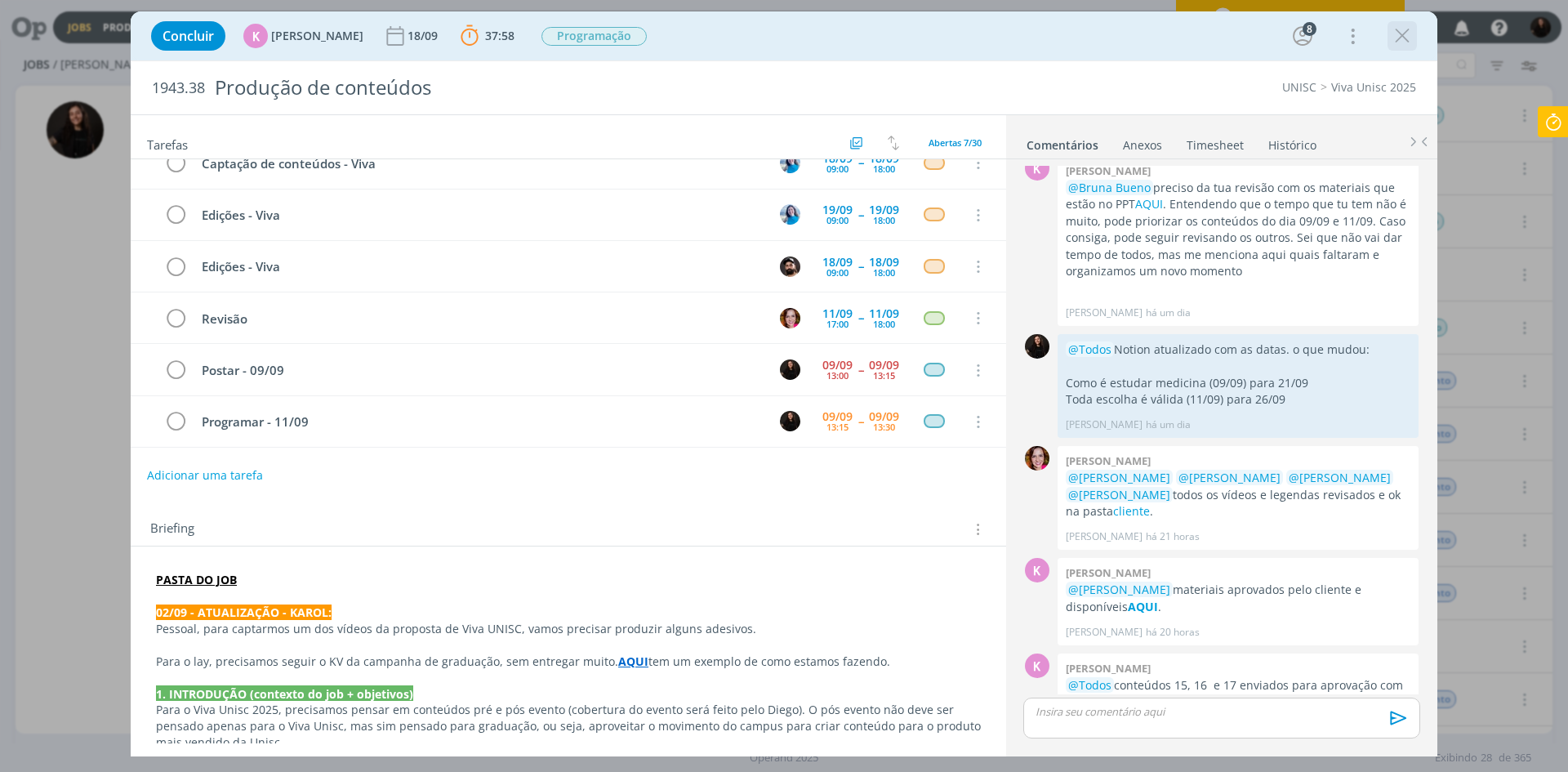
click at [1406, 36] on icon "dialog" at bounding box center [1402, 36] width 25 height 25
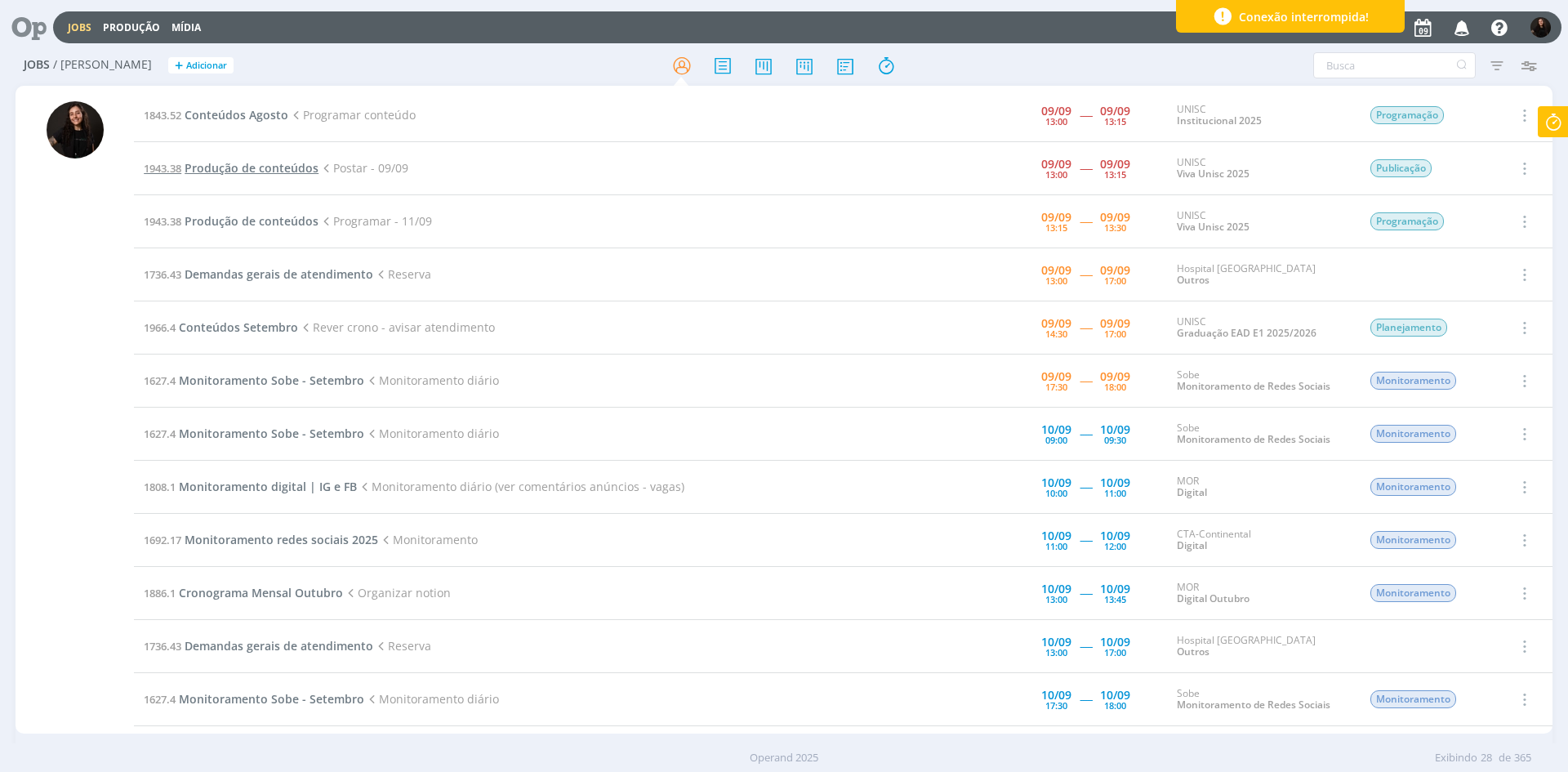
click at [278, 160] on td "1943.38 Produção de conteúdos Postar - 09/09" at bounding box center [520, 169] width 772 height 53
click at [281, 168] on span "Produção de conteúdos" at bounding box center [252, 168] width 134 height 16
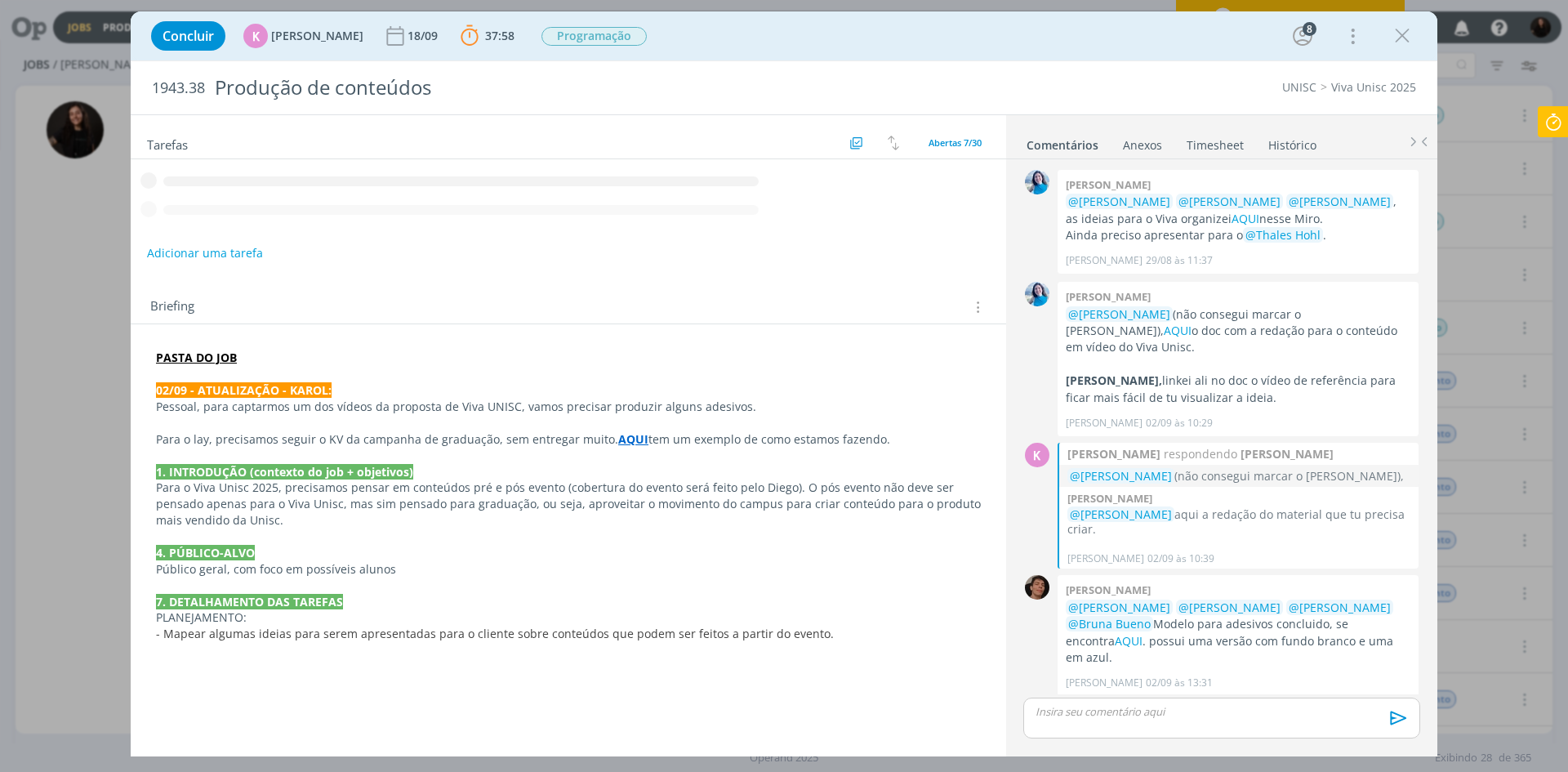
scroll to position [1313, 0]
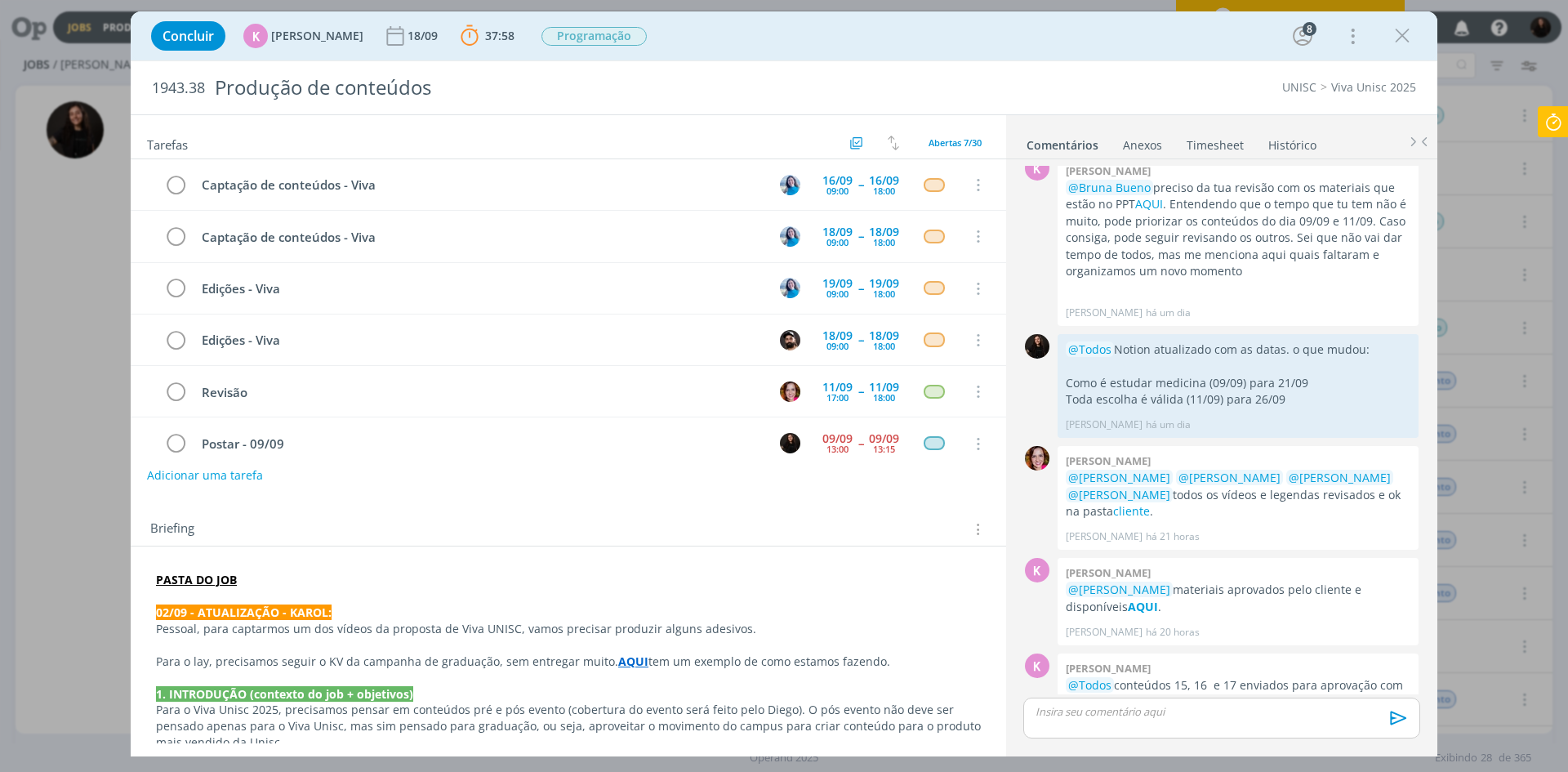
click at [1119, 713] on p "dialog" at bounding box center [1222, 711] width 371 height 15
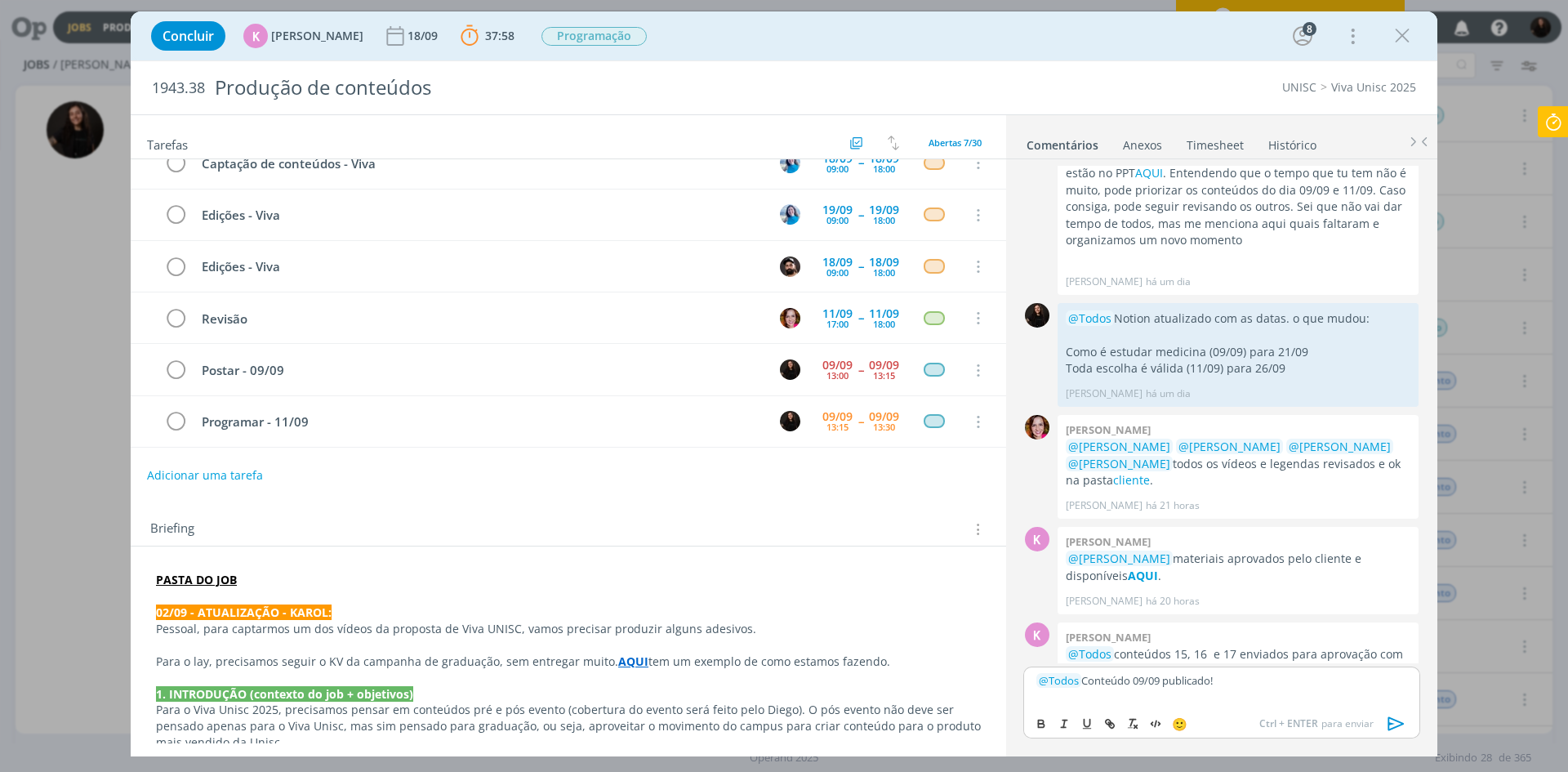
click at [1392, 727] on icon "dialog" at bounding box center [1396, 723] width 25 height 25
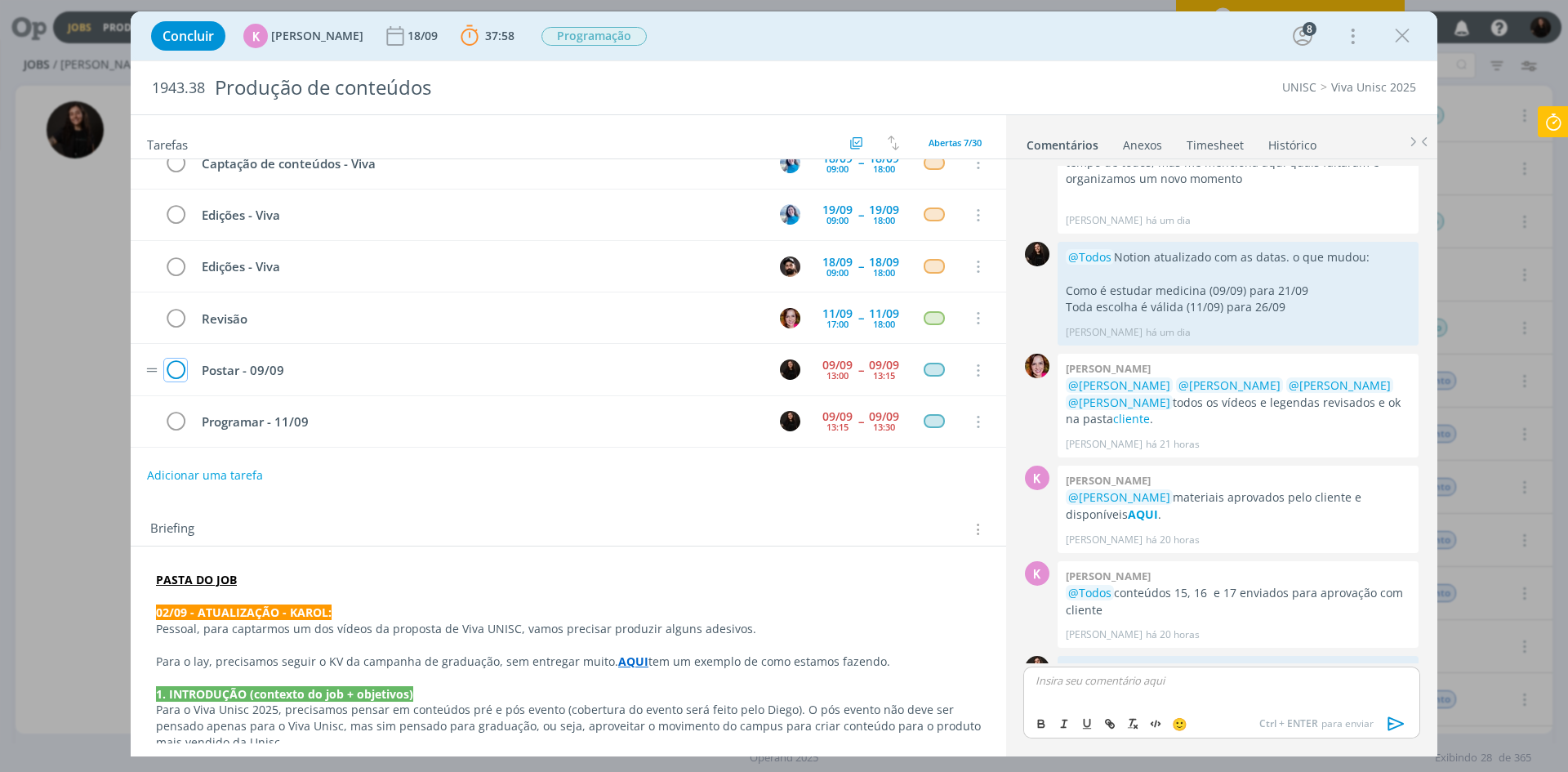
click at [182, 370] on icon "dialog" at bounding box center [175, 370] width 23 height 25
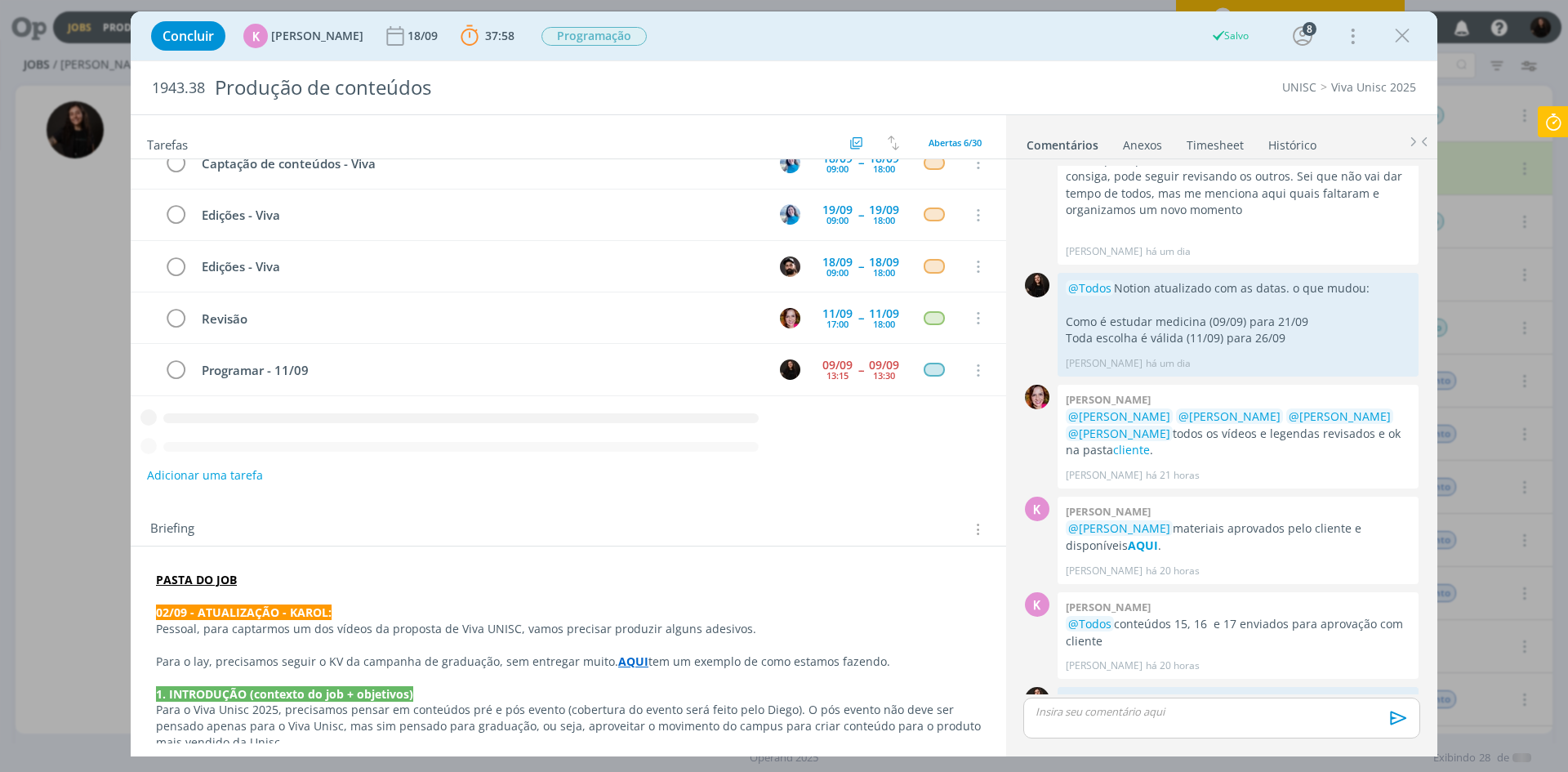
scroll to position [22, 0]
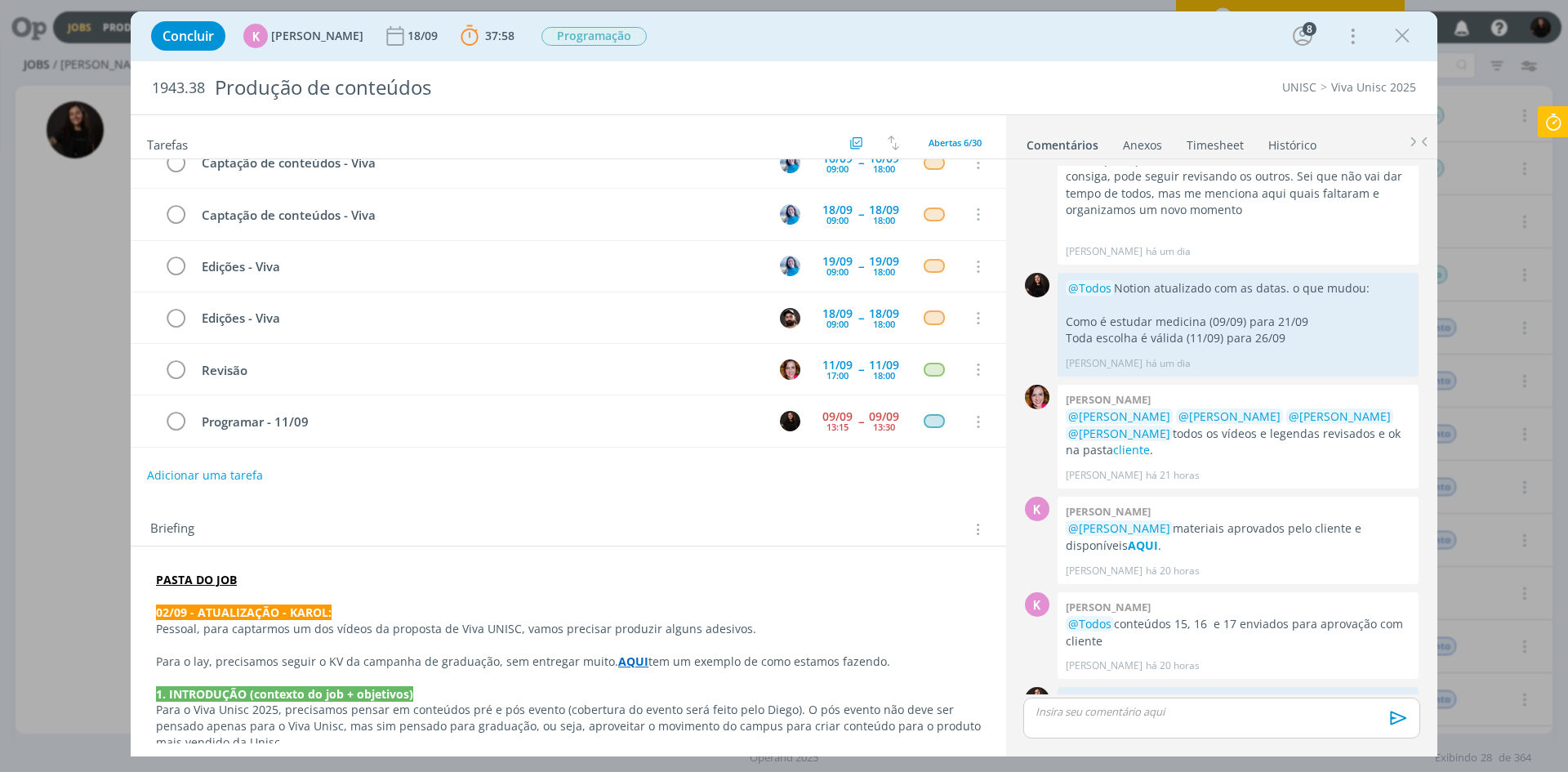
click at [1550, 124] on icon at bounding box center [1553, 122] width 30 height 32
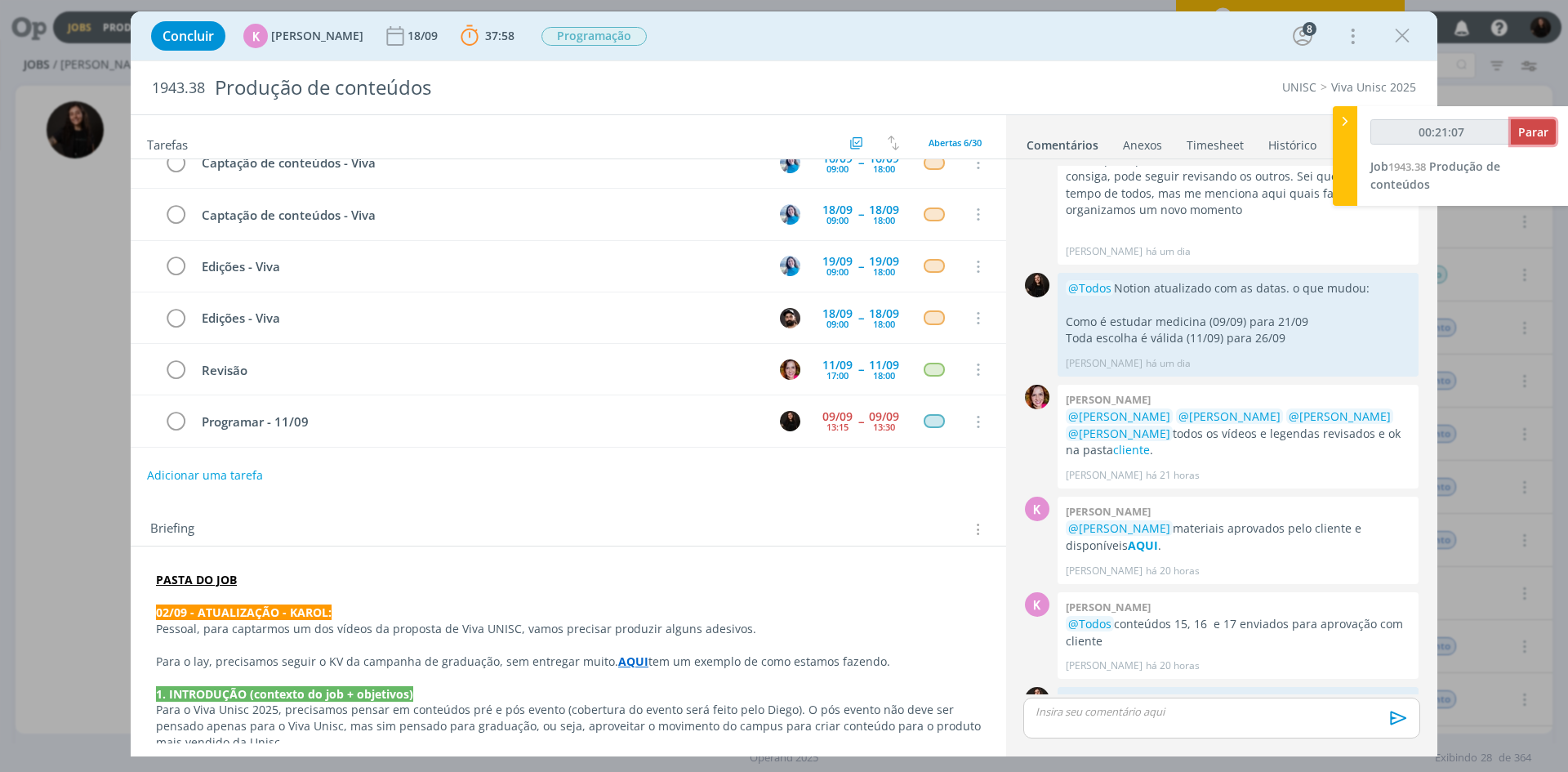
click at [1535, 125] on span "Parar" at bounding box center [1533, 132] width 31 height 16
click at [1529, 130] on span "Parar" at bounding box center [1533, 132] width 31 height 16
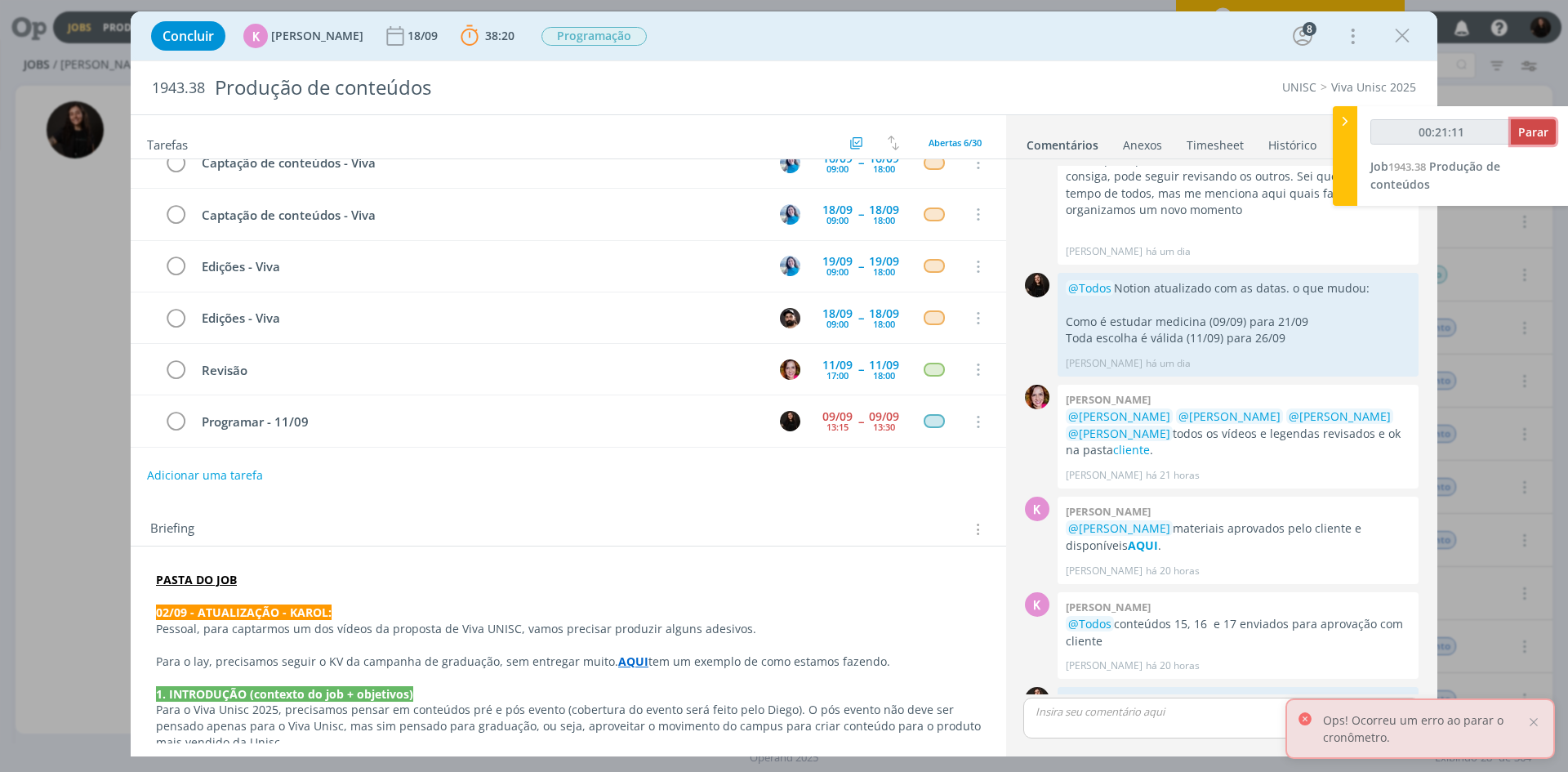
click at [1543, 129] on span "Parar" at bounding box center [1533, 132] width 31 height 16
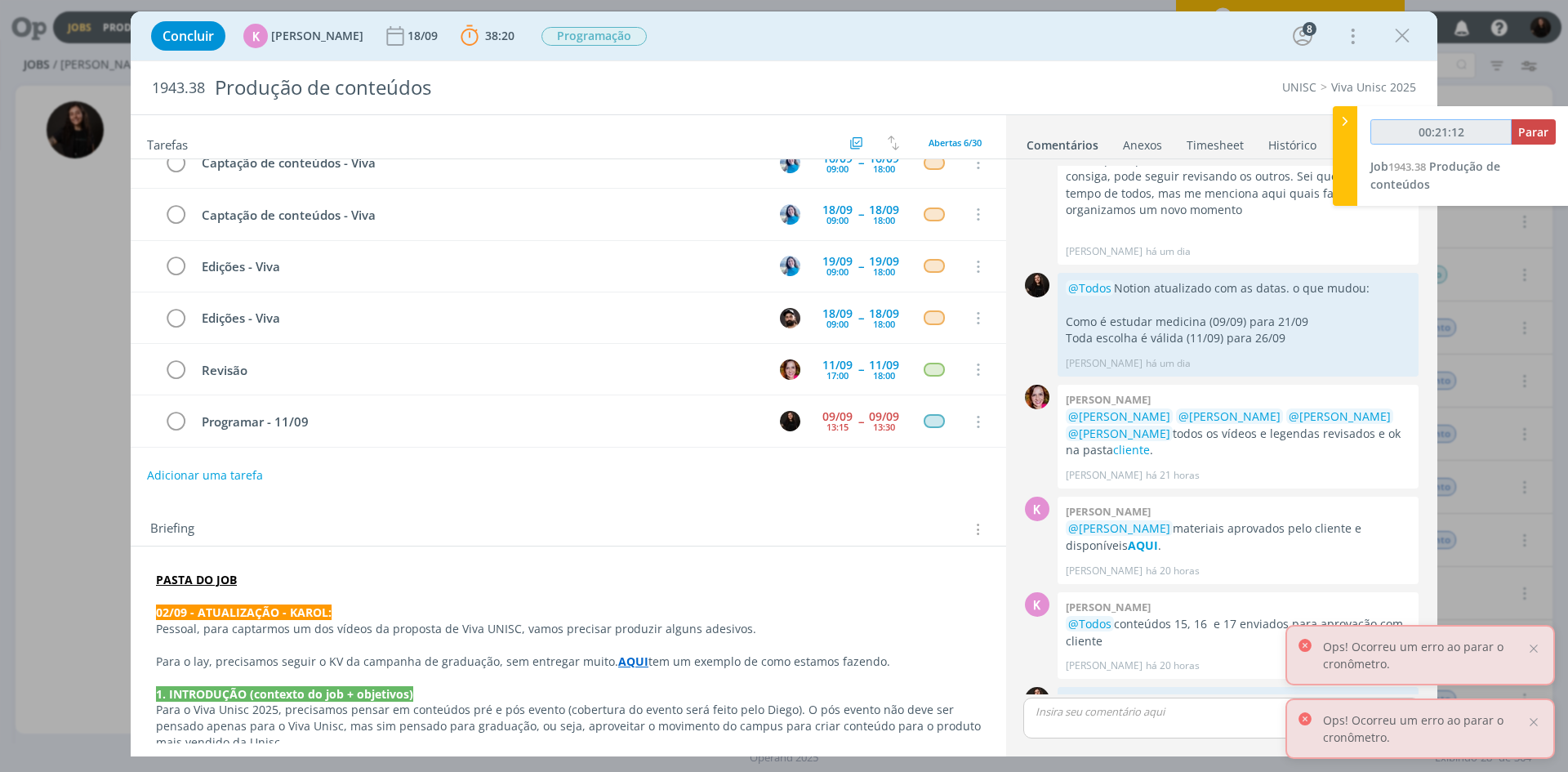
type input "00:22:00"
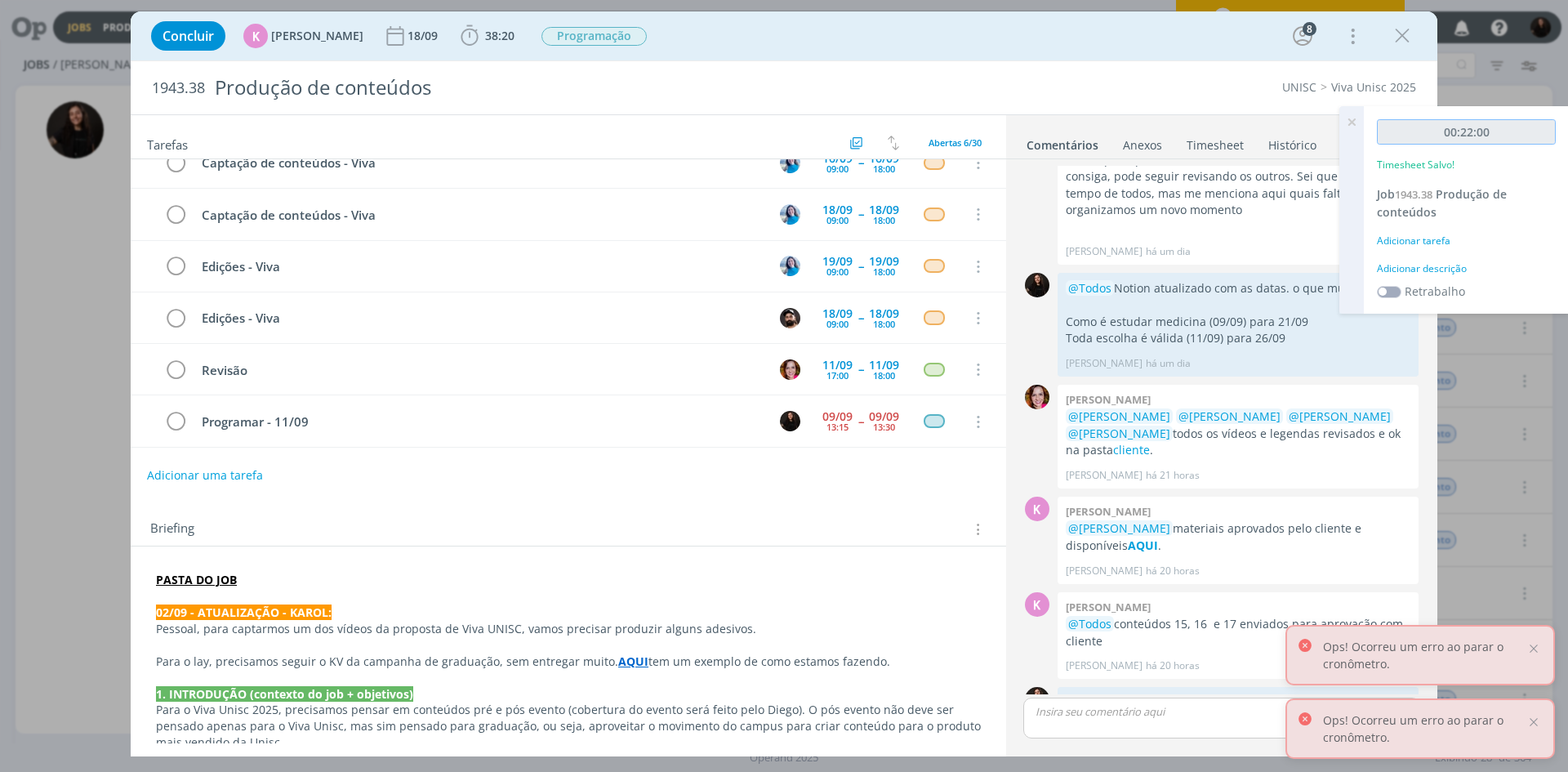
click at [1539, 126] on input "00:22:00" at bounding box center [1466, 132] width 179 height 26
click at [1456, 267] on div "Adicionar descrição" at bounding box center [1466, 269] width 179 height 15
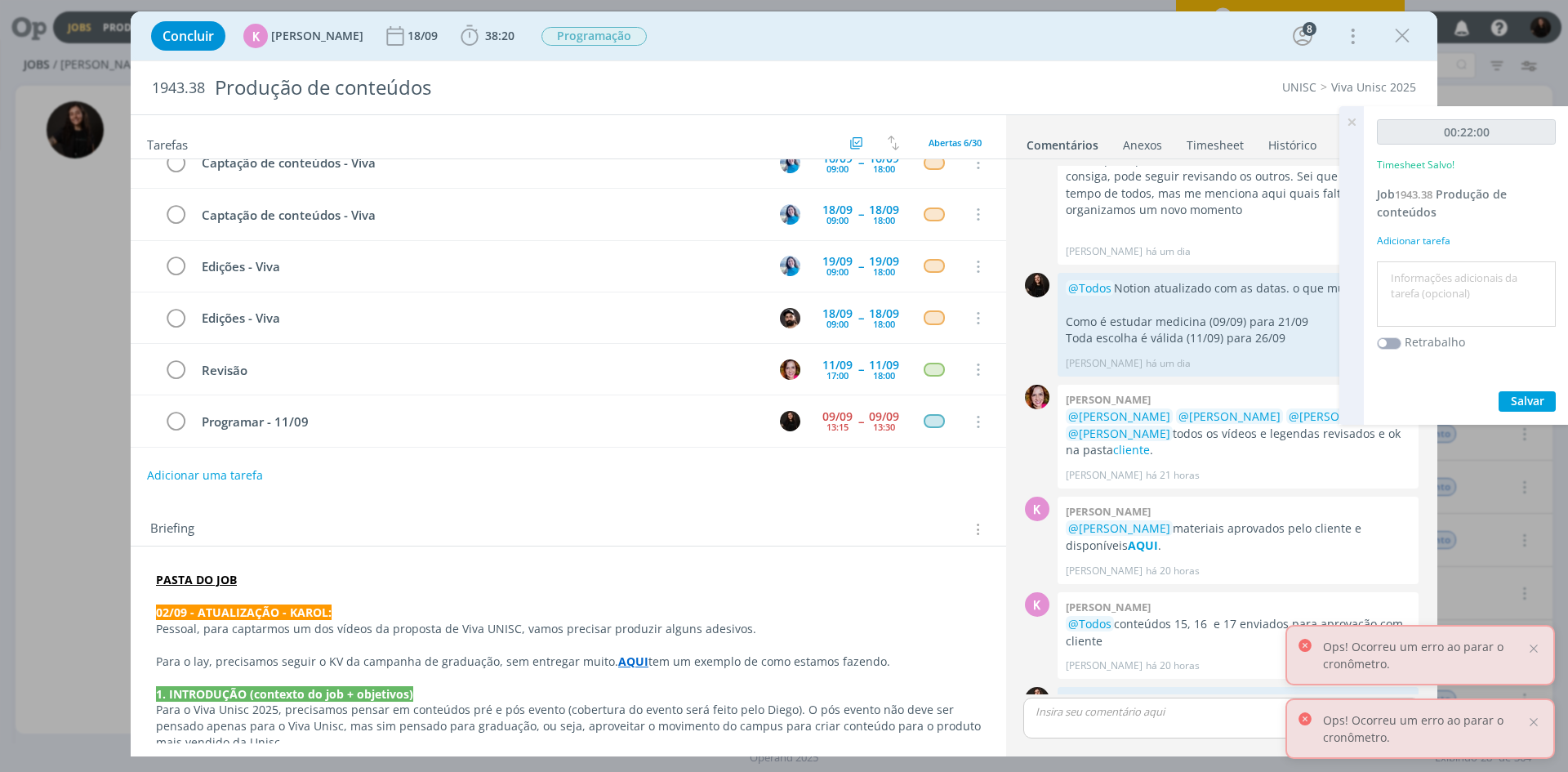
click at [1457, 272] on textarea at bounding box center [1466, 294] width 171 height 58
type textarea "programação conteúdos"
click at [1519, 392] on button "Salvar" at bounding box center [1528, 401] width 57 height 21
drag, startPoint x: 178, startPoint y: 423, endPoint x: 1131, endPoint y: 91, distance: 1009.2
click at [178, 423] on icon "dialog" at bounding box center [175, 422] width 23 height 25
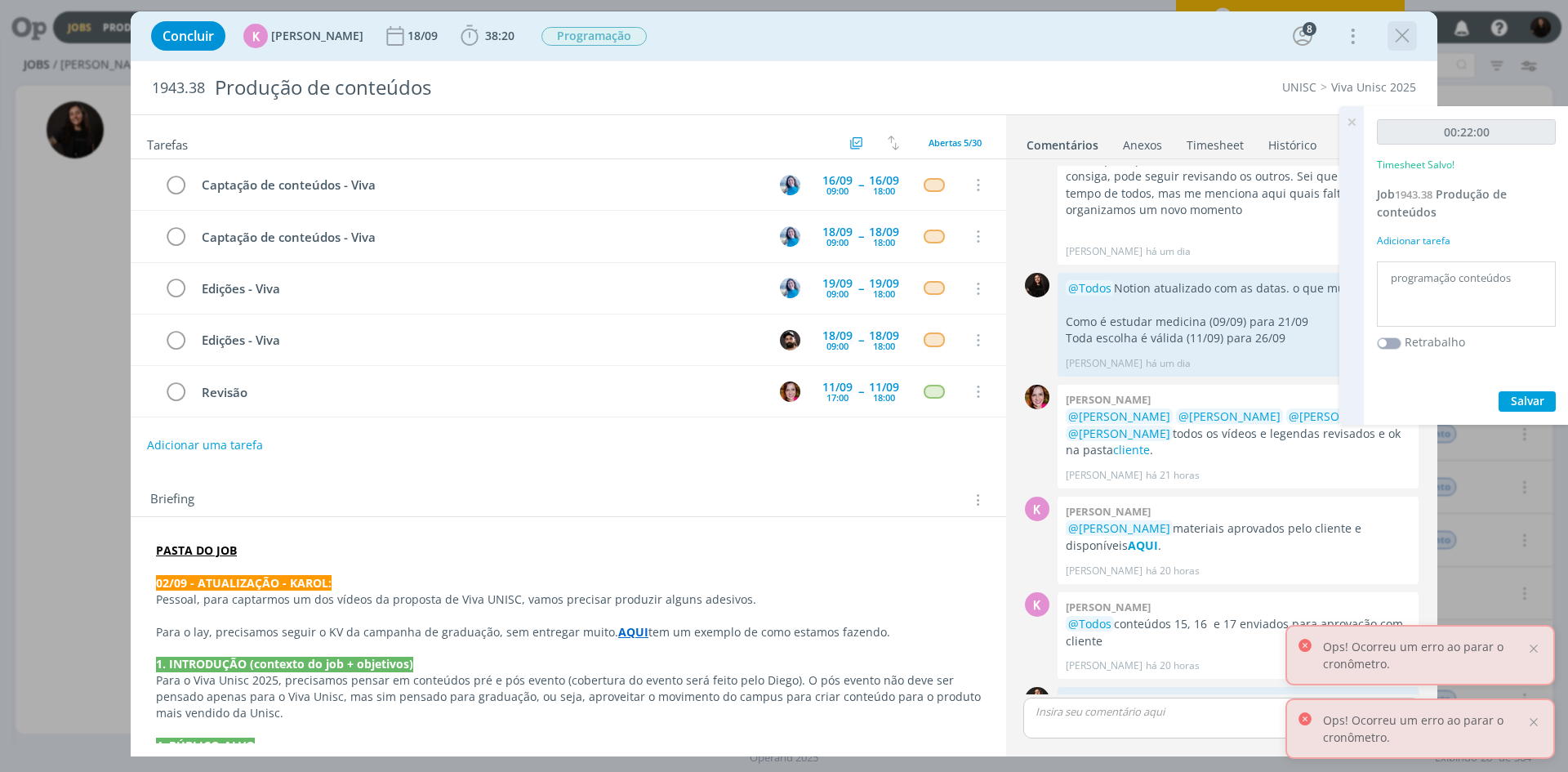
scroll to position [0, 0]
click at [1403, 41] on icon "dialog" at bounding box center [1402, 36] width 25 height 25
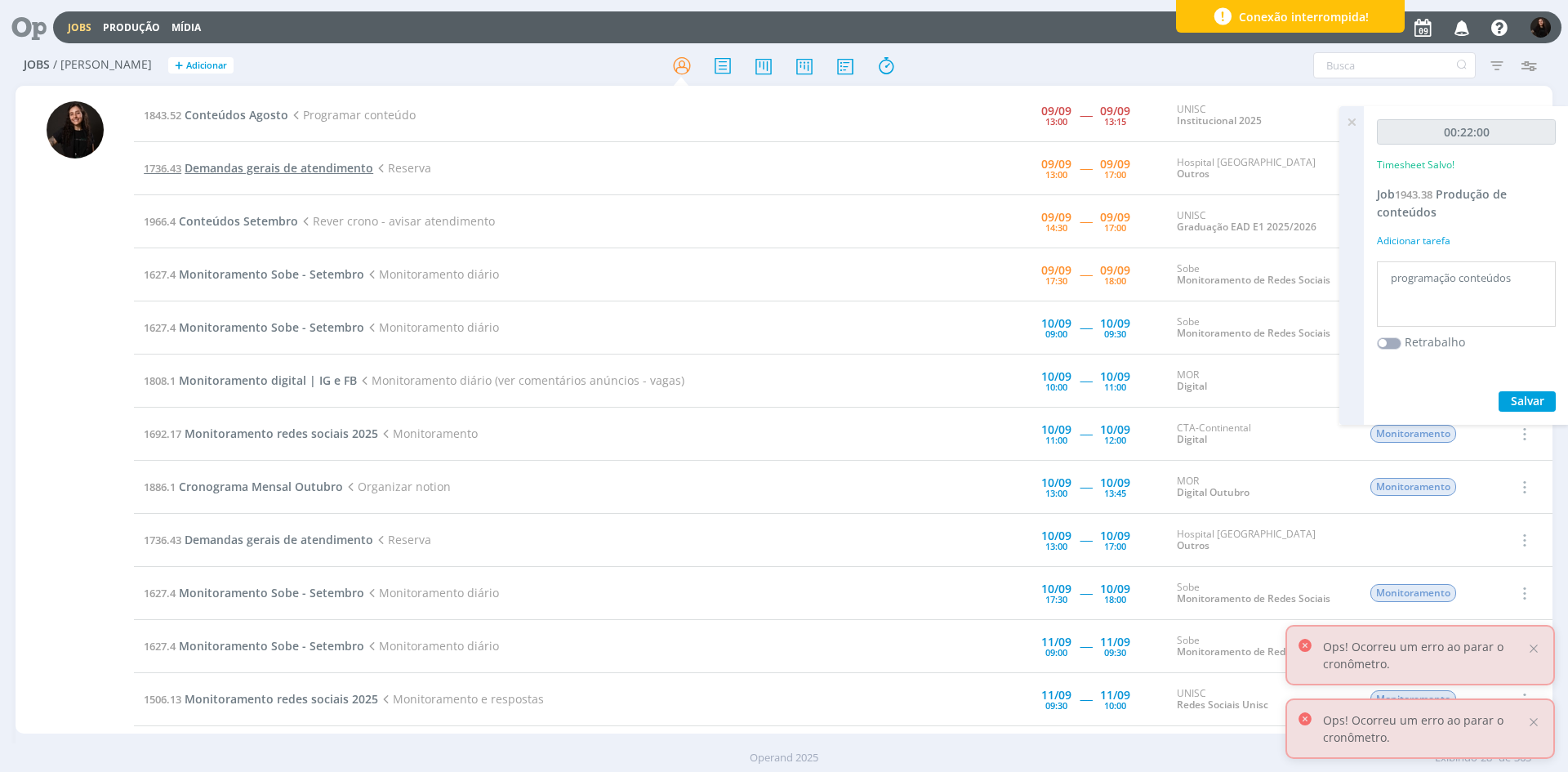
click at [283, 168] on span "Demandas gerais de atendimento" at bounding box center [278, 168] width 189 height 16
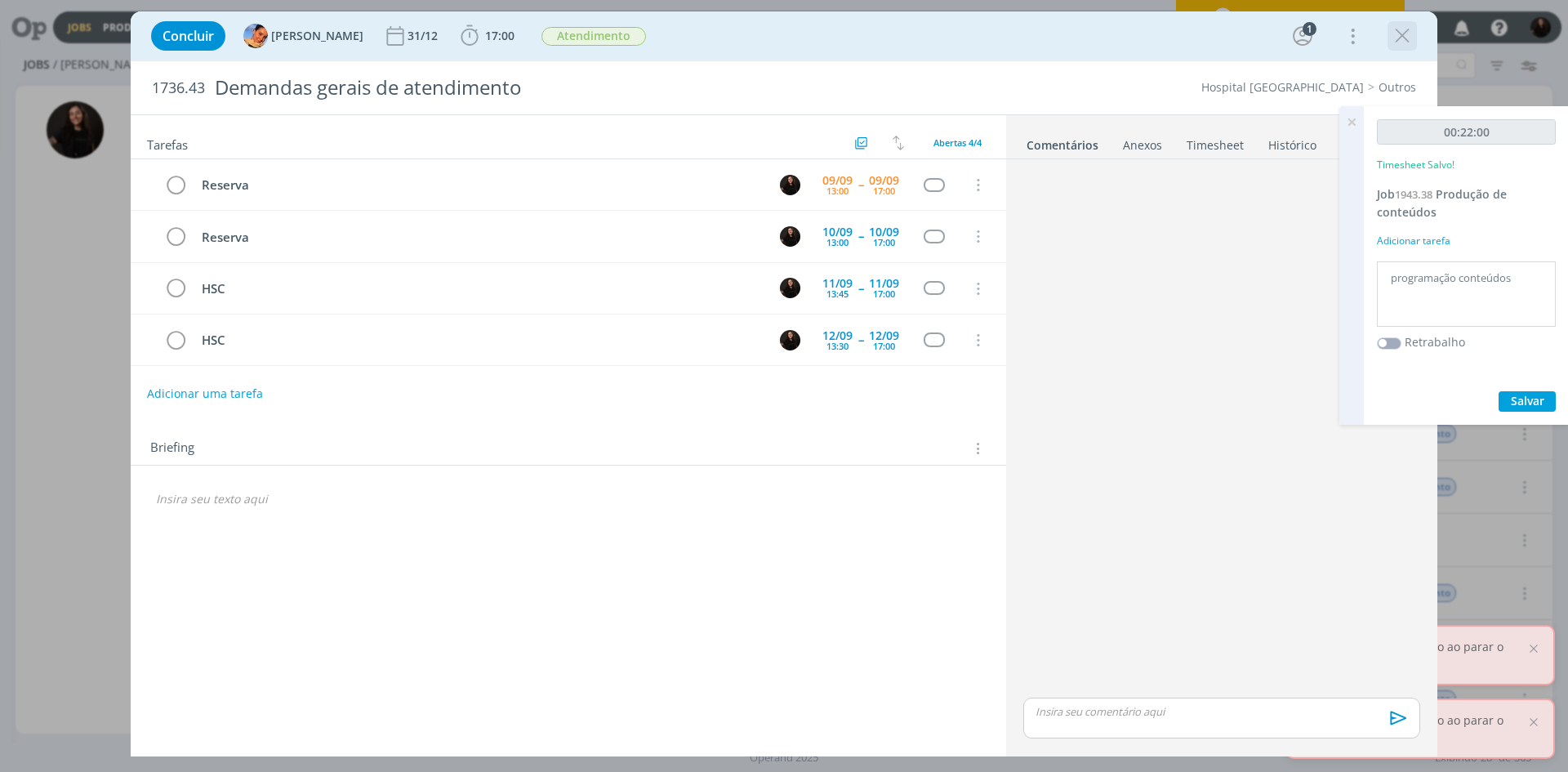
click at [1411, 37] on icon "dialog" at bounding box center [1402, 36] width 25 height 25
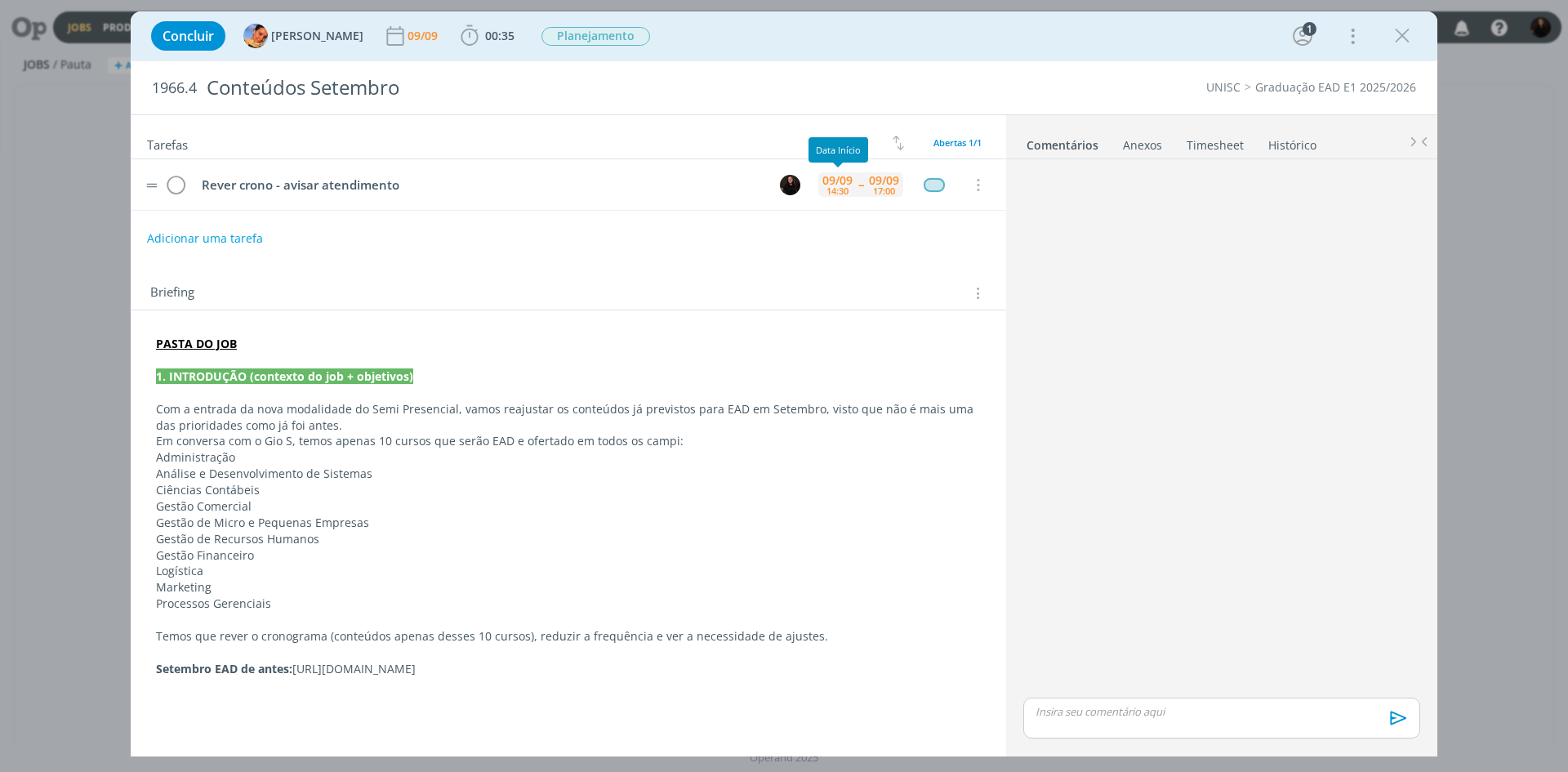
click at [837, 193] on div "14:30" at bounding box center [837, 191] width 22 height 9
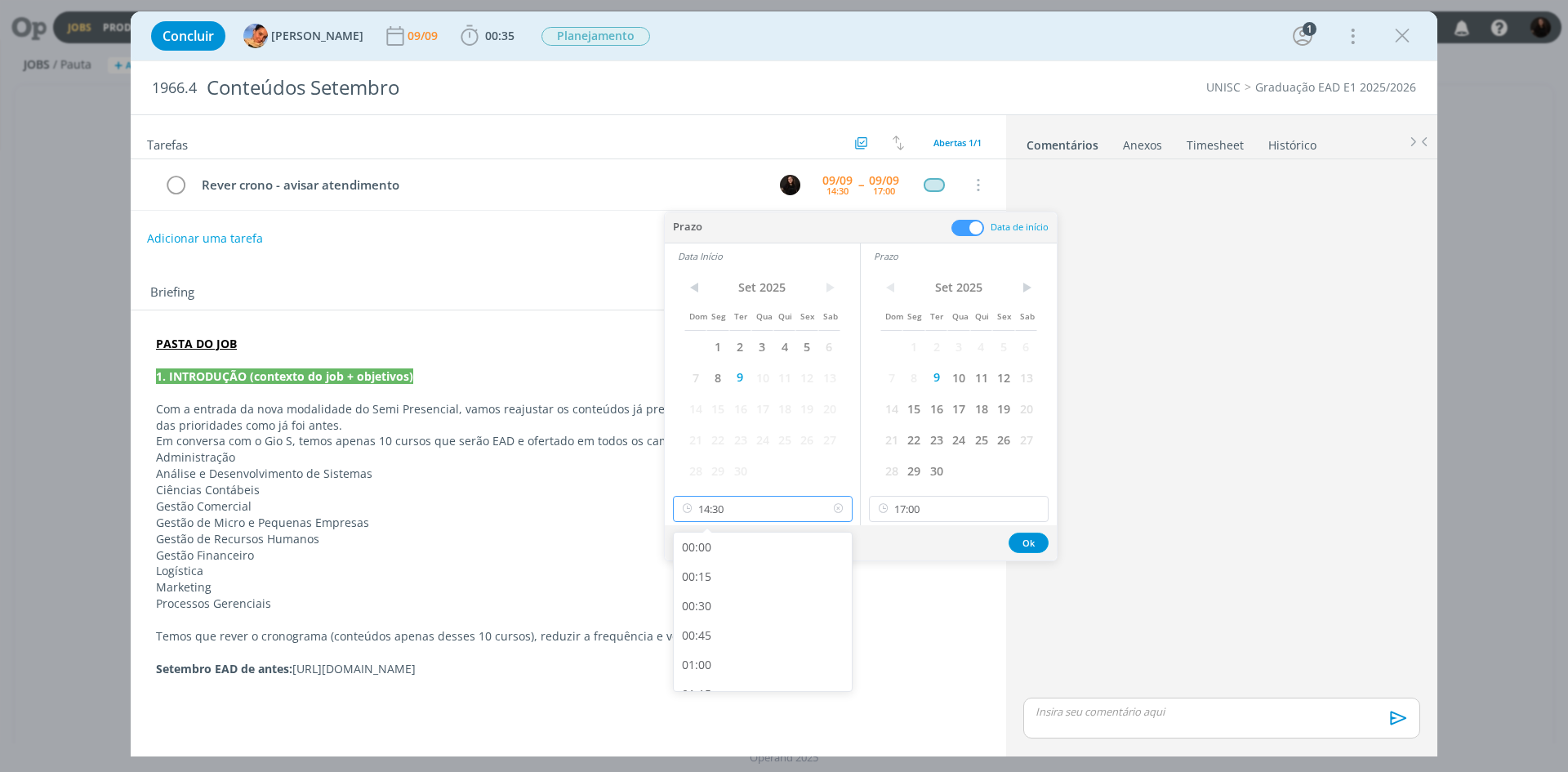
click at [758, 505] on input "14:30" at bounding box center [763, 508] width 180 height 26
click at [699, 603] on div "14:00" at bounding box center [764, 612] width 183 height 30
type input "14:00"
drag, startPoint x: 1039, startPoint y: 543, endPoint x: 963, endPoint y: 554, distance: 76.8
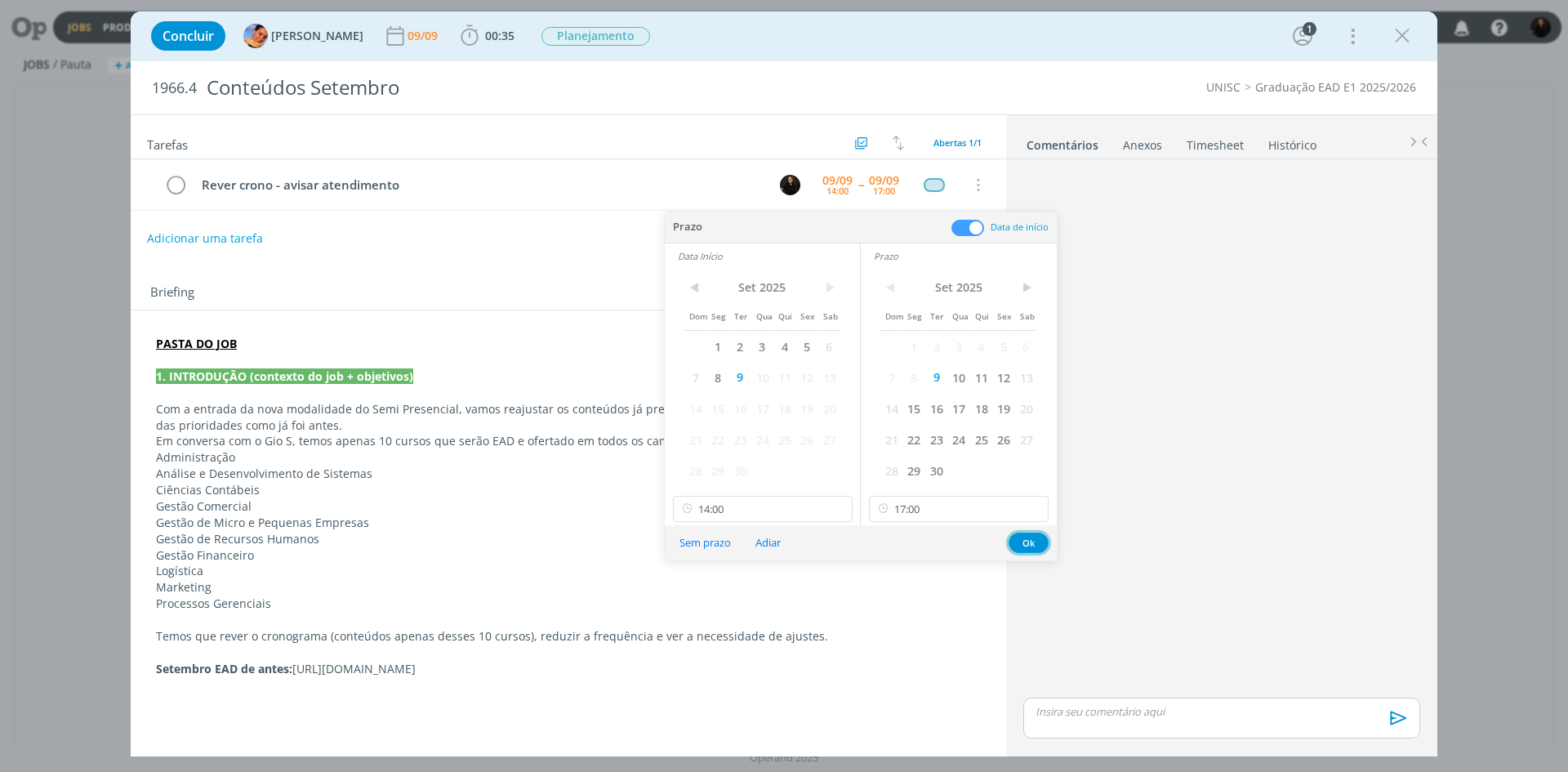
click at [1039, 544] on button "Ok" at bounding box center [1029, 542] width 40 height 21
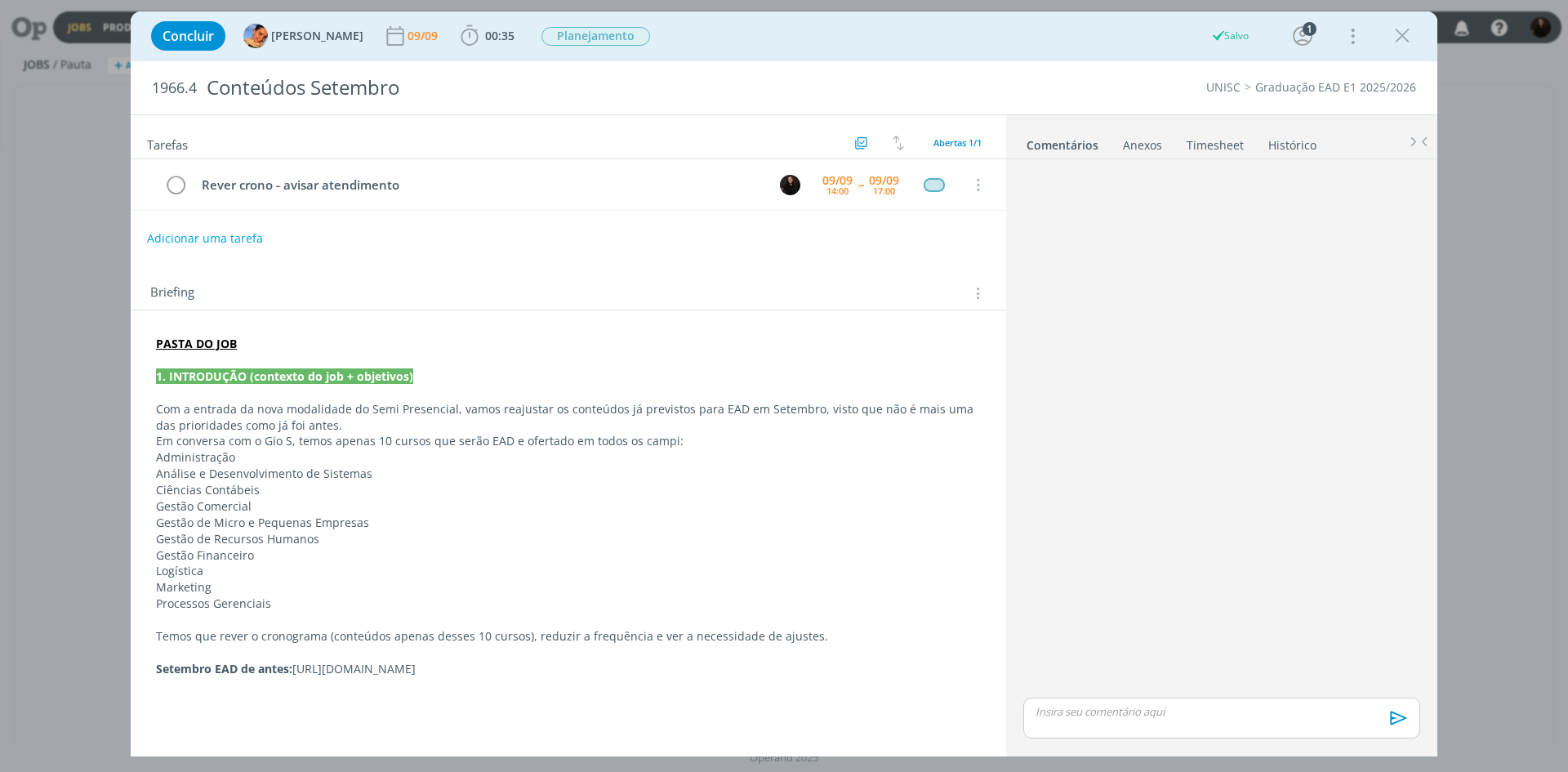
click at [379, 536] on p "Gestão de Recursos Humanos" at bounding box center [568, 539] width 824 height 17
click at [537, 668] on p "Setembro EAD de antes: https://app4.operand.com.br/jobs/14332" at bounding box center [569, 669] width 823 height 17
click at [622, 586] on p "Marketing" at bounding box center [568, 586] width 824 height 17
click at [227, 688] on strong "AQUI" at bounding box center [233, 686] width 31 height 16
click at [227, 683] on strong "AQUI" at bounding box center [233, 686] width 31 height 16
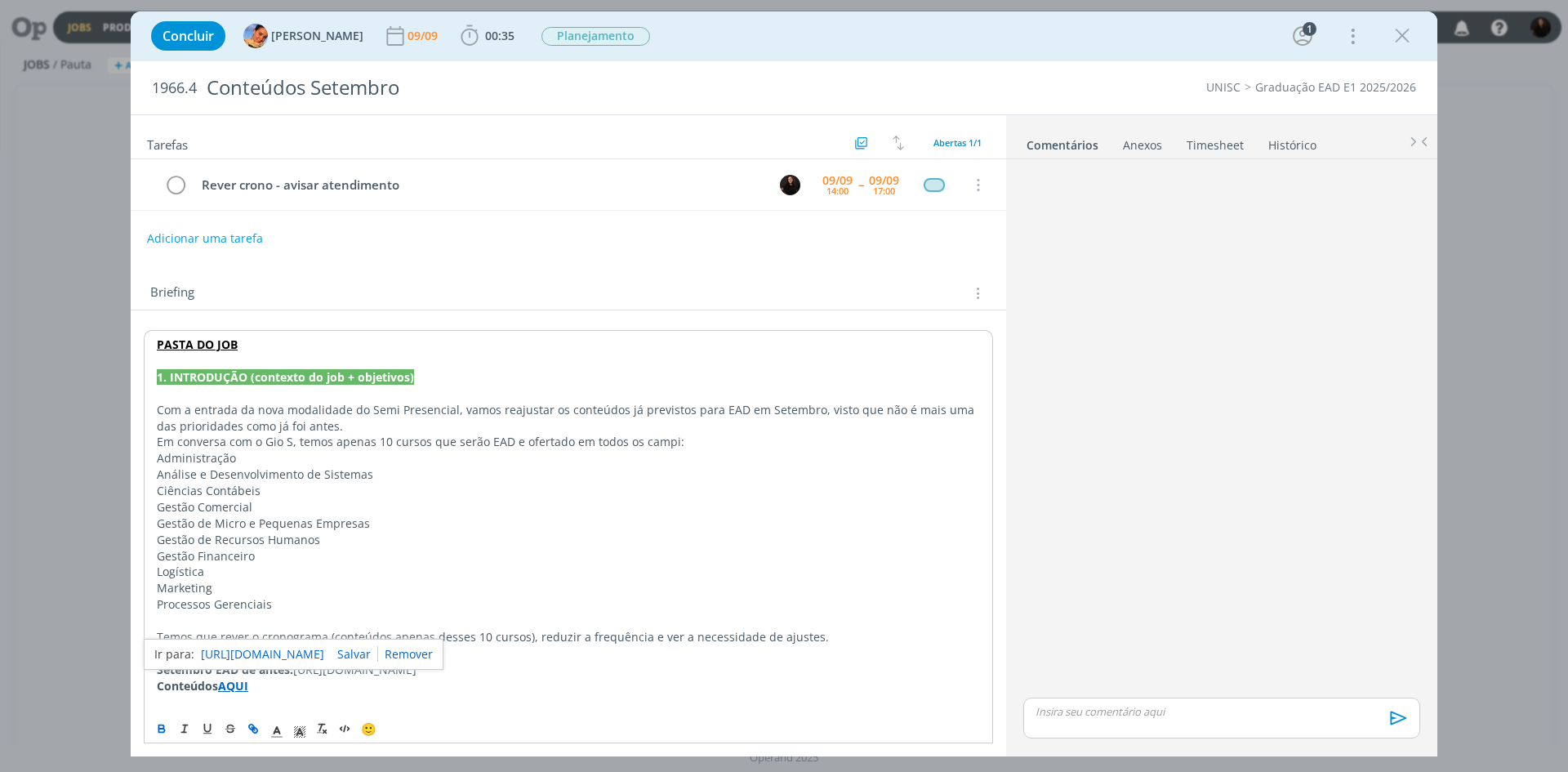
click at [234, 655] on link "https://sobeae.sharepoint.com/:f:/s/SOBEAE/Eqprzw_D5DBInL02FPSJ3wABX5OrQyGjiysV…" at bounding box center [262, 655] width 123 height 22
